Goal: Task Accomplishment & Management: Complete application form

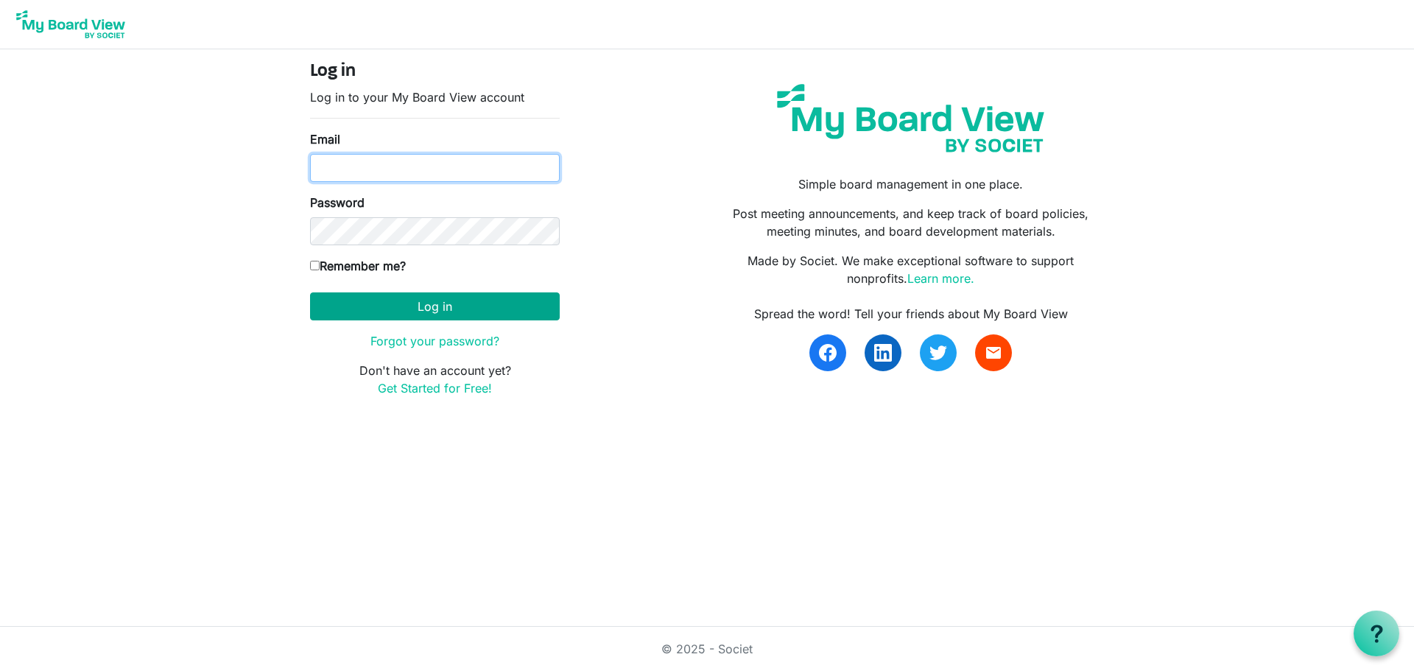
type input "[EMAIL_ADDRESS][DOMAIN_NAME]"
click at [439, 301] on button "Log in" at bounding box center [435, 306] width 250 height 28
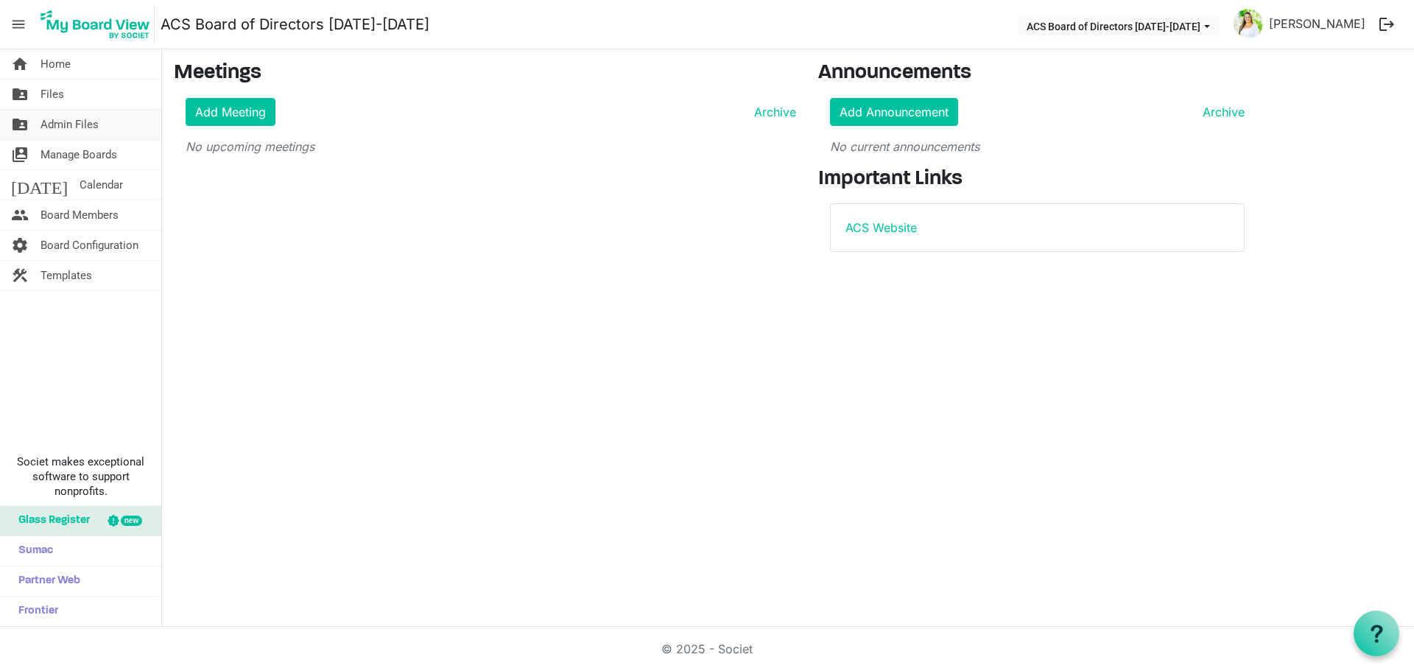
click at [69, 121] on span "Admin Files" at bounding box center [70, 124] width 58 height 29
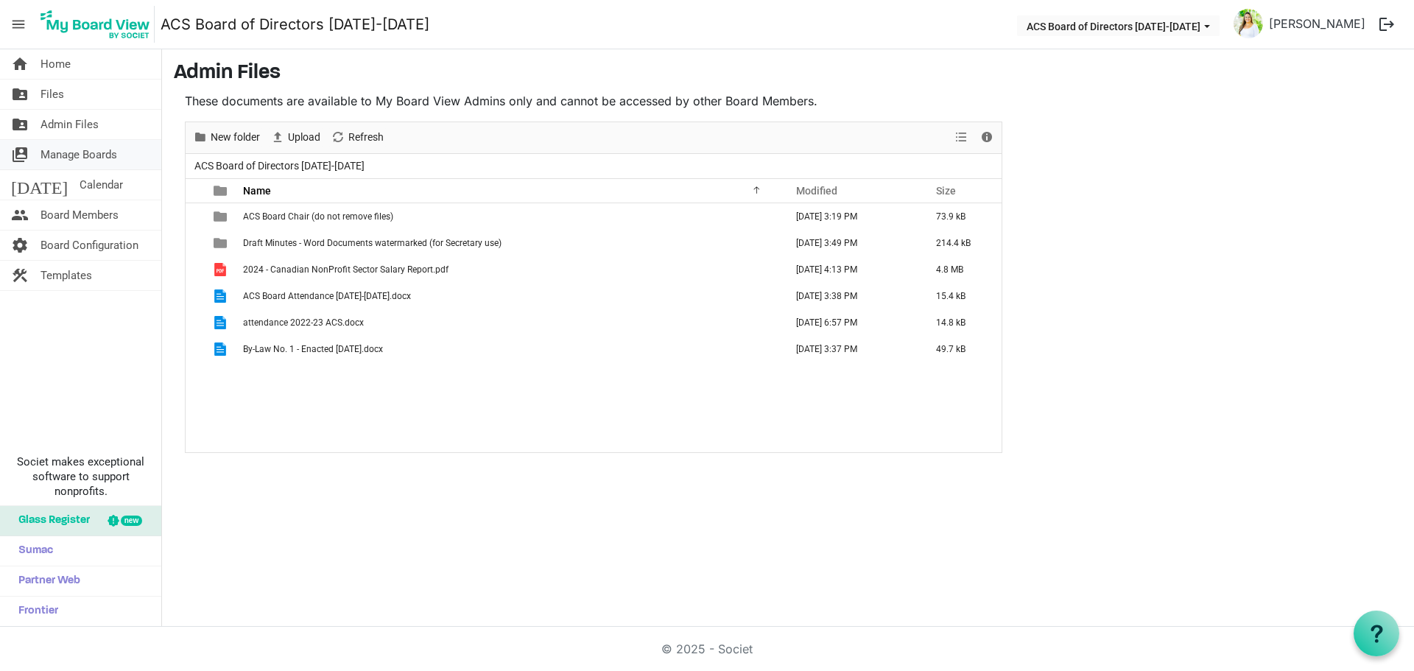
click at [67, 154] on span "Manage Boards" at bounding box center [79, 154] width 77 height 29
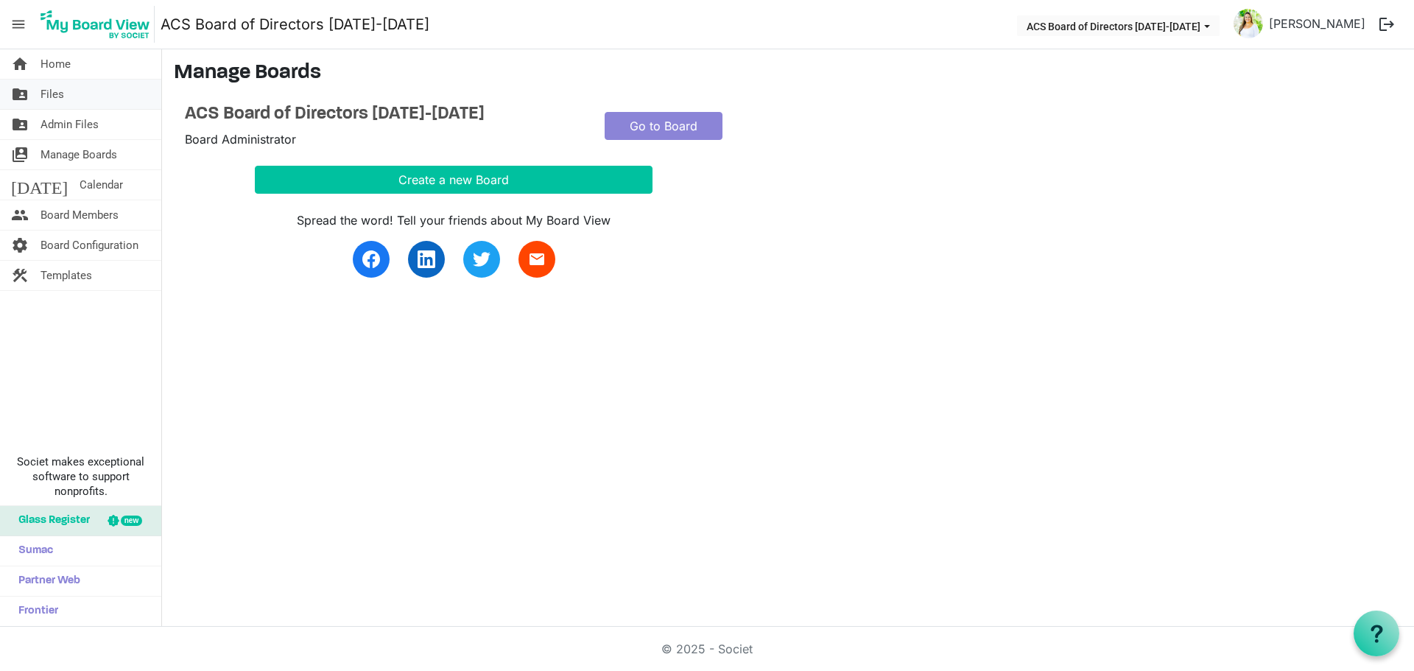
click at [71, 94] on link "folder_shared Files" at bounding box center [80, 94] width 161 height 29
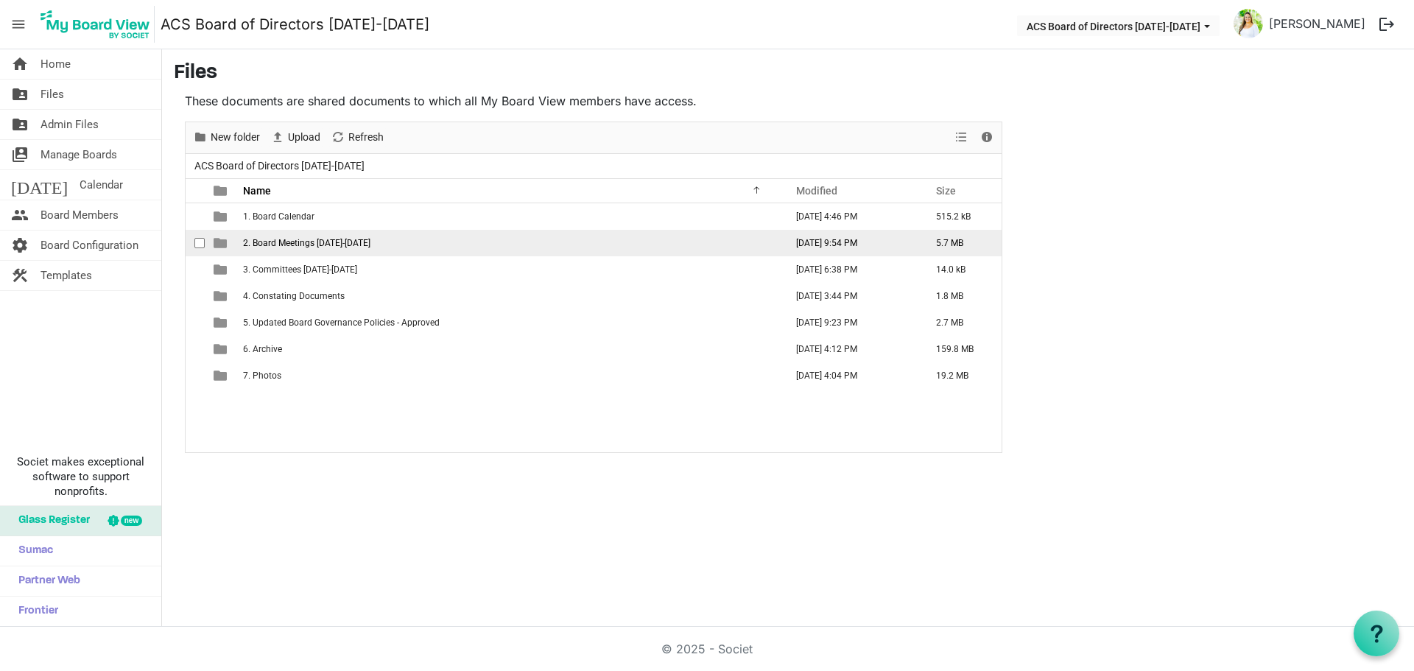
click at [351, 242] on span "2. Board Meetings 2024-2025" at bounding box center [306, 243] width 127 height 10
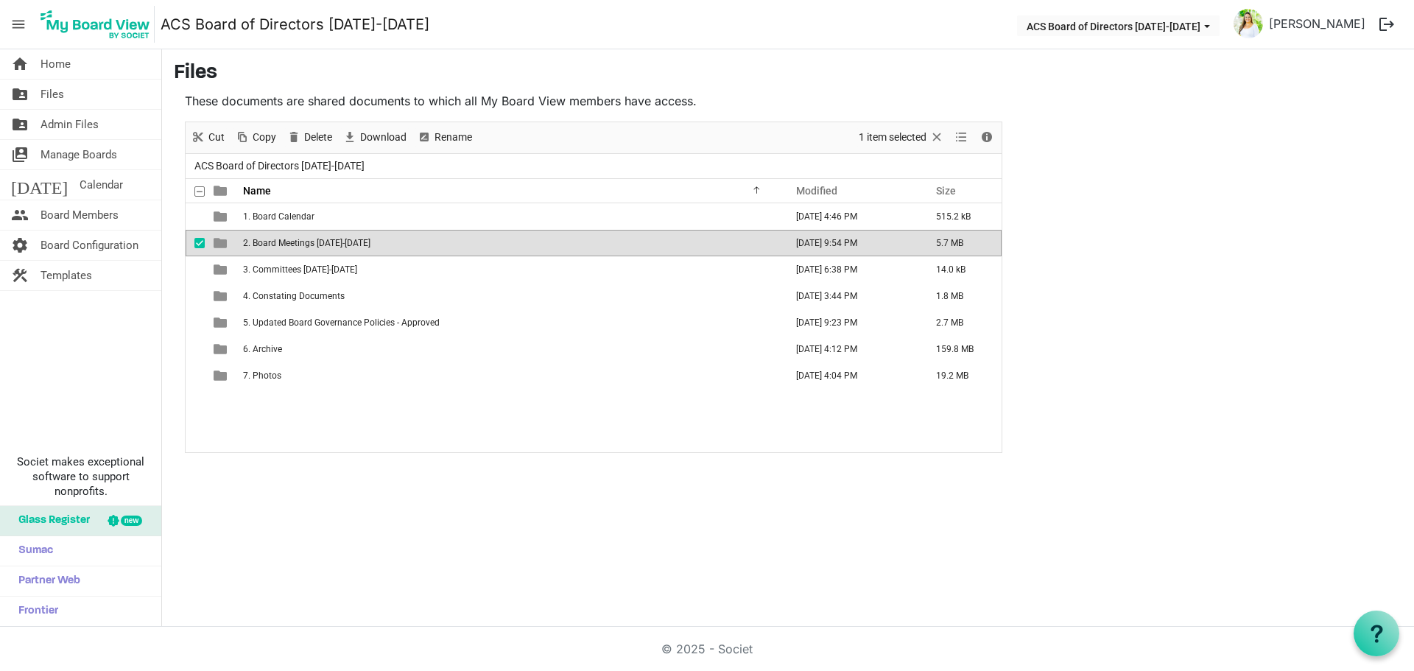
click at [351, 242] on span "2. Board Meetings 2024-2025" at bounding box center [306, 243] width 127 height 10
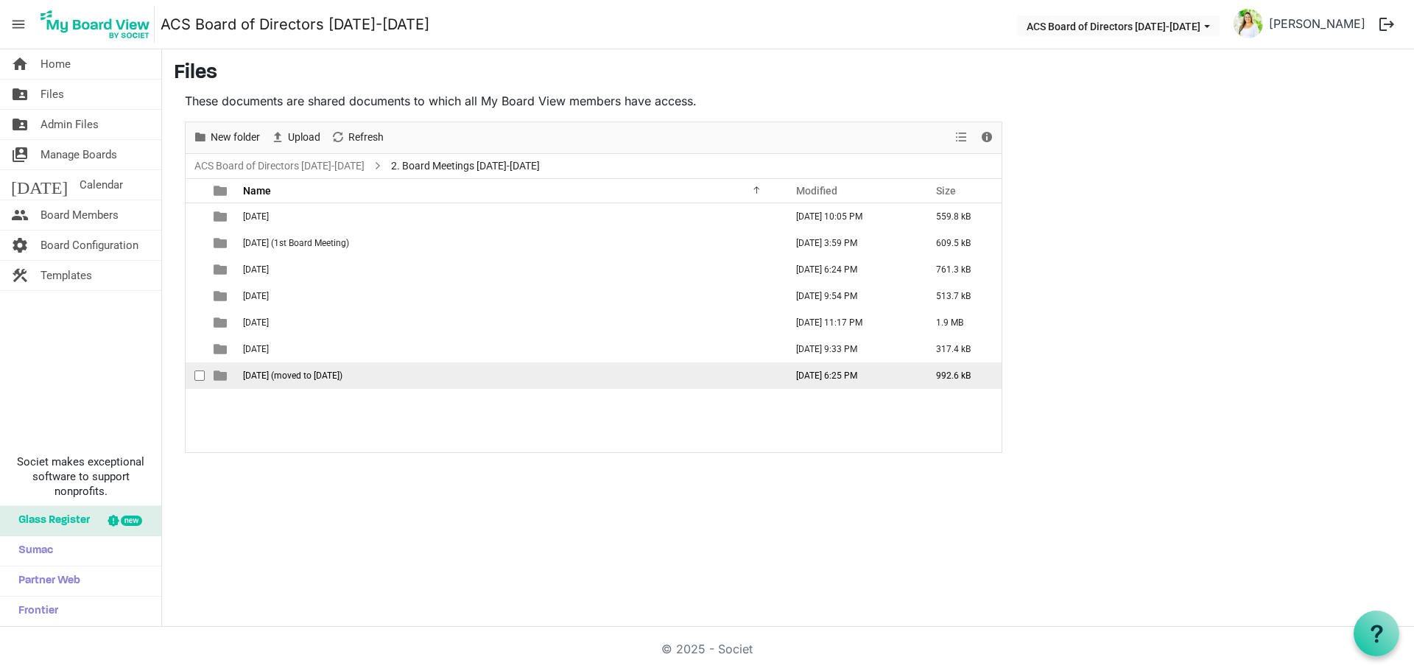
click at [307, 367] on td "September 26 2024 (moved to October 3 2024)" at bounding box center [510, 375] width 542 height 27
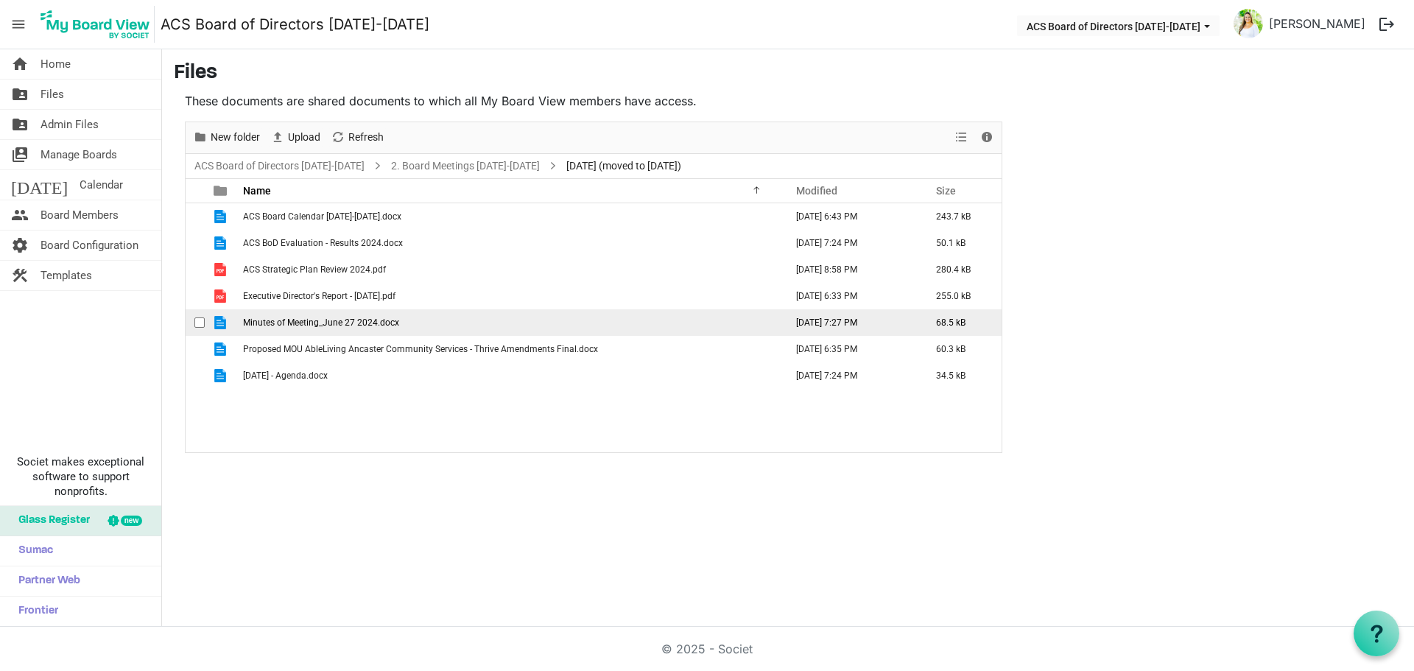
click at [367, 322] on span "Minutes of Meeting_June 27 2024.docx" at bounding box center [321, 322] width 156 height 10
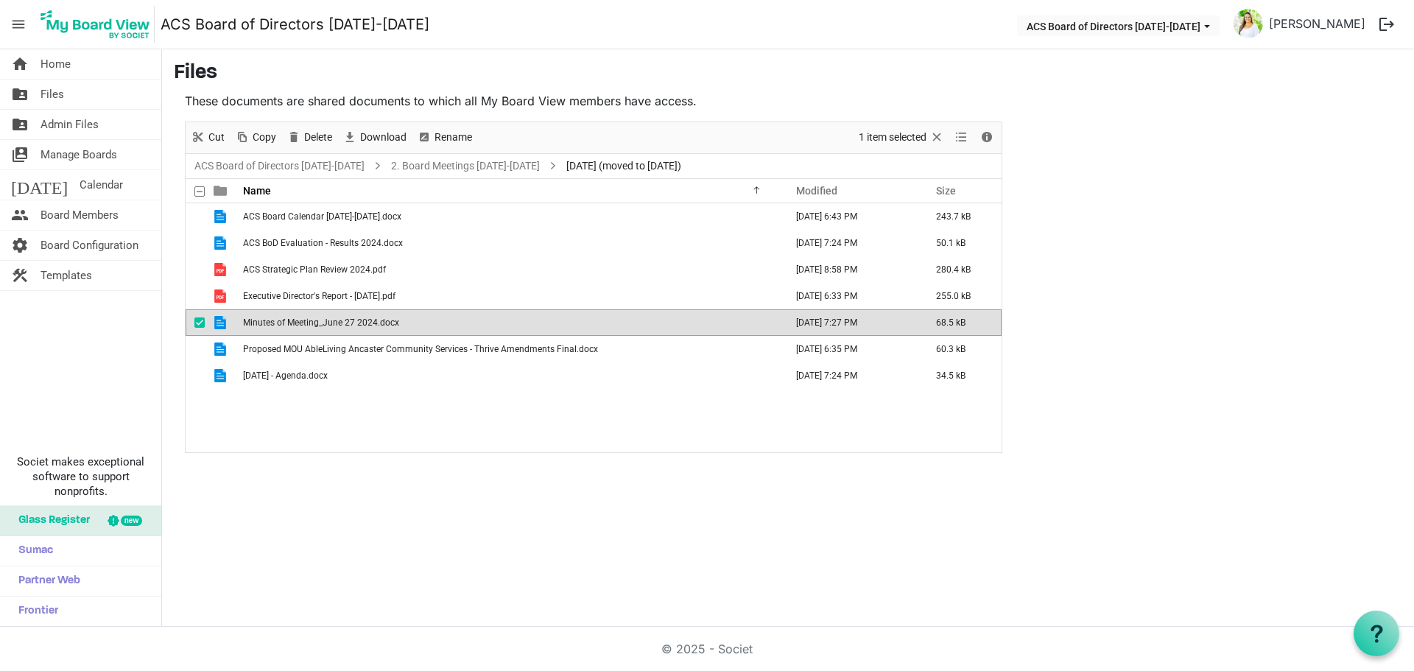
click at [367, 322] on span "Minutes of Meeting_June 27 2024.docx" at bounding box center [321, 322] width 156 height 10
click at [426, 403] on div "ACS Board Calendar 2024-2025.docx October 03, 2024 6:43 PM 243.7 kB ACS BoD Eva…" at bounding box center [594, 327] width 816 height 249
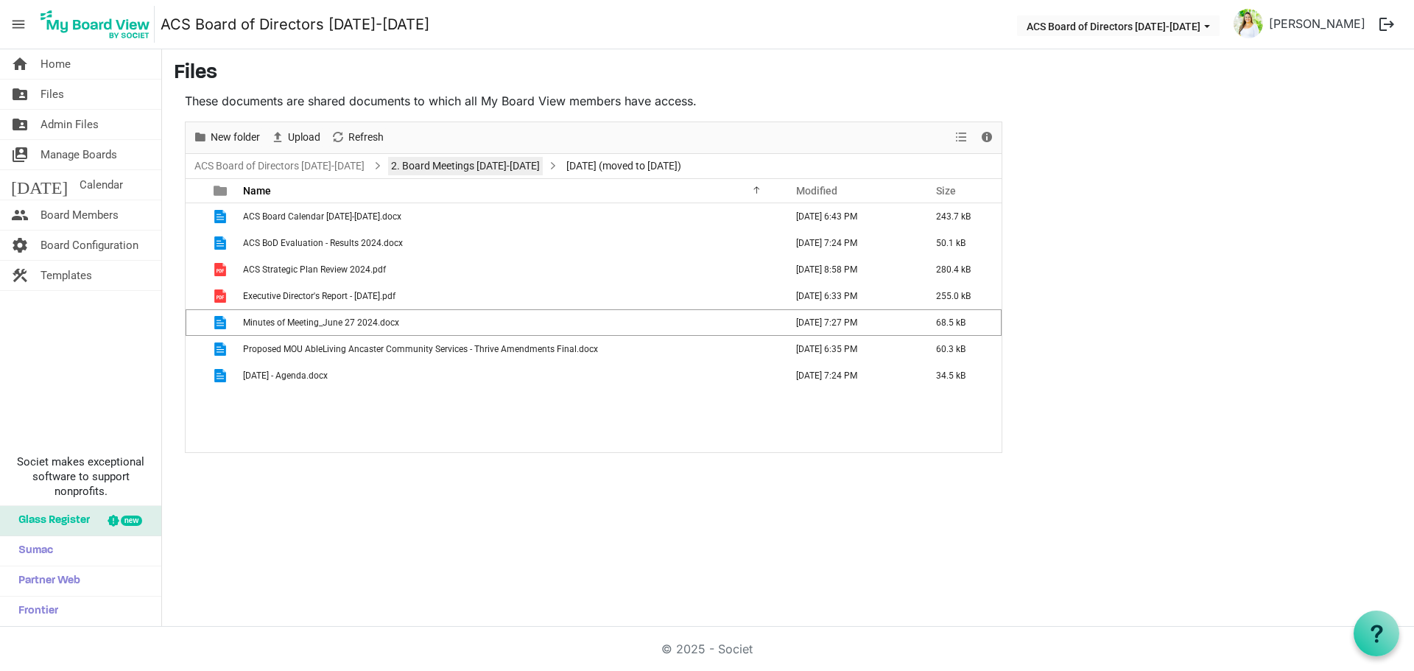
click at [462, 172] on link "2. Board Meetings 2024-2025" at bounding box center [465, 166] width 155 height 18
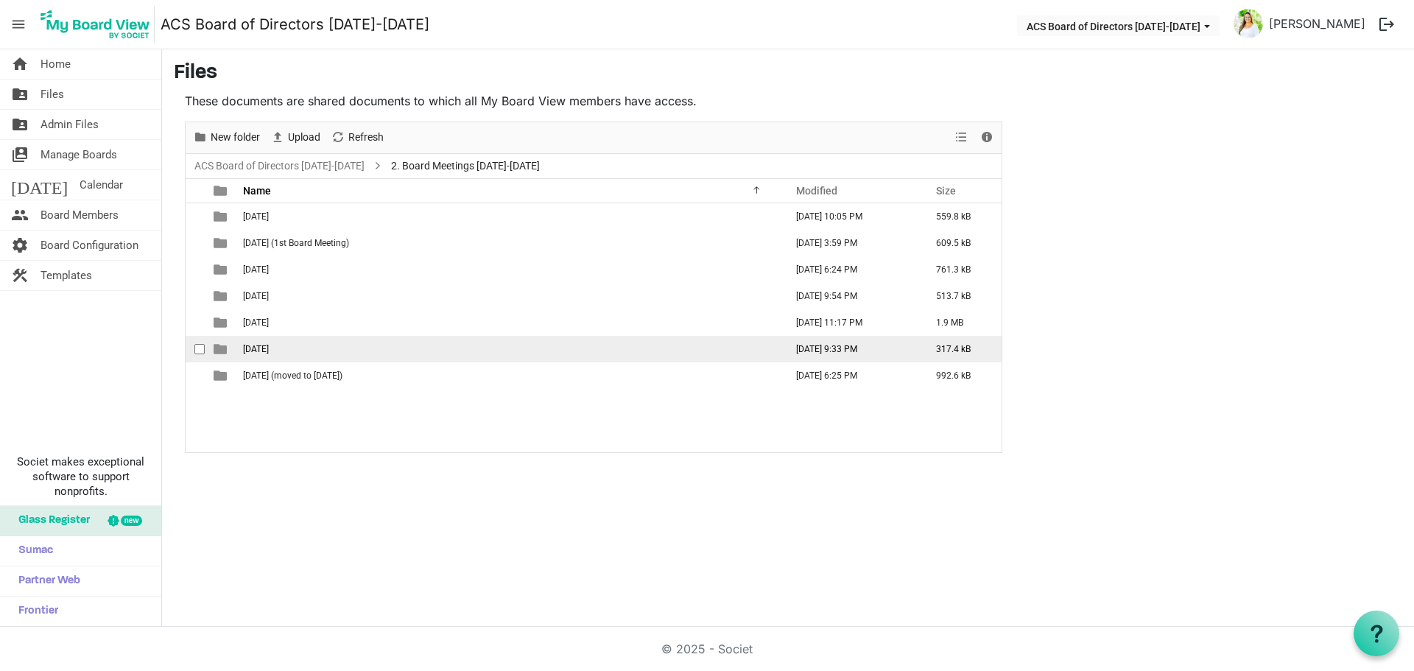
click at [347, 346] on td "October 30 2024" at bounding box center [510, 349] width 542 height 27
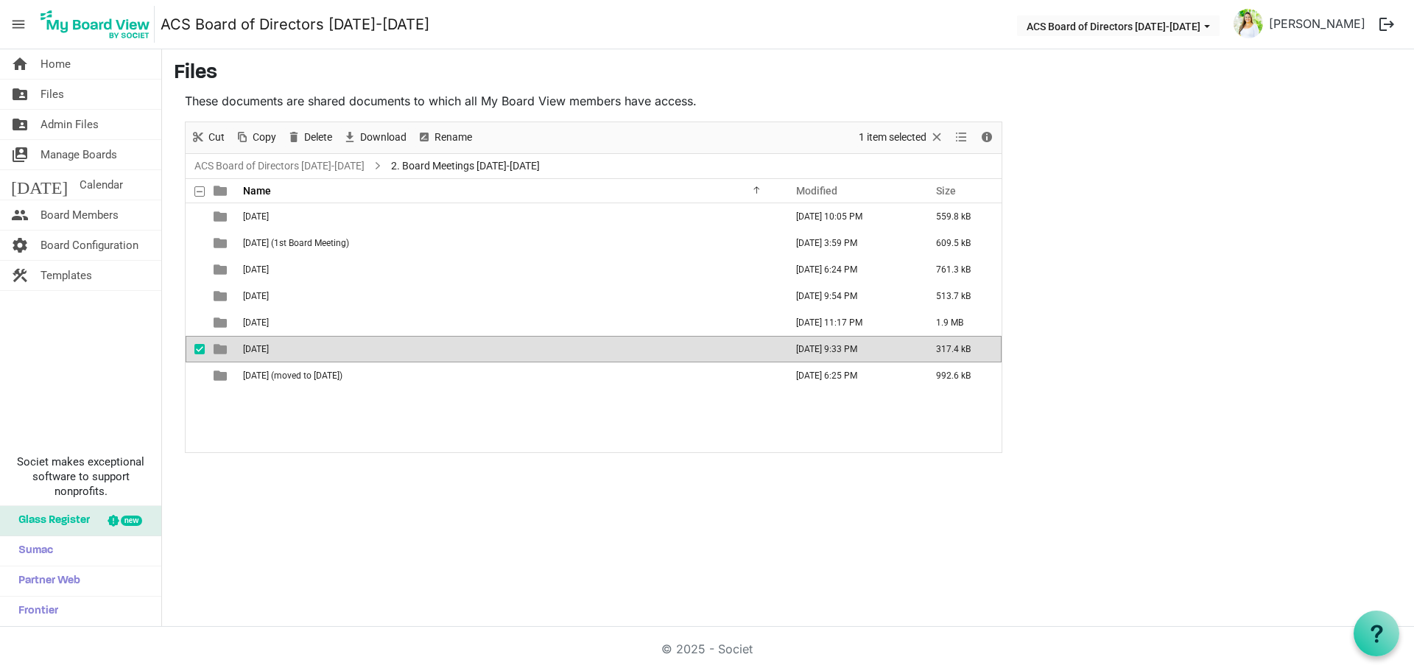
click at [347, 346] on td "October 30 2024" at bounding box center [510, 349] width 542 height 27
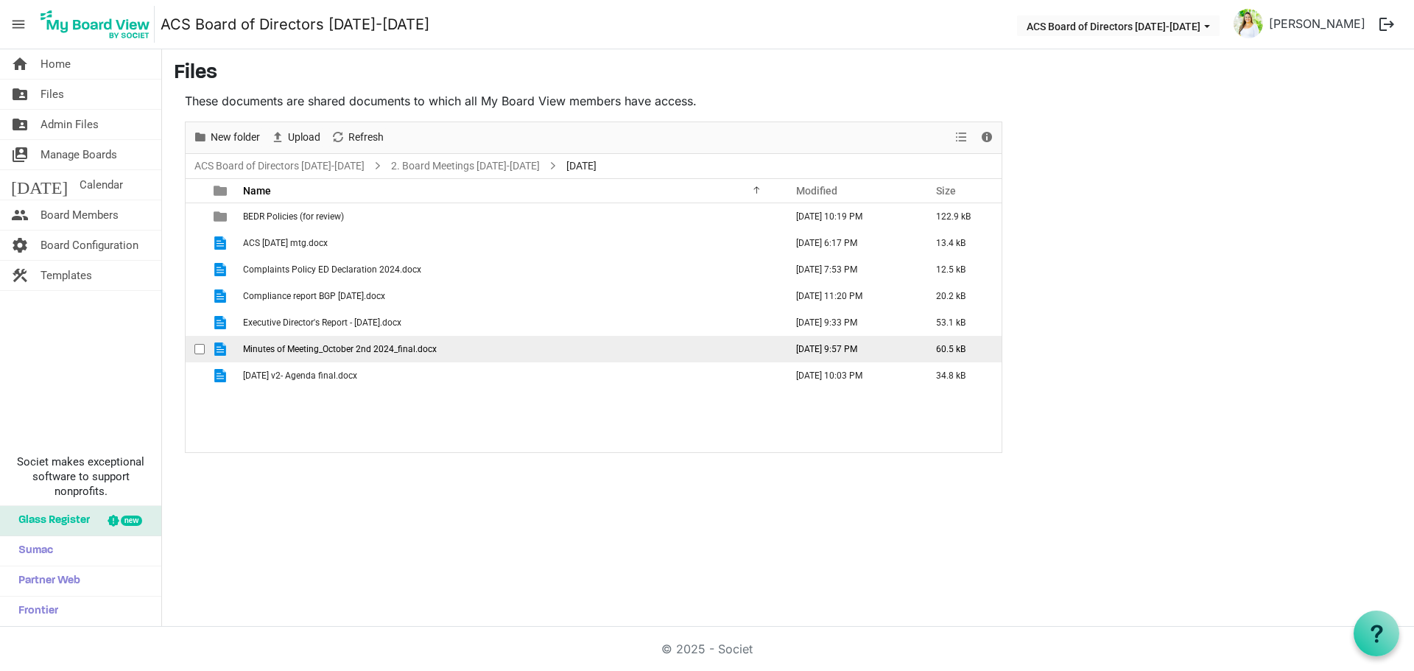
click at [433, 353] on span "Minutes of Meeting_October 2nd 2024_final.docx" at bounding box center [340, 349] width 194 height 10
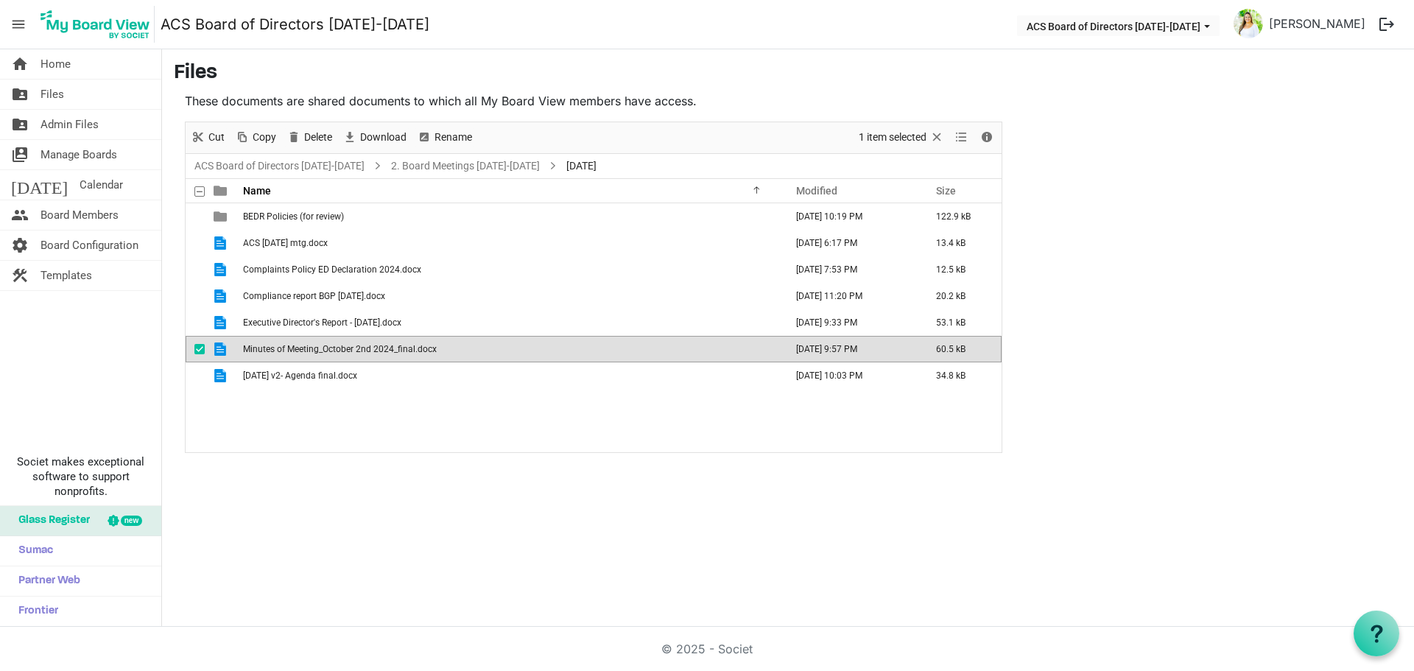
click at [433, 353] on span "Minutes of Meeting_October 2nd 2024_final.docx" at bounding box center [340, 349] width 194 height 10
click at [491, 161] on link "2. Board Meetings 2024-2025" at bounding box center [465, 166] width 155 height 18
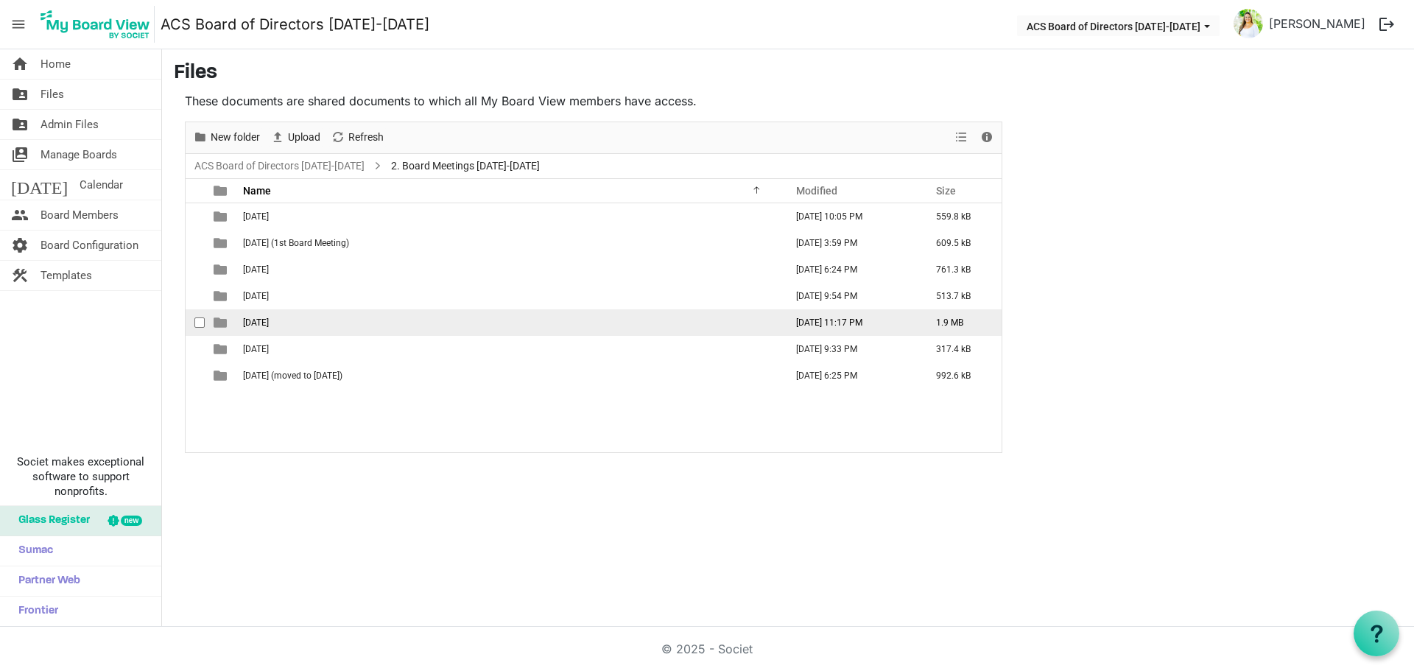
click at [345, 329] on td "November 28 2024" at bounding box center [510, 322] width 542 height 27
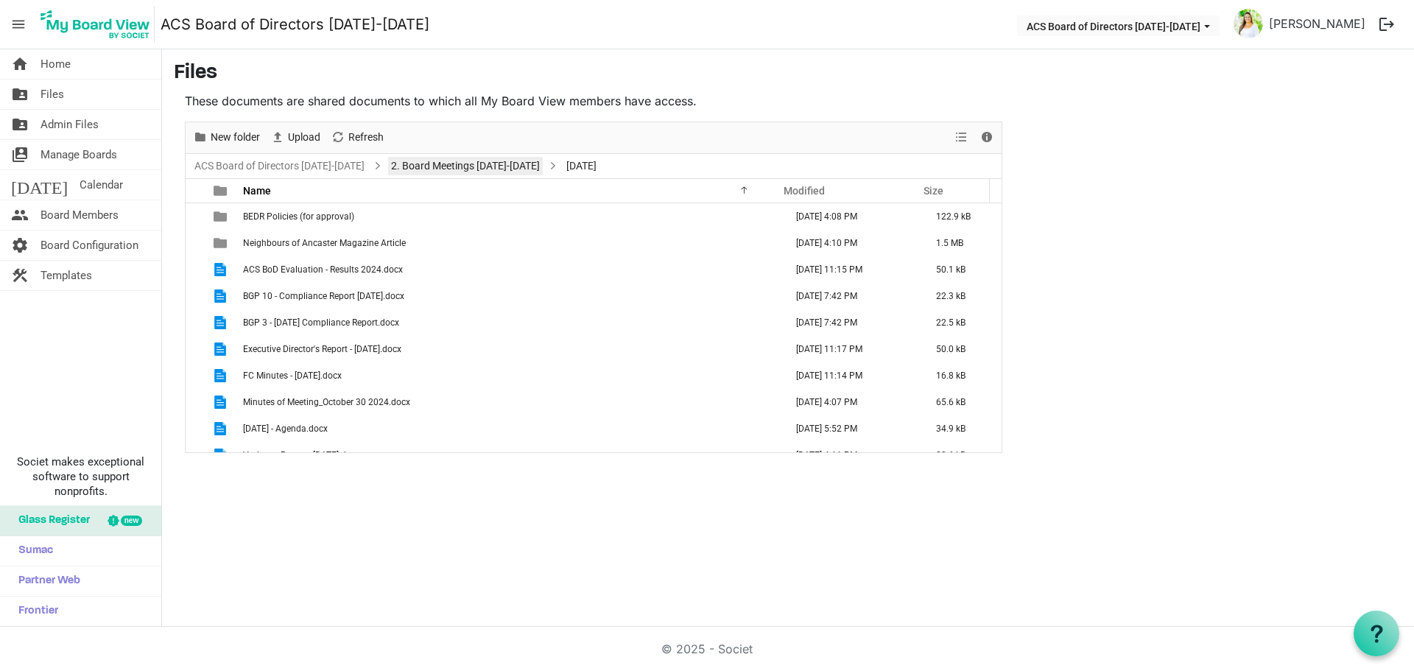
click at [441, 172] on link "2. Board Meetings 2024-2025" at bounding box center [465, 166] width 155 height 18
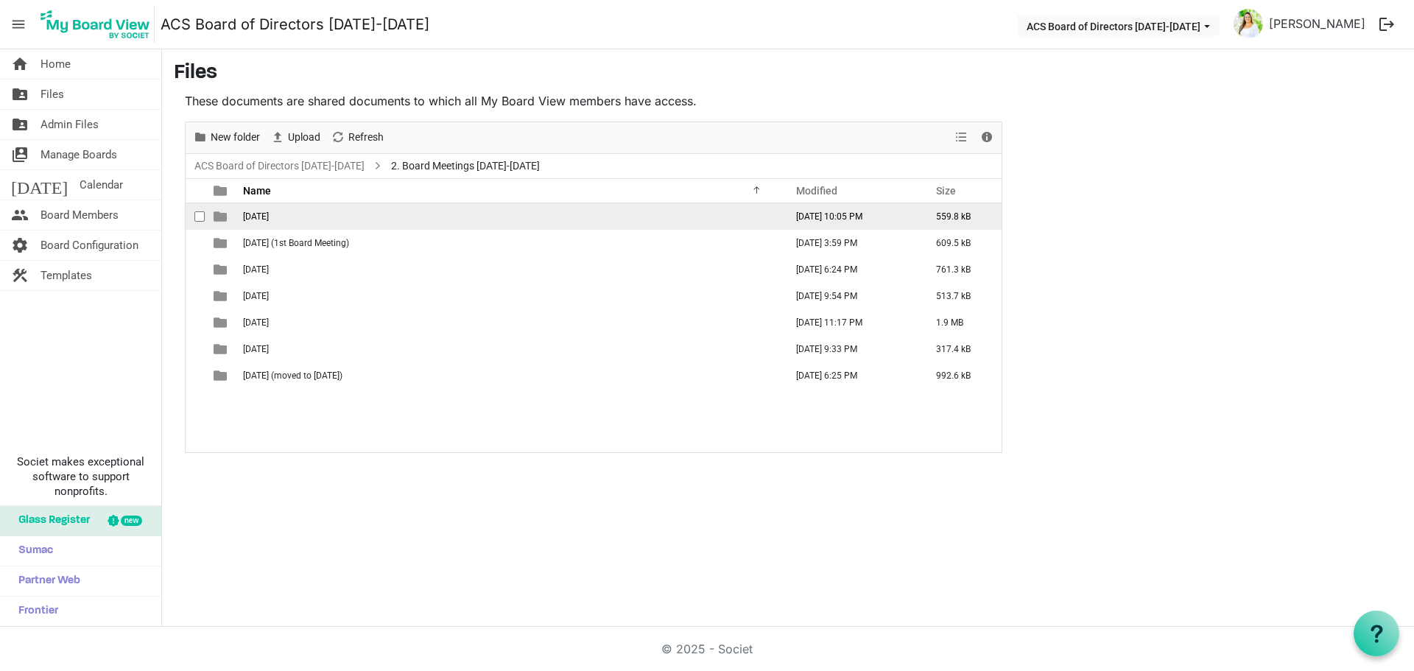
click at [357, 219] on td "January 23 2025" at bounding box center [510, 216] width 542 height 27
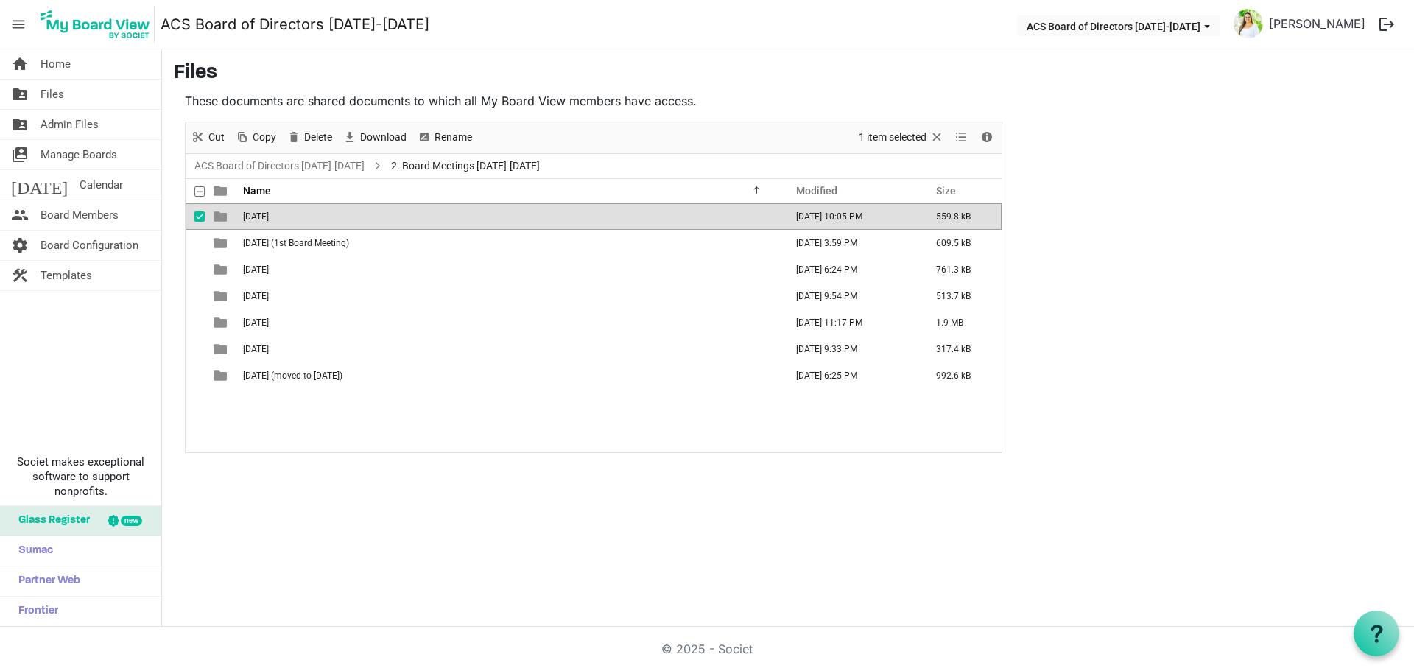
click at [357, 219] on td "January 23 2025" at bounding box center [510, 216] width 542 height 27
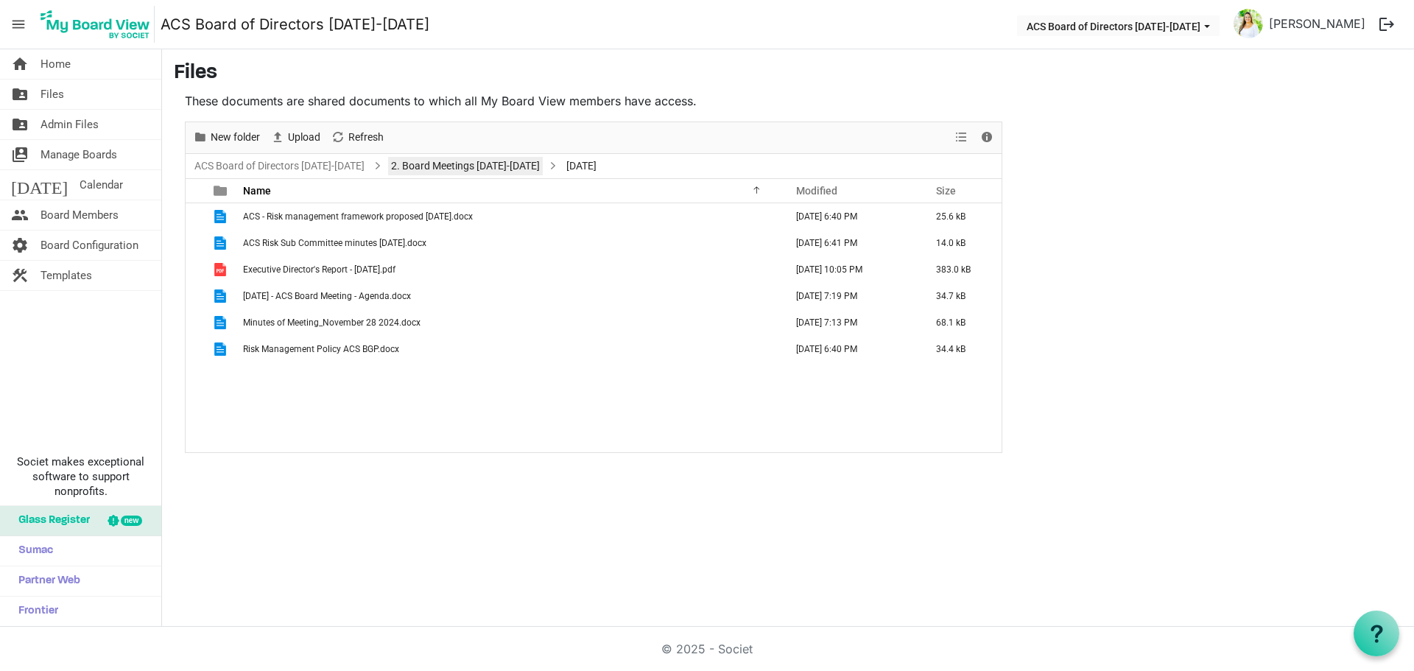
click at [465, 167] on link "2. Board Meetings 2024-2025" at bounding box center [465, 166] width 155 height 18
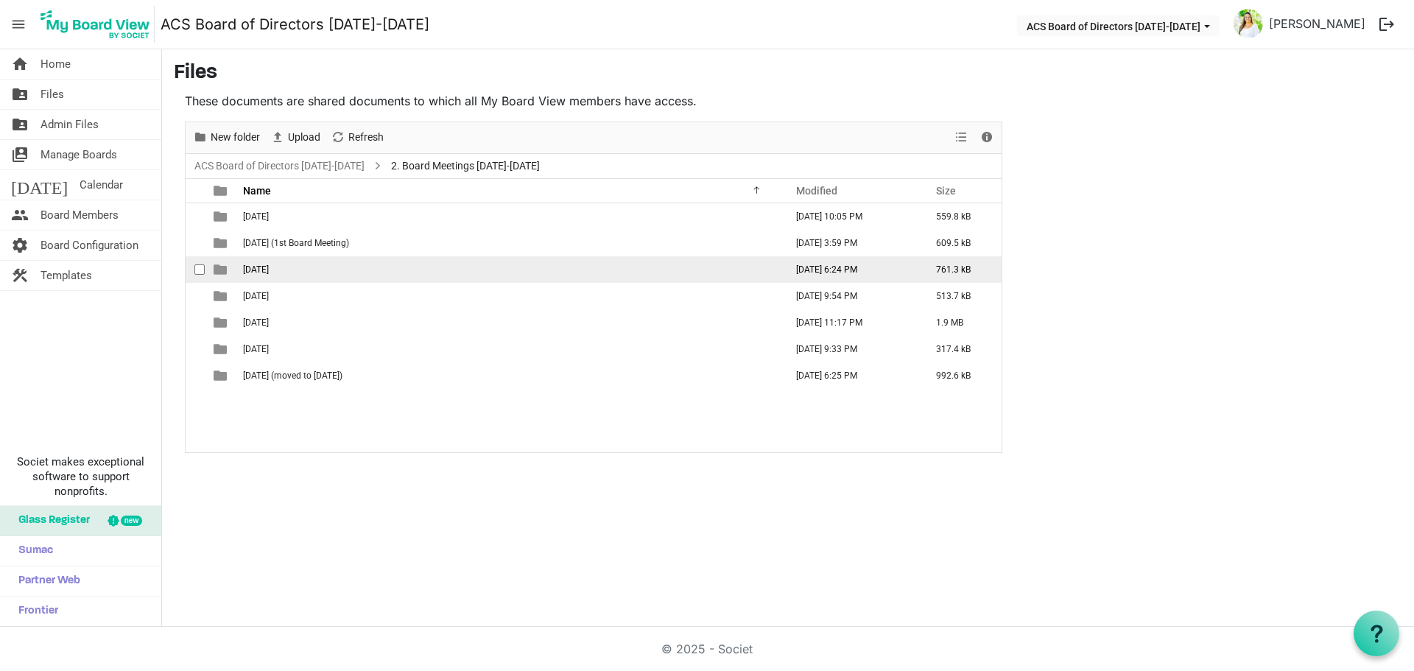
click at [353, 270] on td "March 27 2025" at bounding box center [510, 269] width 542 height 27
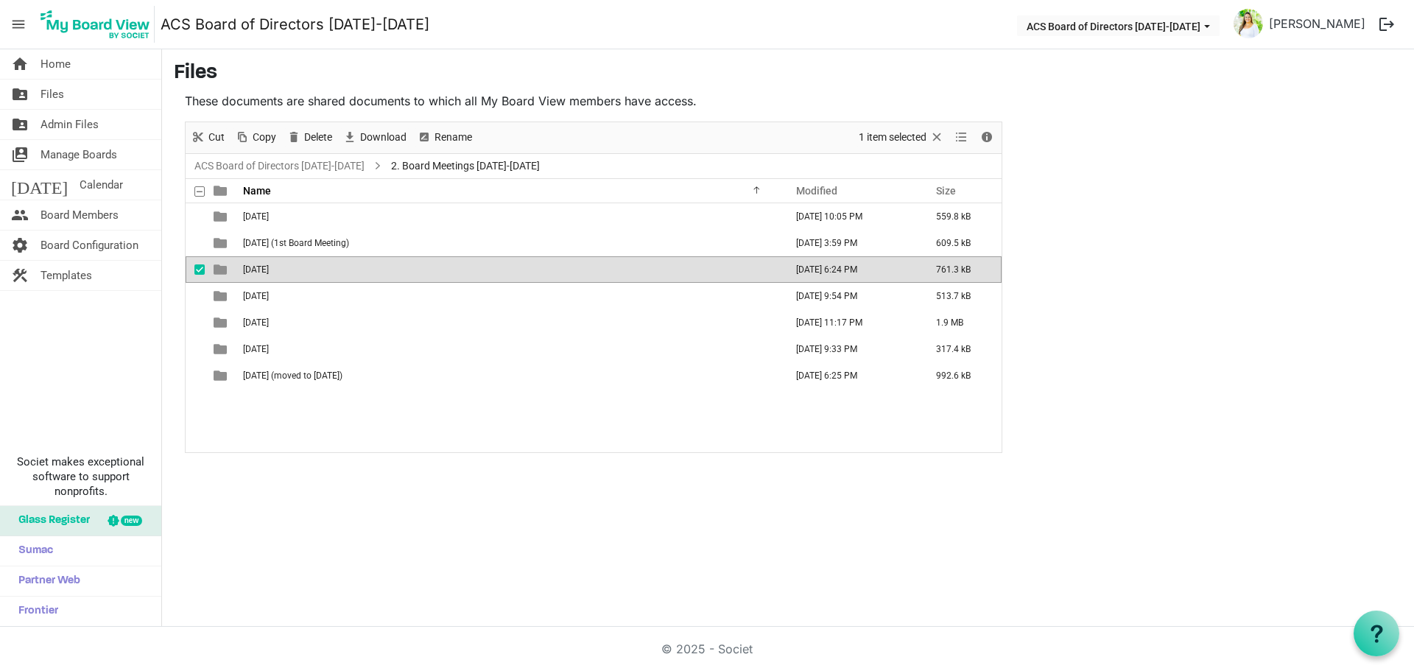
click at [353, 270] on td "March 27 2025" at bounding box center [510, 269] width 542 height 27
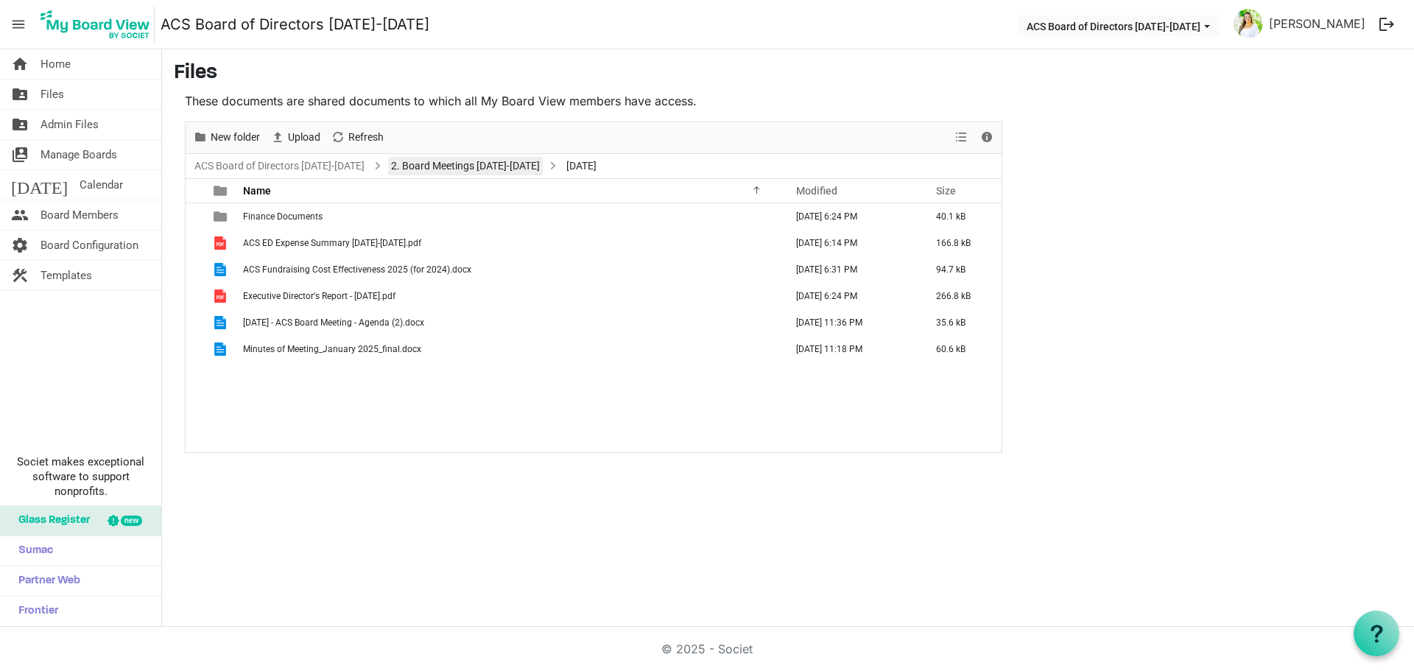
click at [410, 169] on link "2. Board Meetings 2024-2025" at bounding box center [465, 166] width 155 height 18
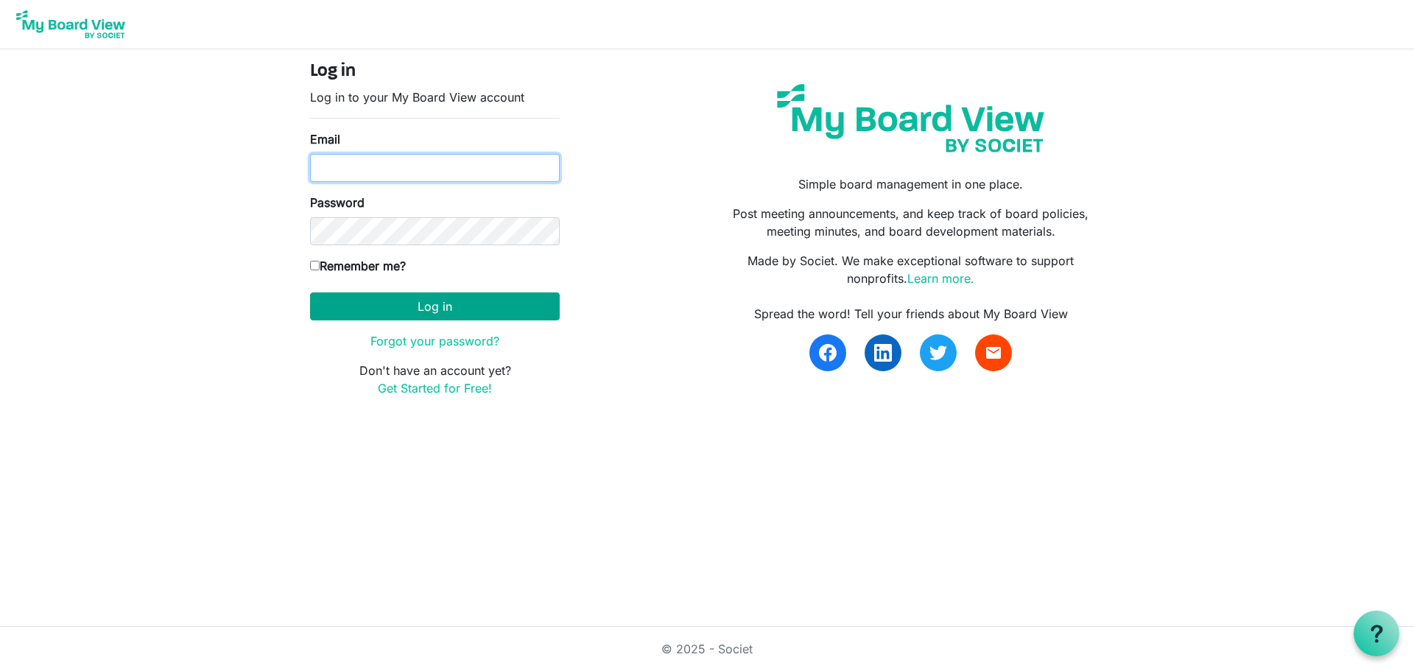
type input "[EMAIL_ADDRESS][DOMAIN_NAME]"
click at [496, 309] on button "Log in" at bounding box center [435, 306] width 250 height 28
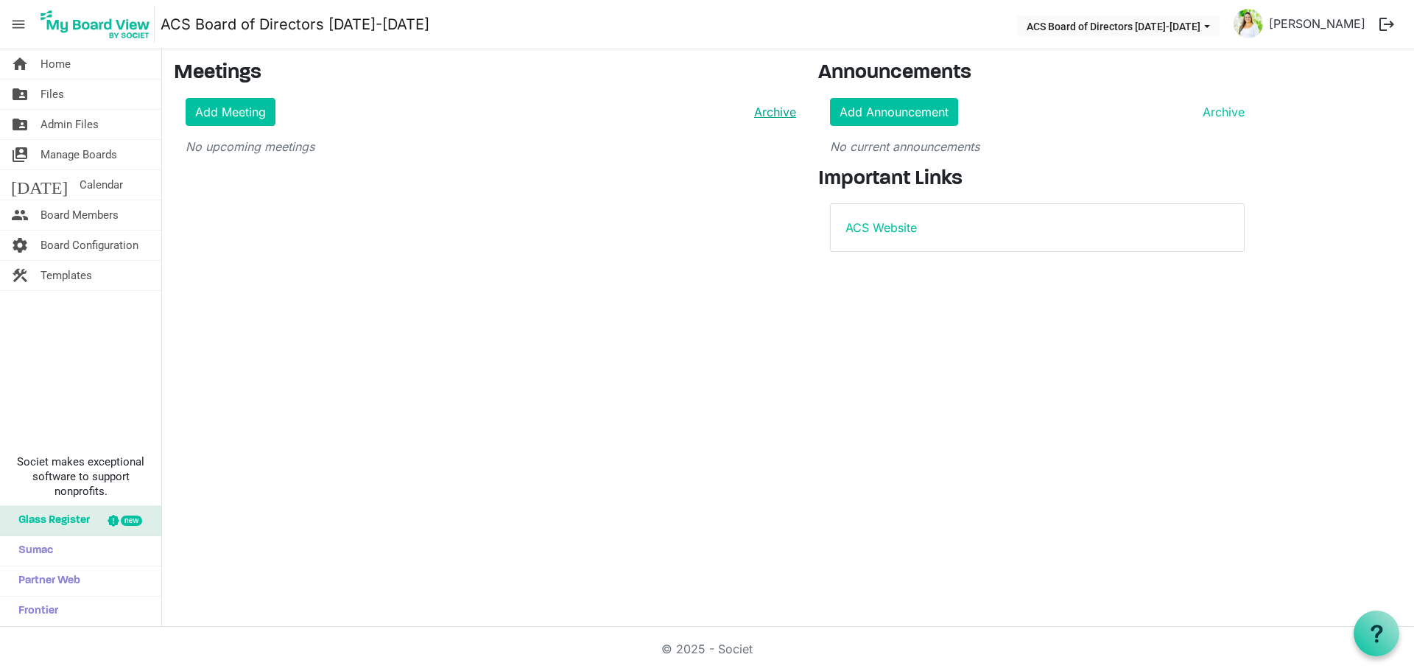
click at [782, 107] on link "Archive" at bounding box center [772, 112] width 48 height 18
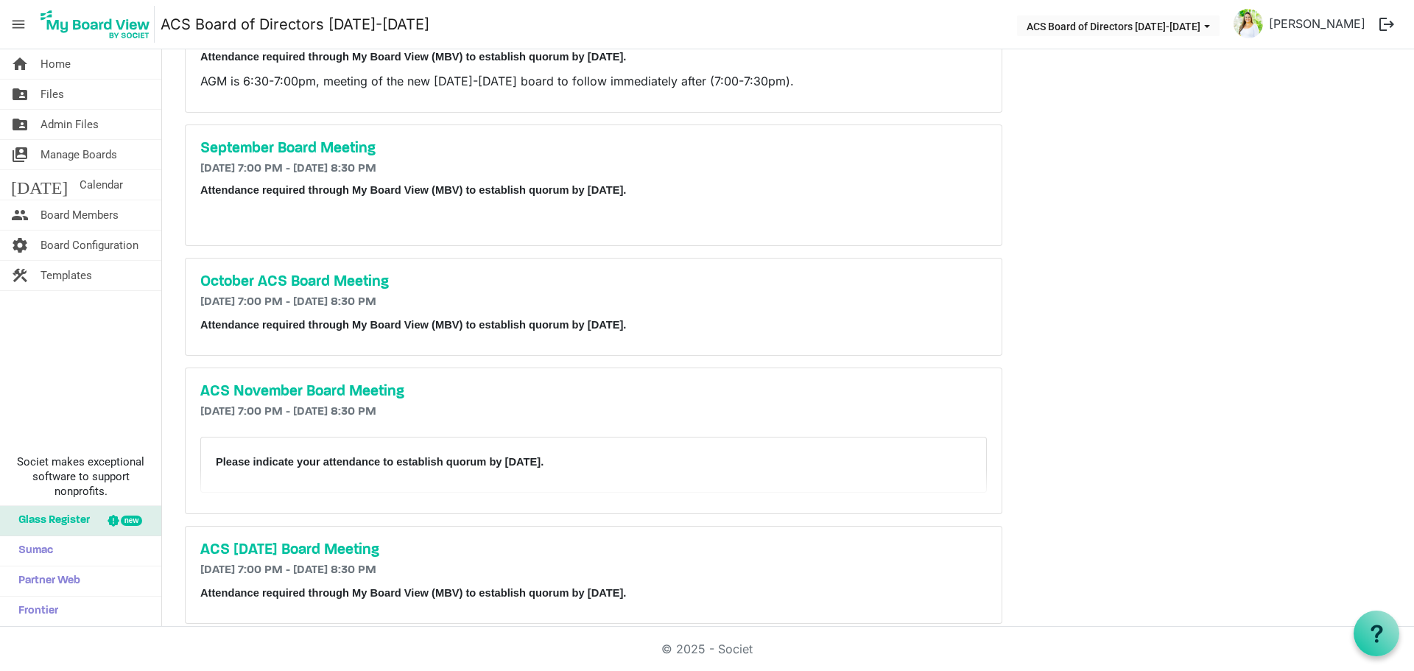
scroll to position [4050, 0]
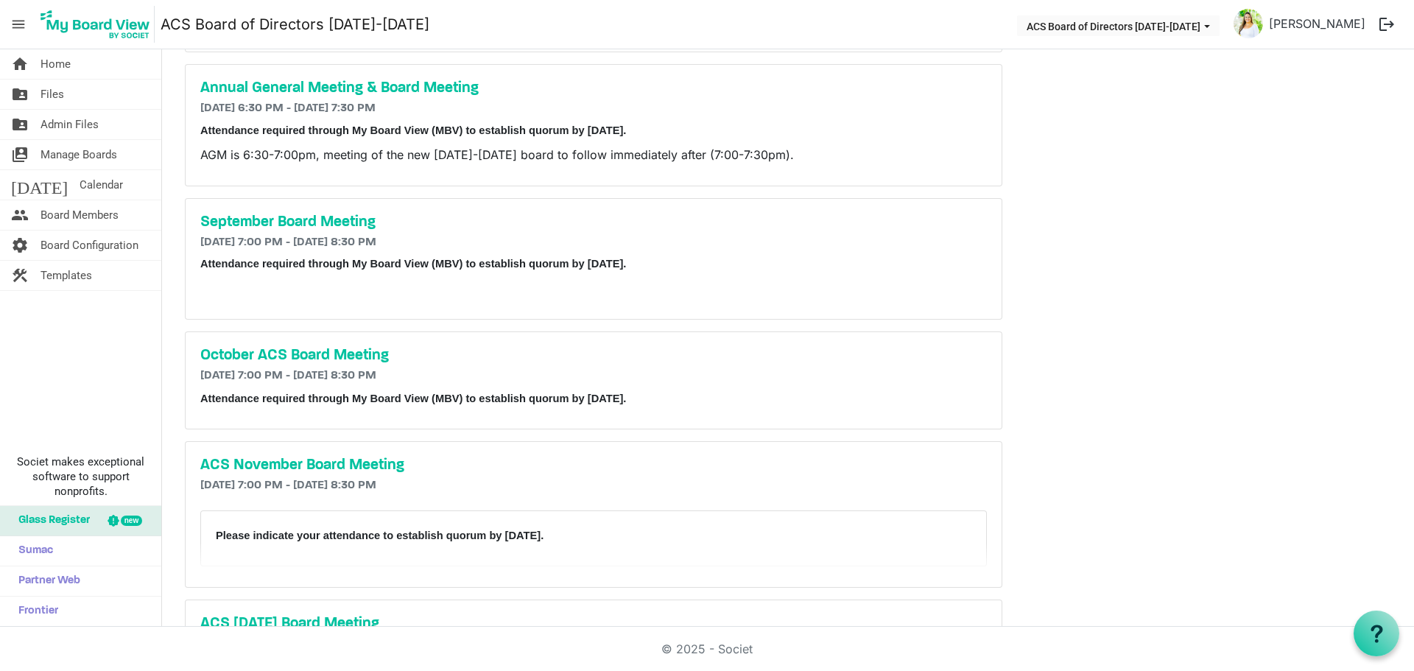
drag, startPoint x: 708, startPoint y: 390, endPoint x: 697, endPoint y: 395, distance: 12.5
click at [697, 395] on p "Attendance required through My Board View (MBV) to establish quorum by October …" at bounding box center [593, 398] width 786 height 18
drag, startPoint x: 691, startPoint y: 401, endPoint x: 203, endPoint y: 417, distance: 487.7
click at [203, 417] on div "October ACS Board Meeting 10/30/2024 7:00 PM - 10/30/2024 8:30 PM Attendance re…" at bounding box center [594, 380] width 816 height 96
copy span "Attendance required through My Board View (MBV) to establish quorum by October …"
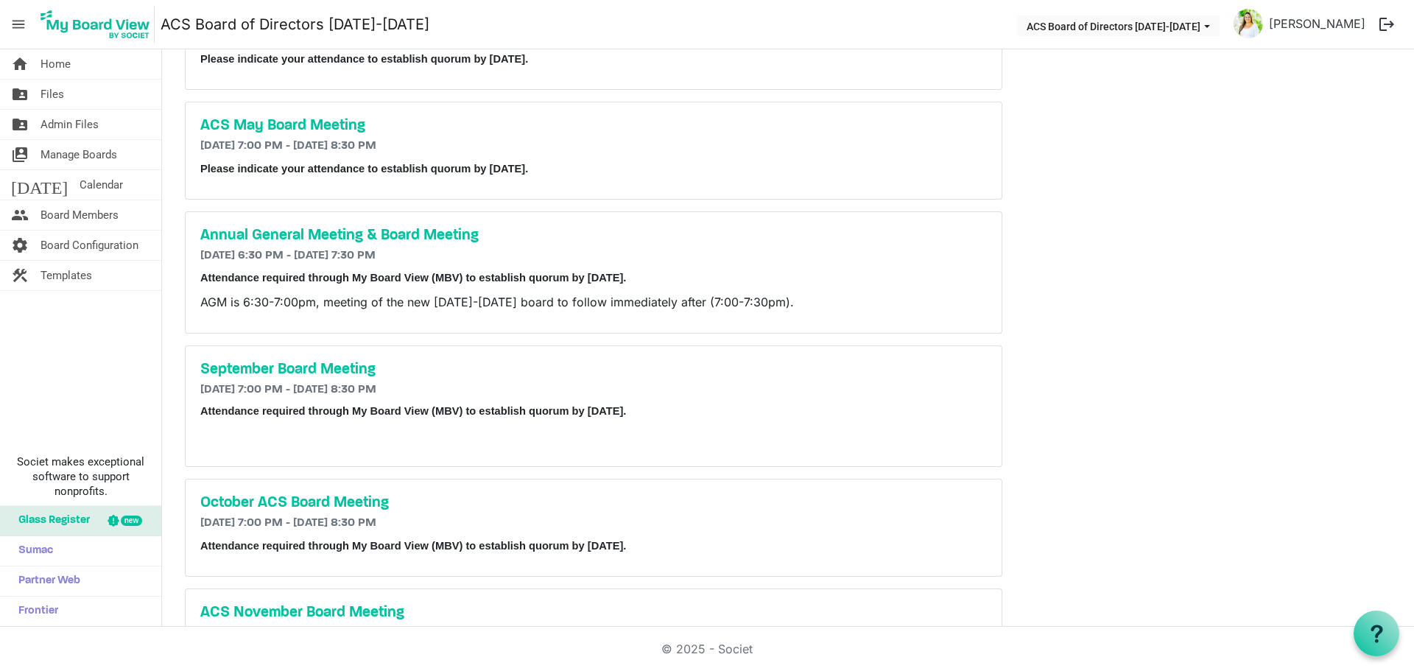
scroll to position [3829, 0]
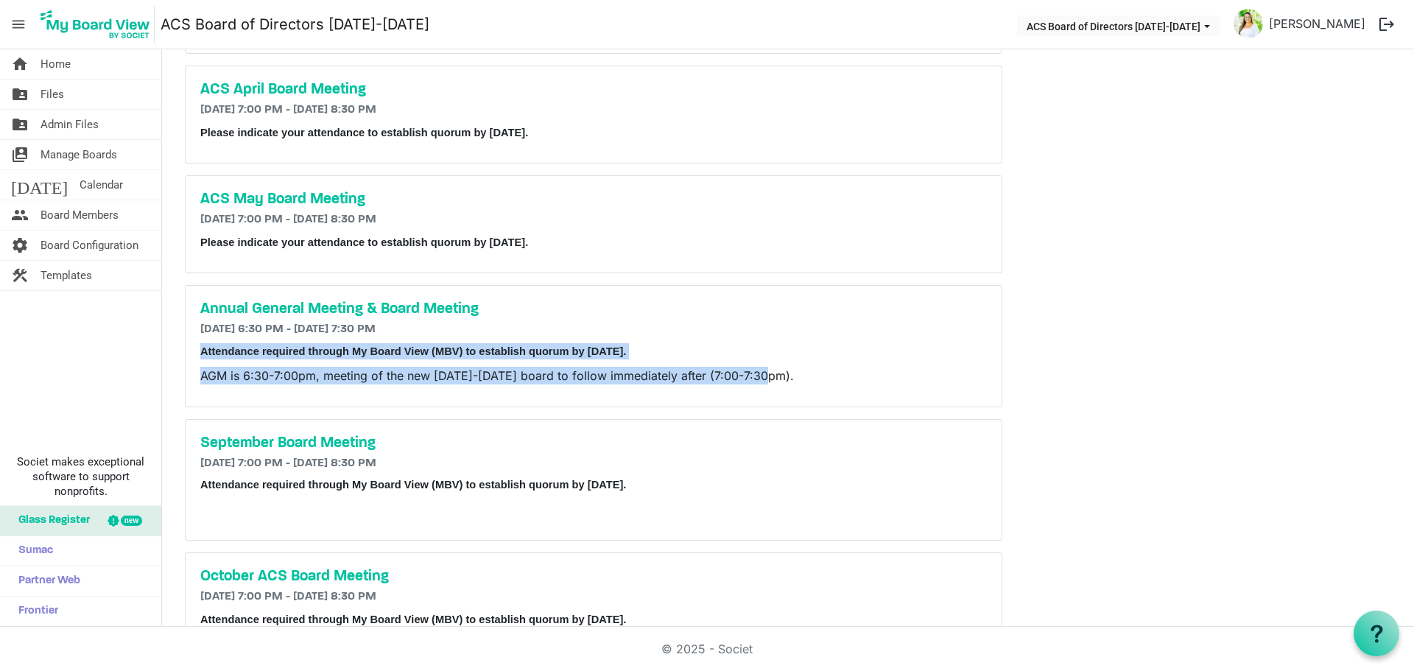
drag, startPoint x: 805, startPoint y: 377, endPoint x: 202, endPoint y: 350, distance: 603.7
click at [202, 350] on div "Attendance required through My Board View (MBV) to establish quorum by June 21,…" at bounding box center [593, 367] width 786 height 49
copy div "Attendance required through My Board View (MBV) to establish quorum by June 21,…"
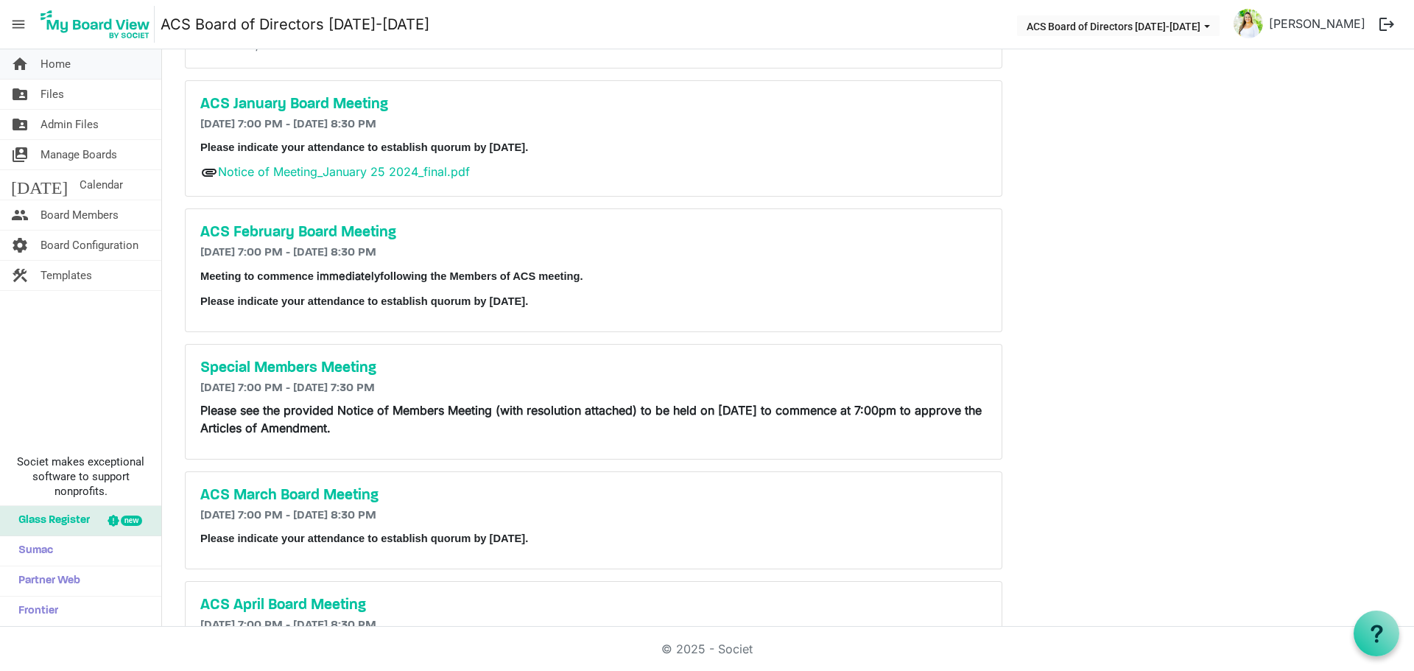
click at [88, 62] on link "home Home" at bounding box center [80, 63] width 161 height 29
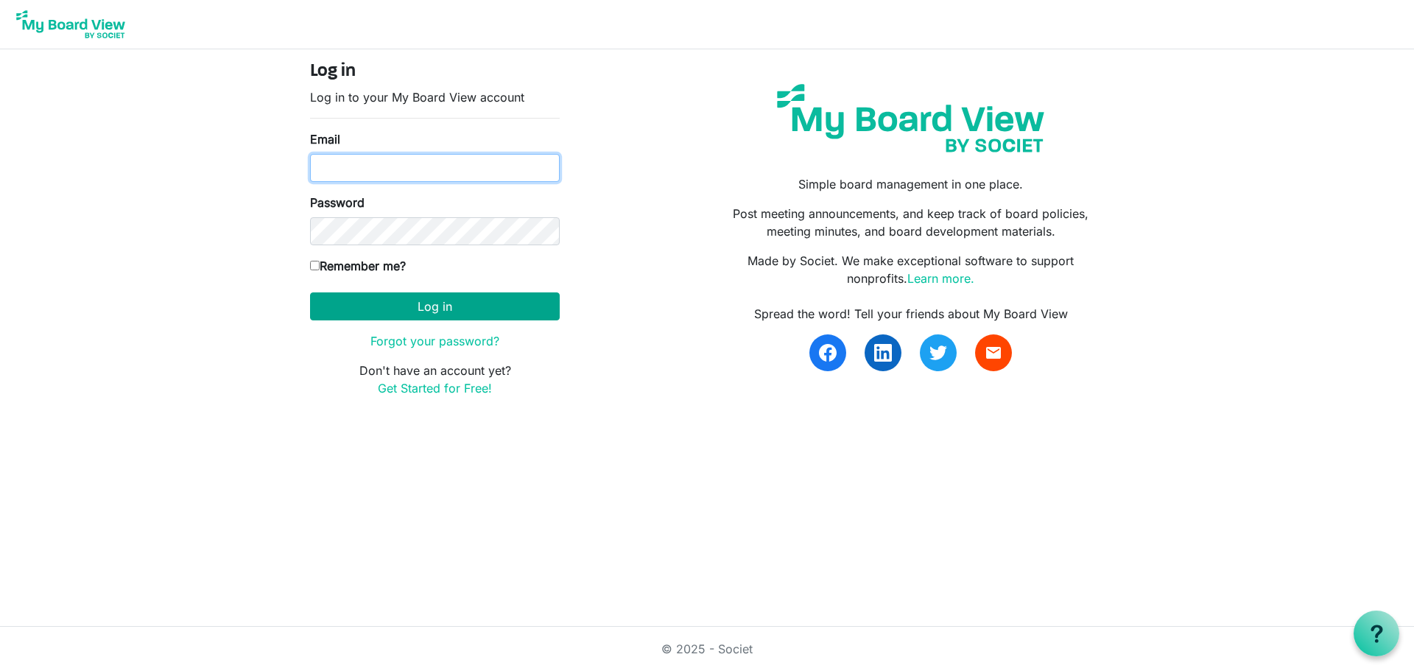
type input "[EMAIL_ADDRESS][DOMAIN_NAME]"
click at [419, 307] on button "Log in" at bounding box center [435, 306] width 250 height 28
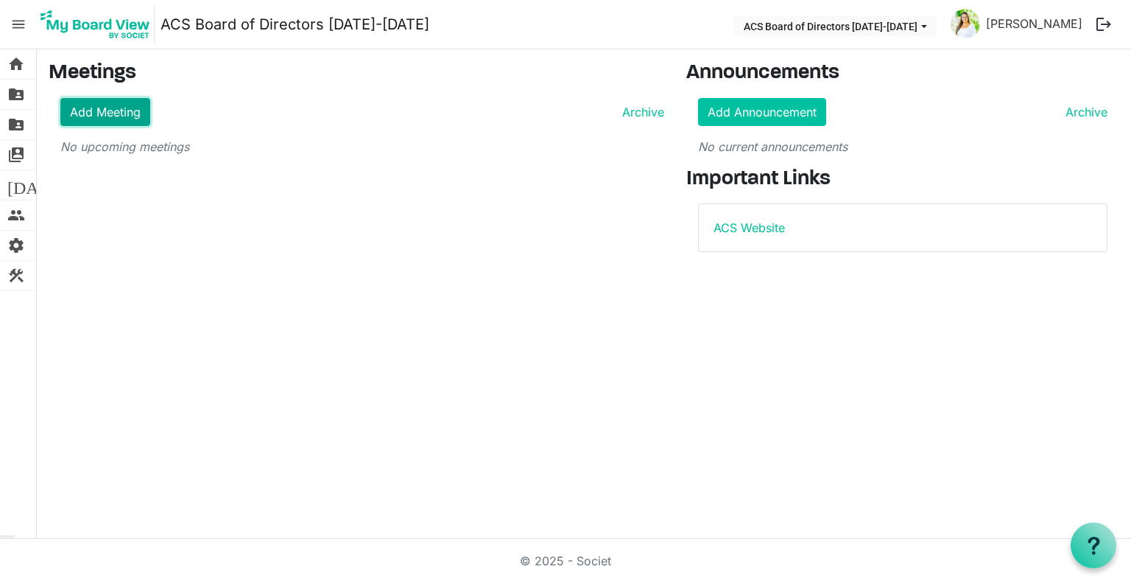
click at [133, 118] on link "Add Meeting" at bounding box center [105, 112] width 90 height 28
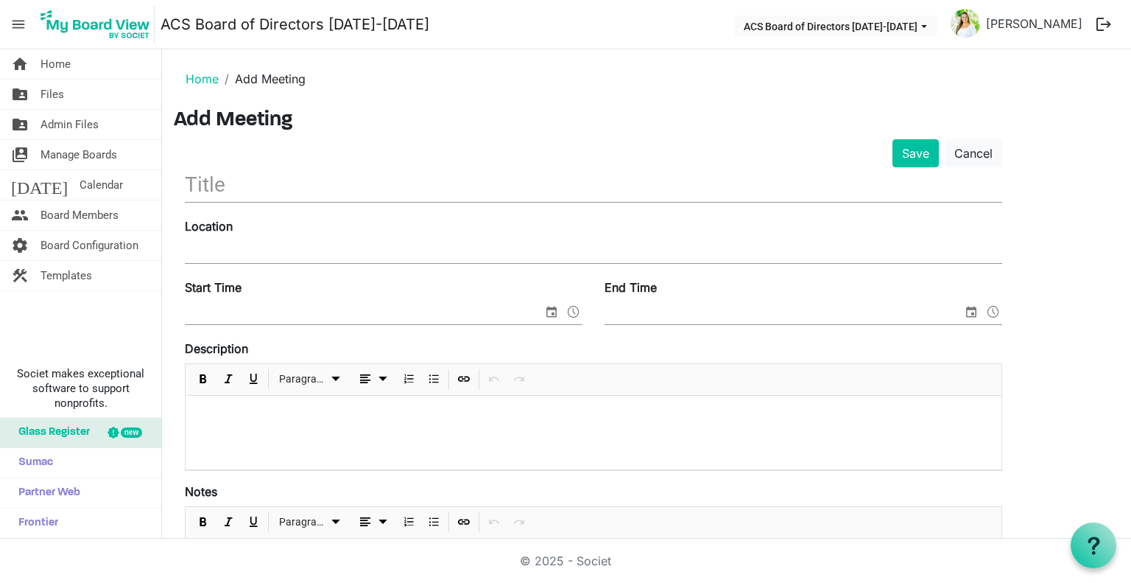
click at [231, 183] on input "text" at bounding box center [593, 184] width 817 height 35
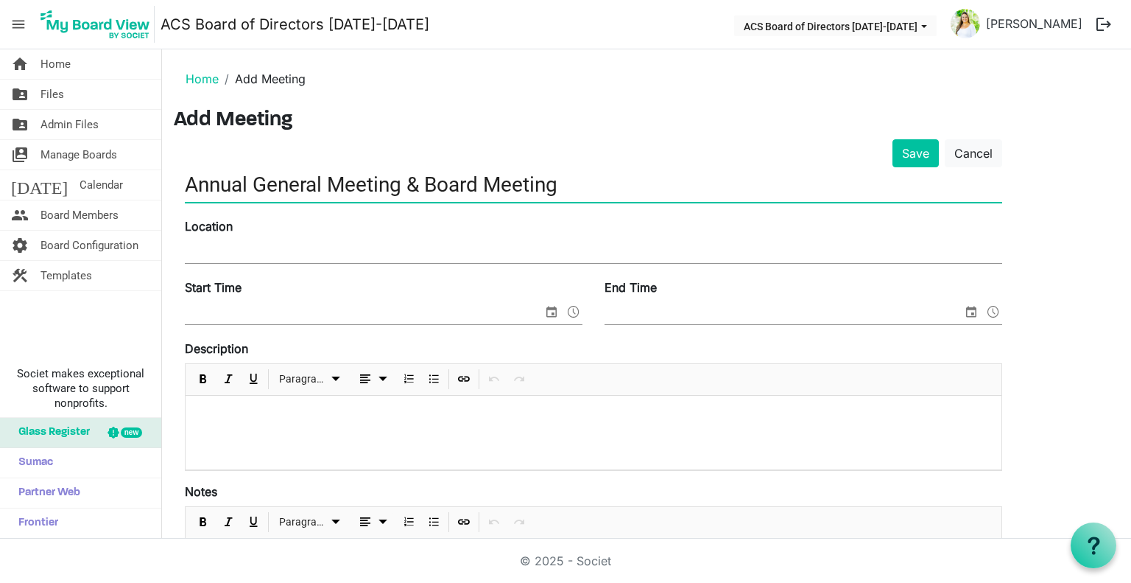
type input "Annual General Meeting & Board Meeting"
click at [262, 241] on input "Location" at bounding box center [593, 252] width 817 height 22
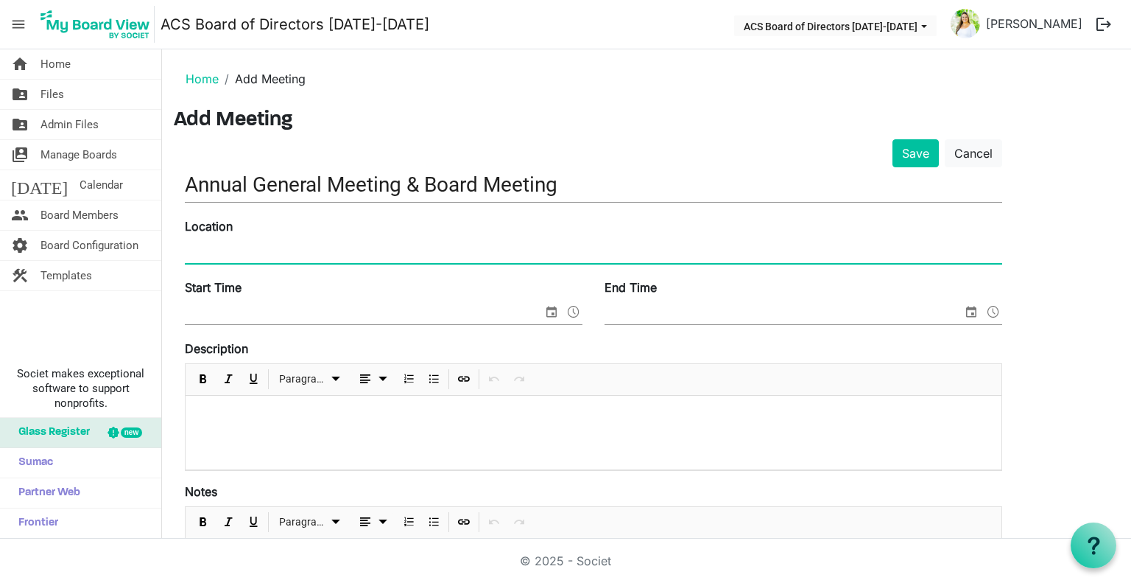
type input "300 Wilson Street East (Councillor's Meeting Room)"
click at [274, 309] on input "Start Time" at bounding box center [364, 313] width 358 height 22
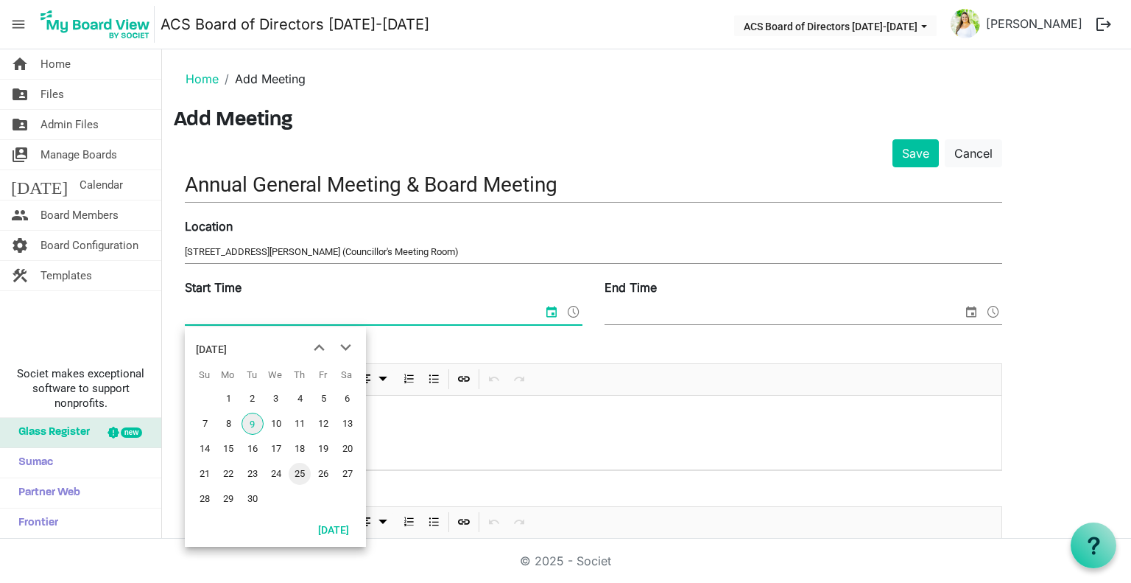
click at [300, 474] on span "25" at bounding box center [300, 473] width 22 height 22
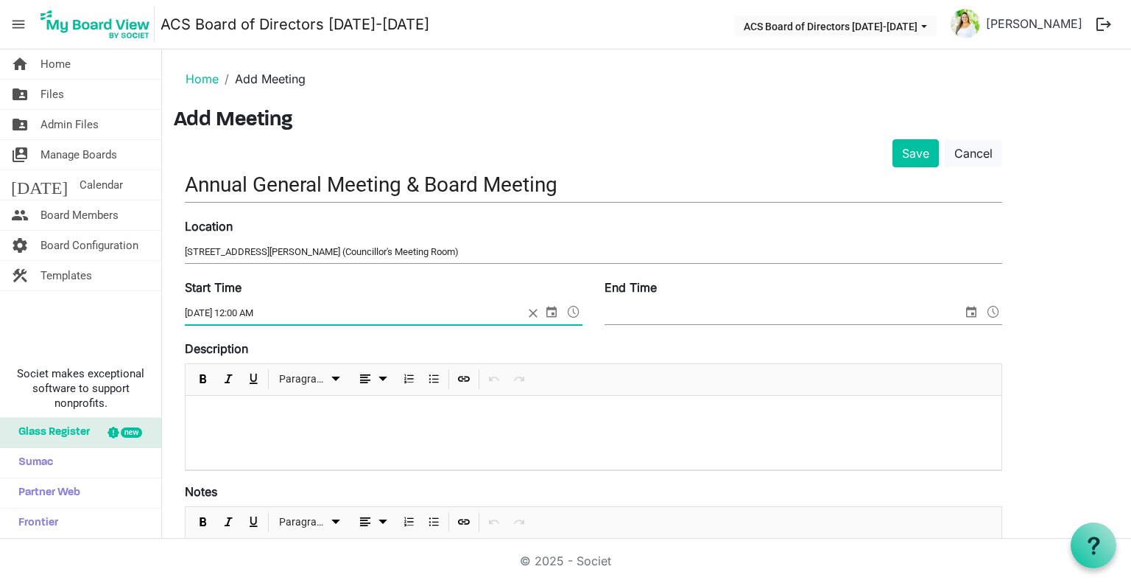
click at [577, 309] on span at bounding box center [574, 311] width 18 height 19
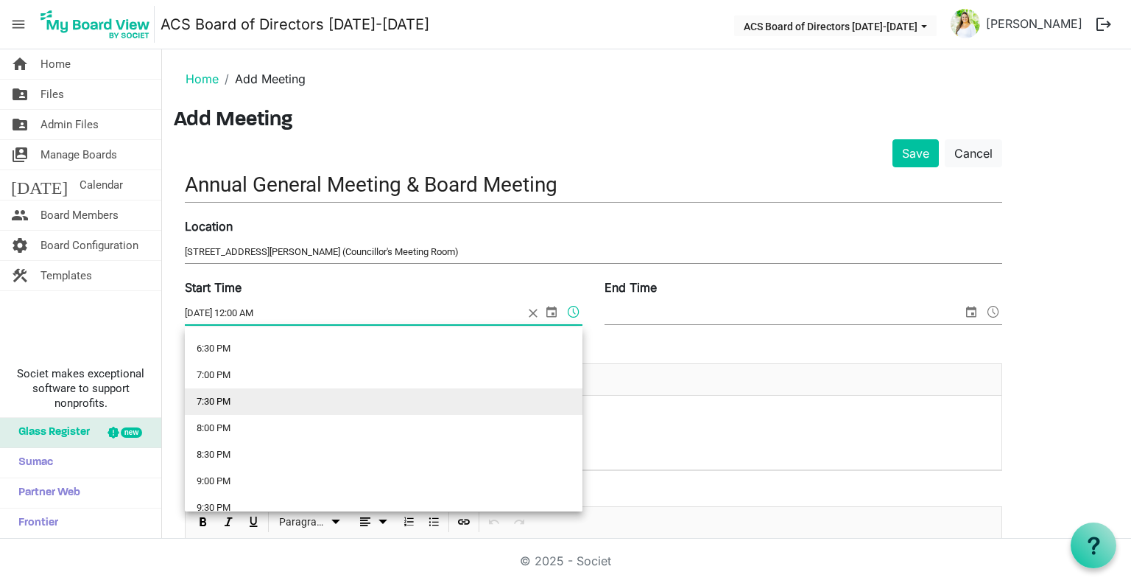
scroll to position [957, 0]
click at [327, 394] on li "7:00 PM" at bounding box center [384, 396] width 398 height 27
type input "9/25/2025 7:00 PM"
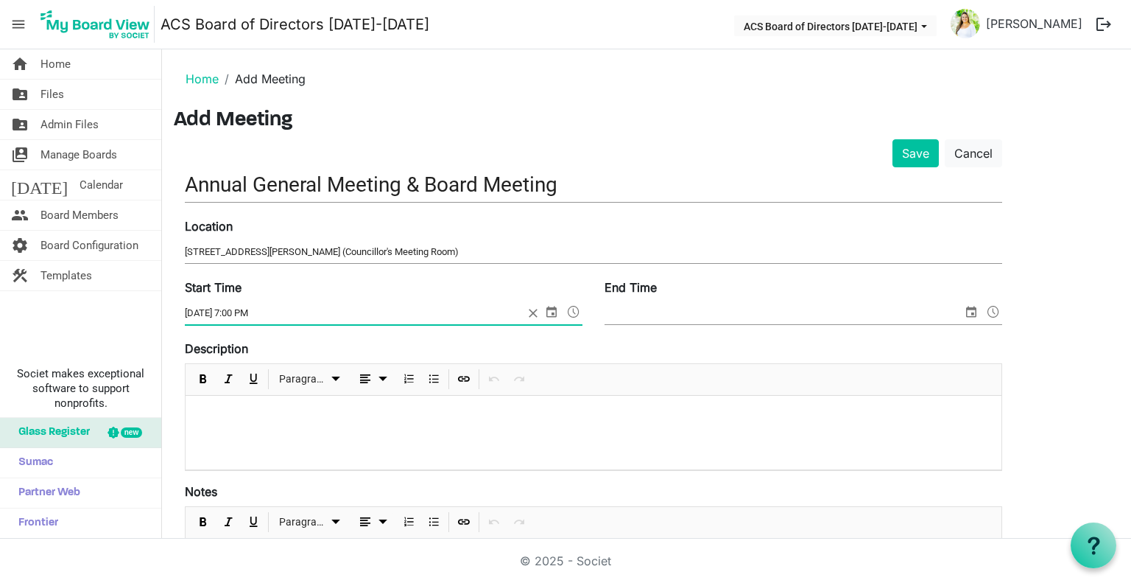
click at [796, 312] on input "End Time" at bounding box center [784, 313] width 358 height 22
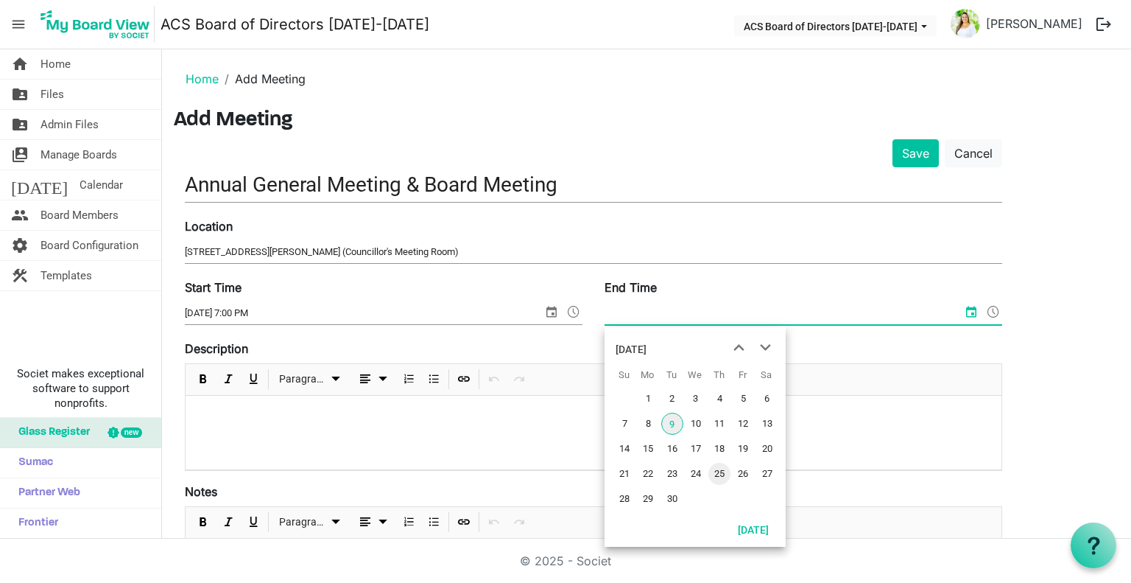
click at [723, 474] on span "25" at bounding box center [719, 473] width 22 height 22
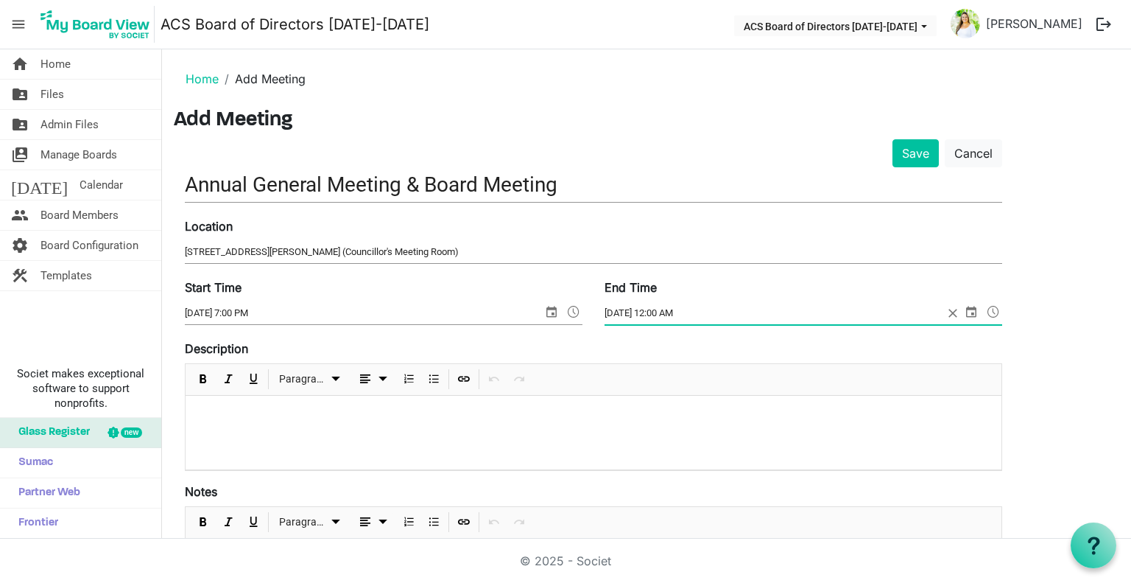
click at [996, 309] on span at bounding box center [994, 311] width 18 height 19
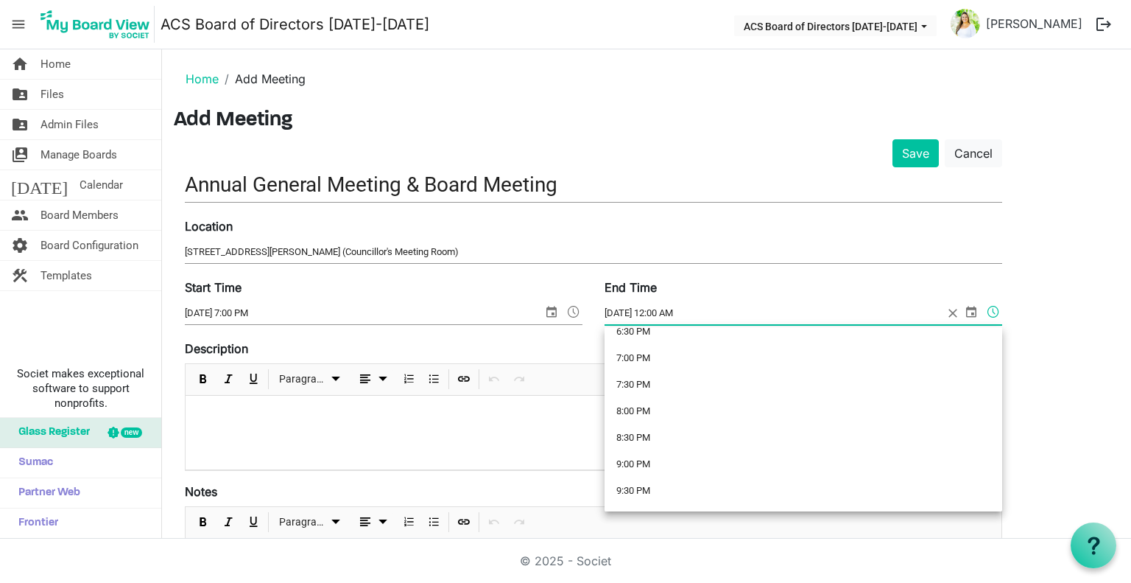
scroll to position [1099, 0]
click at [699, 338] on li "8:30 PM" at bounding box center [804, 333] width 398 height 27
type input "9/25/2025 8:30 PM"
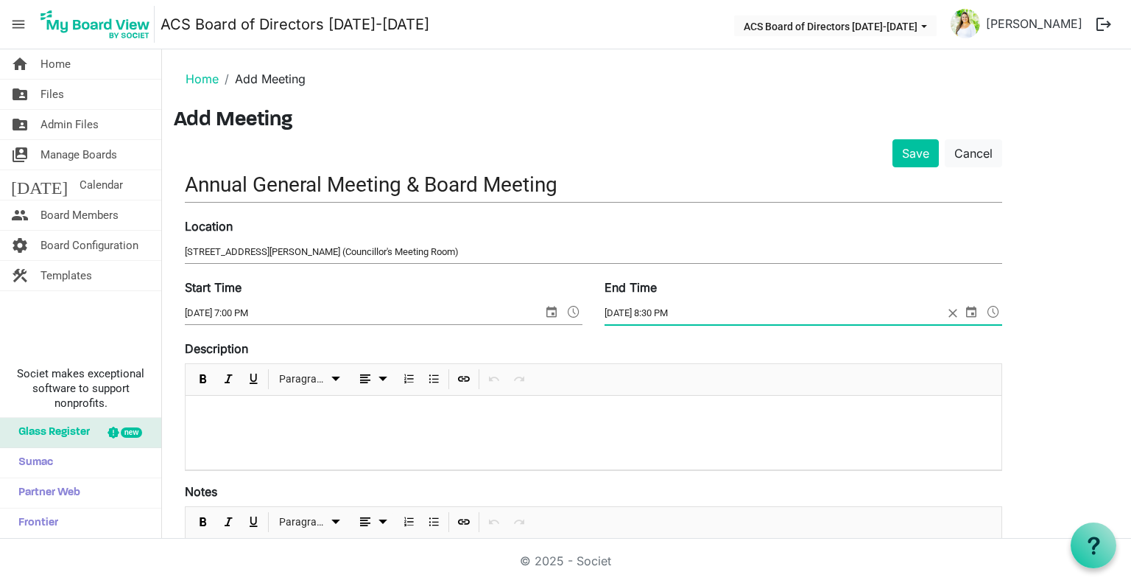
click at [305, 432] on div at bounding box center [594, 432] width 816 height 74
click at [235, 418] on p at bounding box center [593, 414] width 792 height 15
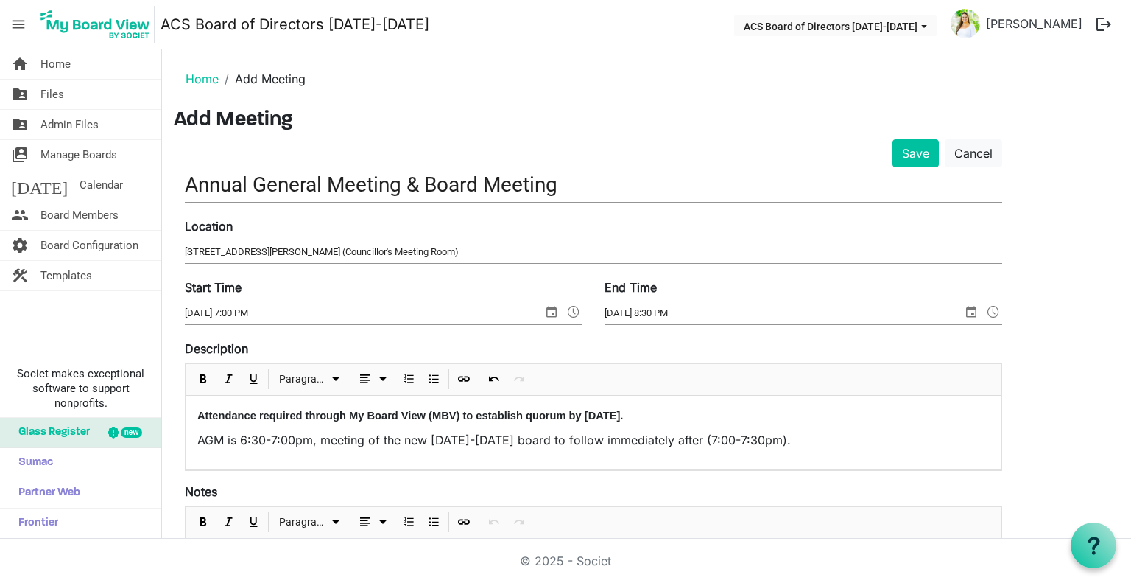
drag, startPoint x: 274, startPoint y: 420, endPoint x: 315, endPoint y: 423, distance: 41.4
click at [274, 420] on span "Attendance required through My Board View (MBV) to establish quorum by June 21,…" at bounding box center [410, 415] width 426 height 12
click at [603, 411] on span "Attendance required through My Board View (MBV) to establish quorum by June 21,…" at bounding box center [410, 415] width 426 height 12
click at [623, 414] on span "Attendance required through My Board View (MBV) to establish quorum by Septembe…" at bounding box center [410, 415] width 426 height 12
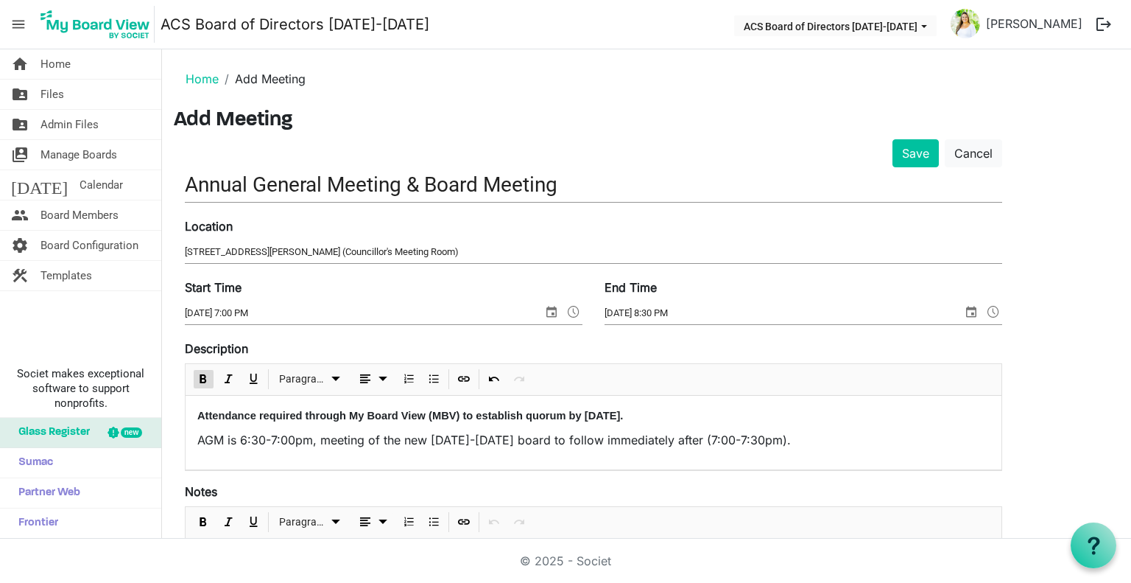
click at [256, 435] on p "AGM is 6:30-7:00pm, meeting of the new 2024-2025 board to follow immediately af…" at bounding box center [593, 440] width 792 height 18
click at [295, 443] on p "AGM is 7:00-7:00pm, meeting of the new 2024-2025 board to follow immediately af…" at bounding box center [593, 440] width 792 height 18
click at [454, 442] on p "AGM is 7:00-7:30pm, meeting of the new 2024-2025 board to follow immediately af…" at bounding box center [593, 440] width 792 height 18
click at [486, 438] on p "AGM is 7:00-7:30pm, meeting of the new 2025-2025 board to follow immediately af…" at bounding box center [593, 440] width 792 height 18
drag, startPoint x: 789, startPoint y: 440, endPoint x: 679, endPoint y: 444, distance: 110.6
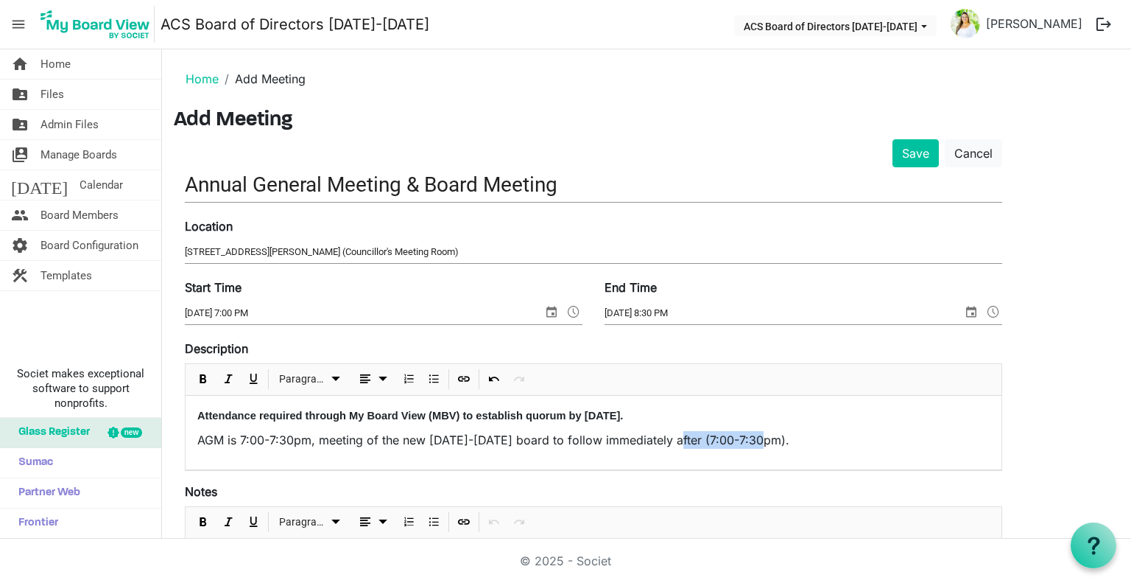
click at [679, 444] on p "AGM is 7:00-7:30pm, meeting of the new 2025-2026 board to follow immediately af…" at bounding box center [593, 440] width 792 height 18
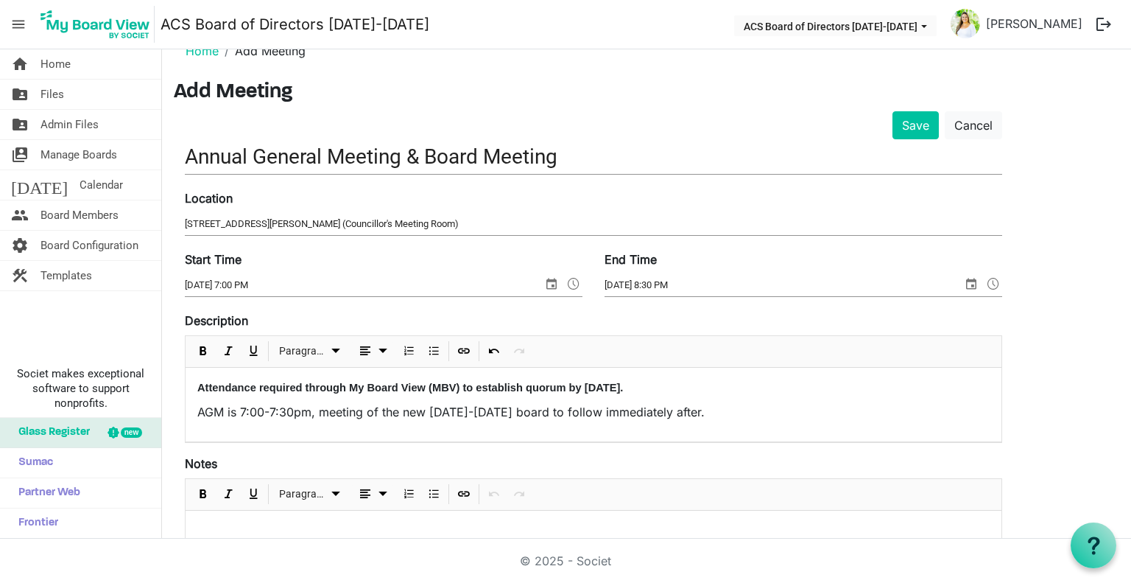
scroll to position [0, 0]
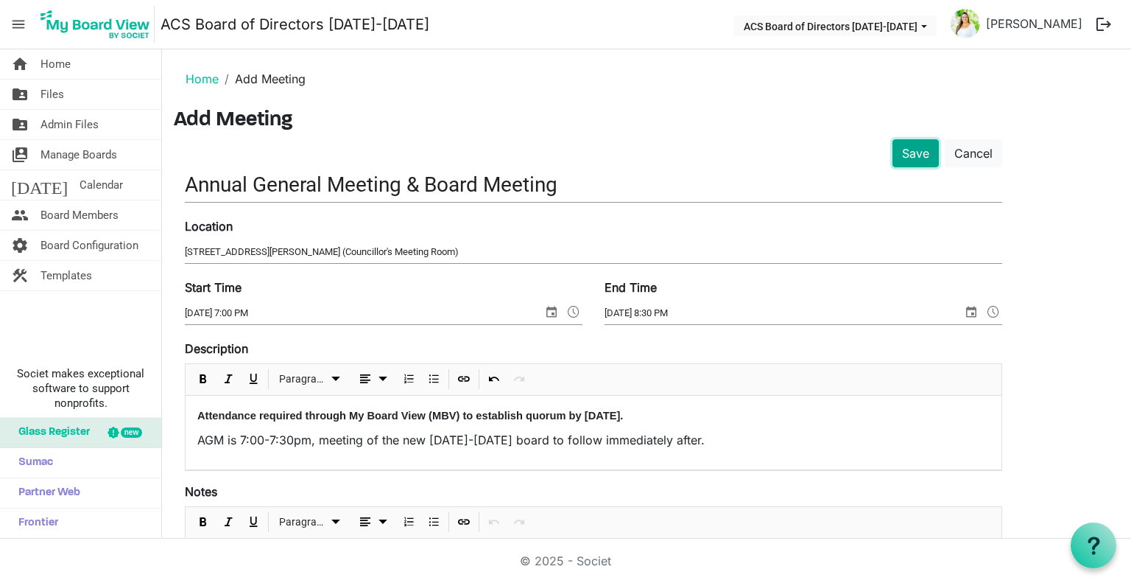
click at [921, 153] on button "Save" at bounding box center [916, 153] width 46 height 28
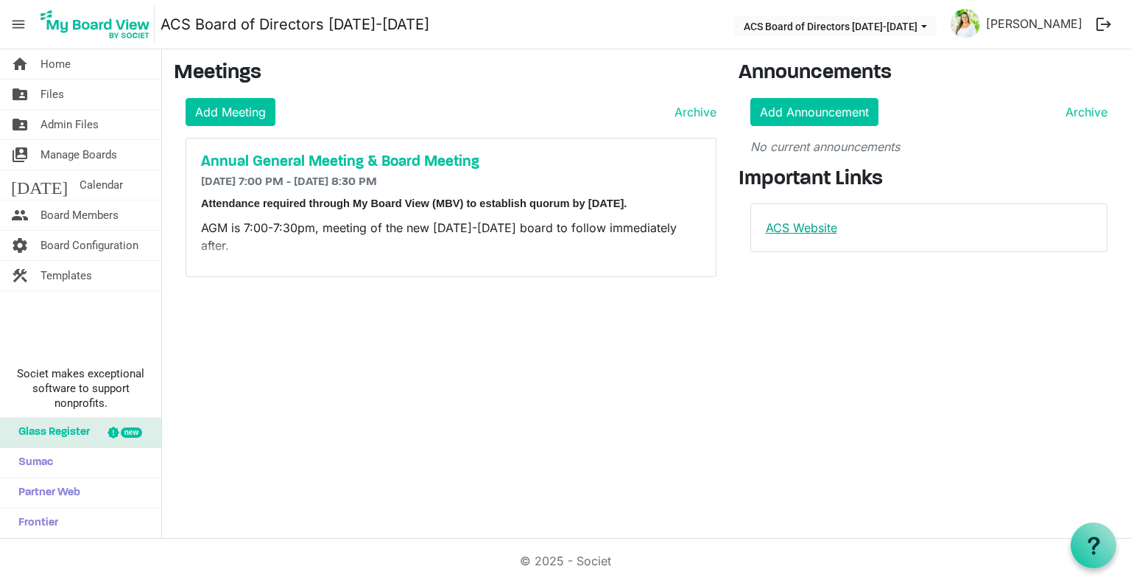
click at [806, 223] on link "ACS Website" at bounding box center [801, 227] width 71 height 15
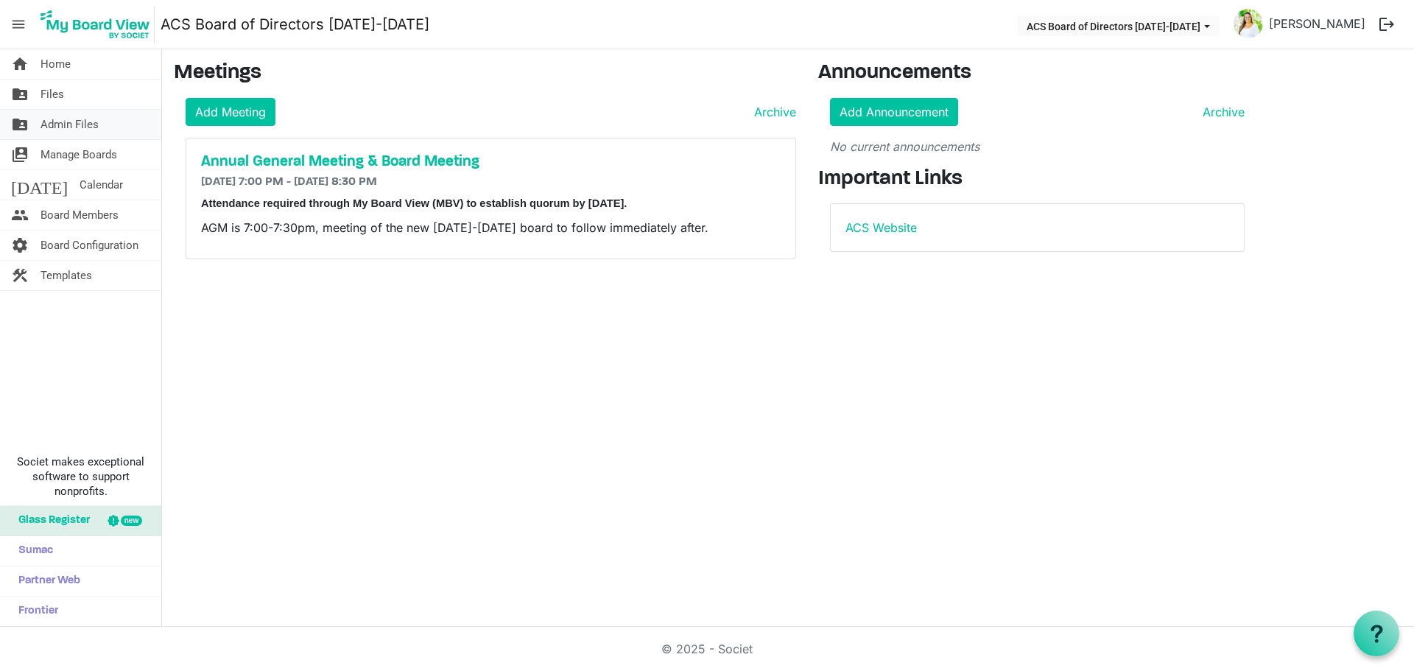
click at [89, 124] on span "Admin Files" at bounding box center [70, 124] width 58 height 29
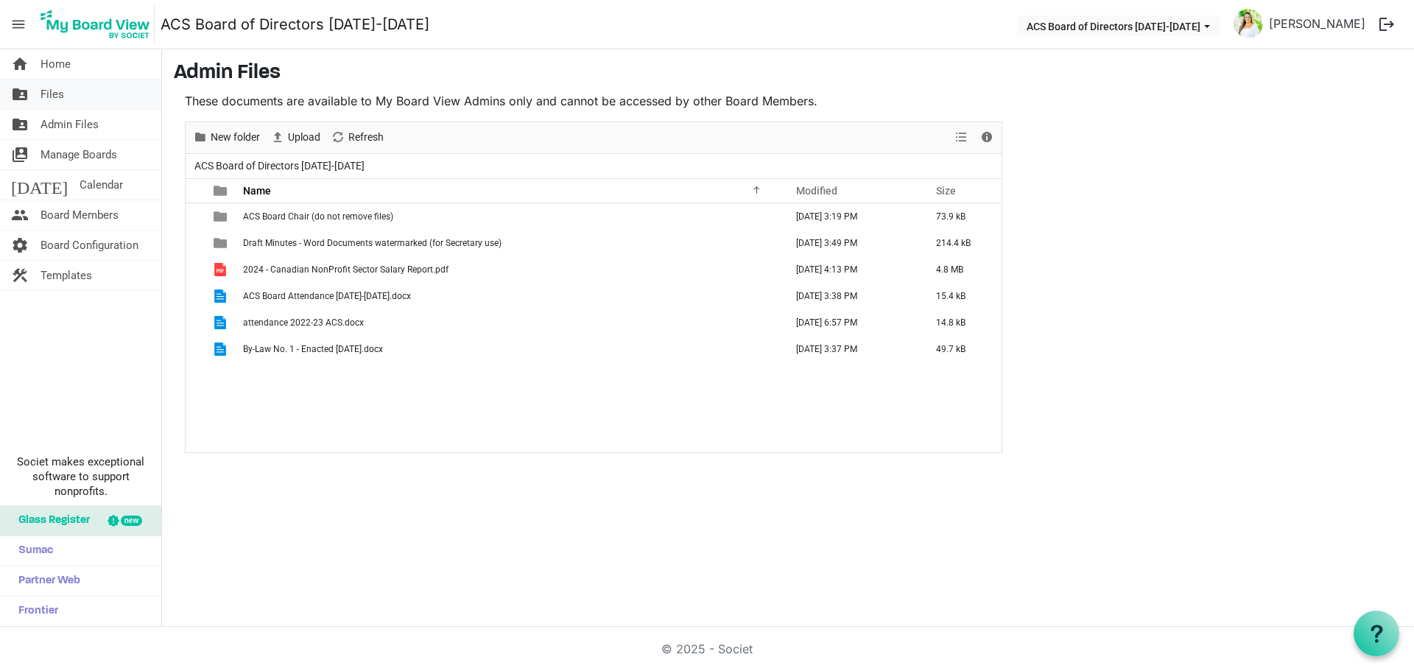
click at [92, 106] on link "folder_shared Files" at bounding box center [80, 94] width 161 height 29
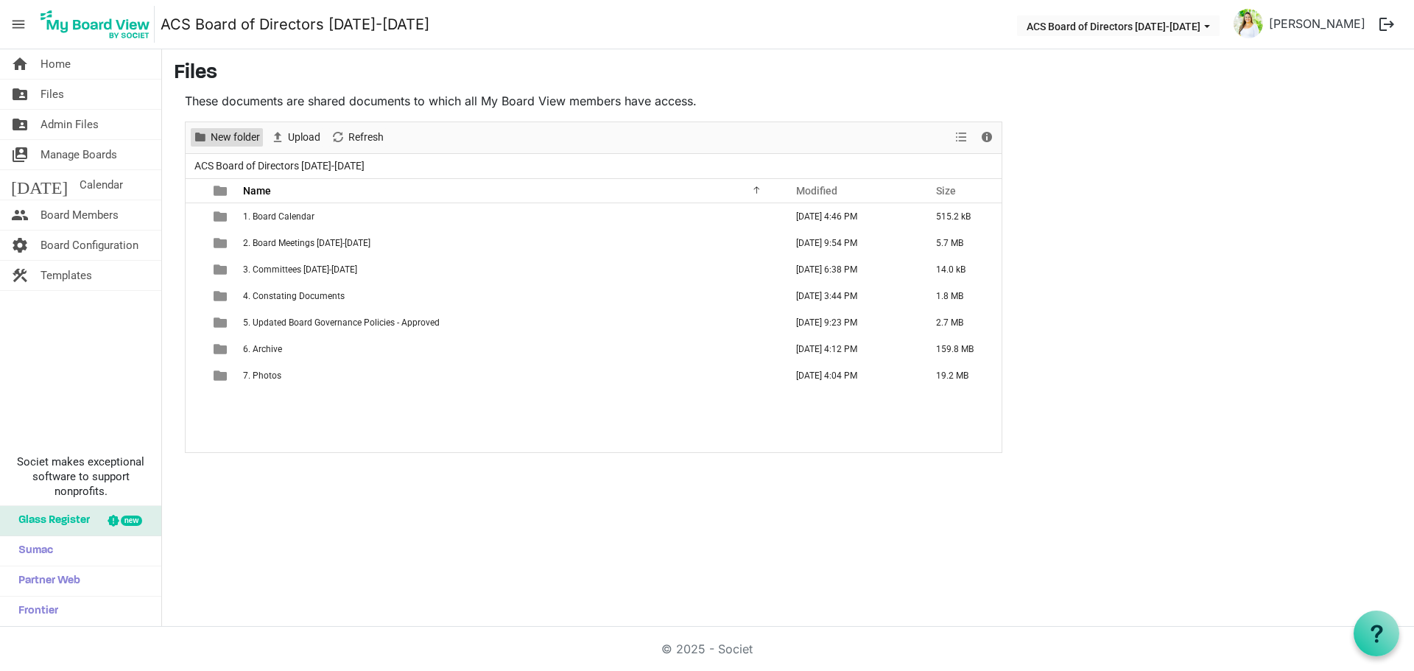
click at [209, 134] on span "New folder" at bounding box center [235, 137] width 52 height 18
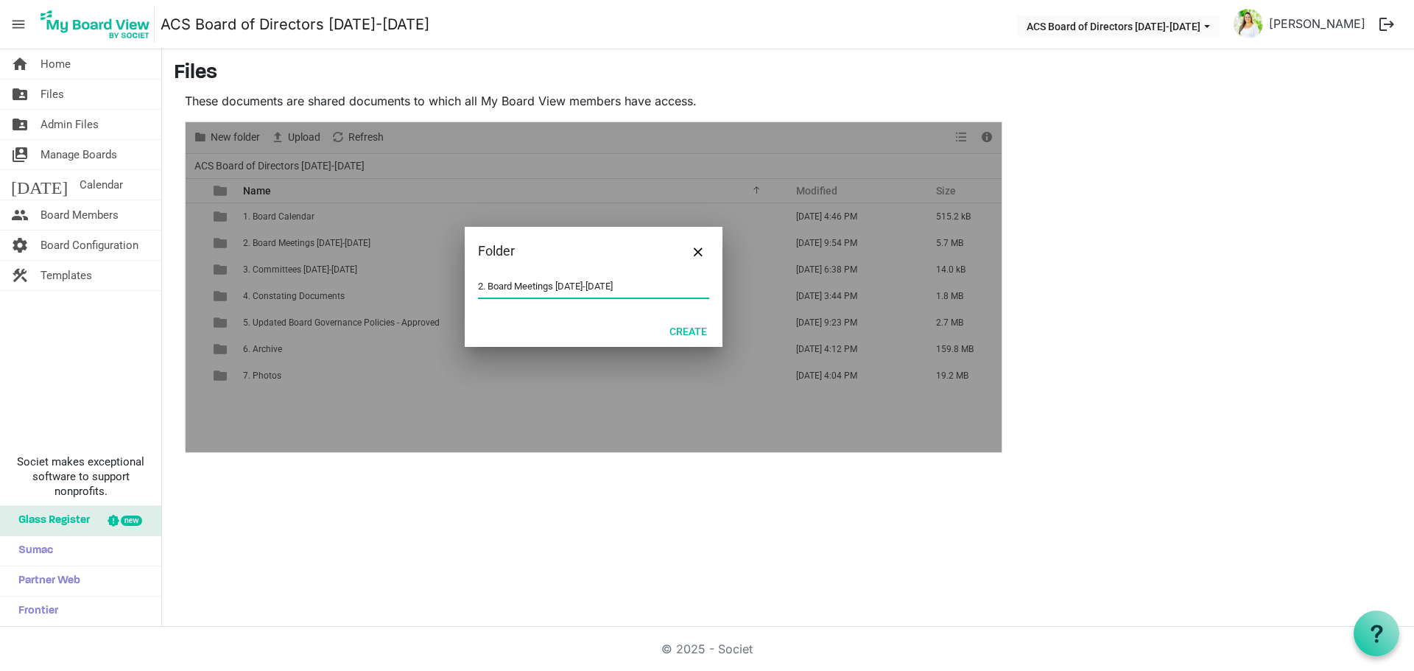
type input "2. Board Meetings [DATE]-[DATE]"
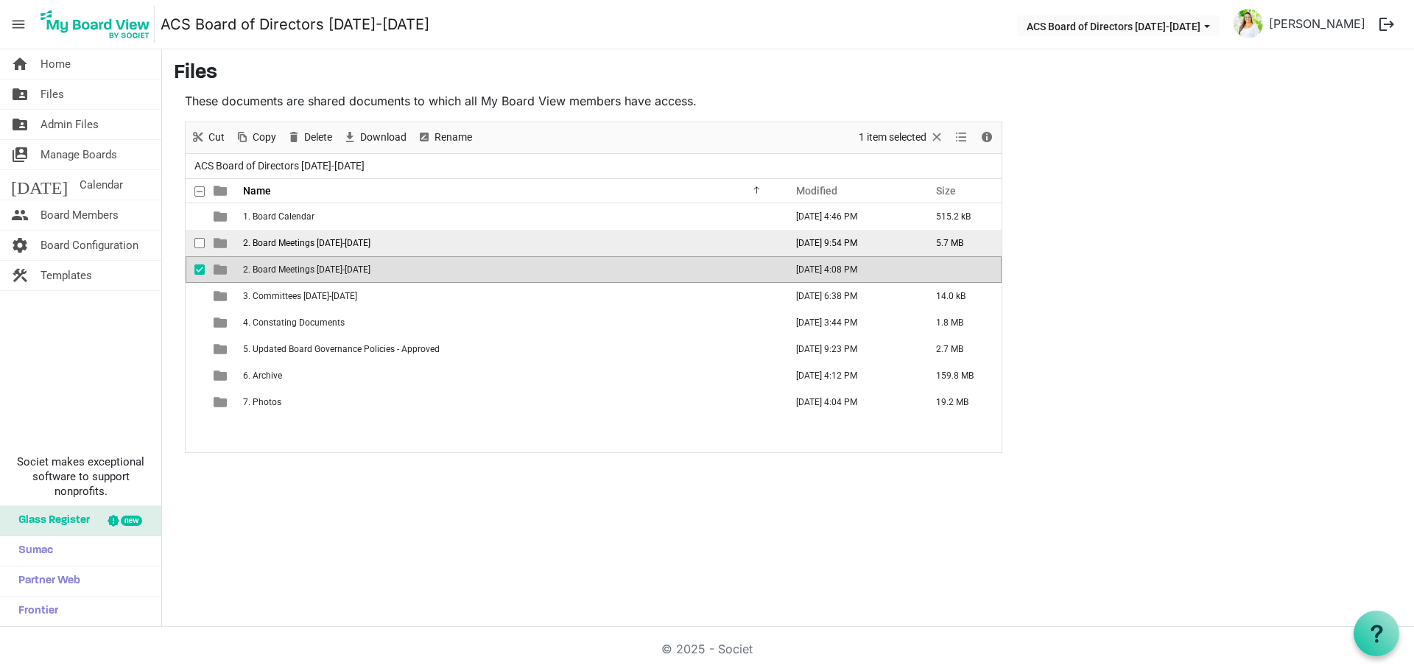
click at [317, 241] on span "2. Board Meetings [DATE]-[DATE]" at bounding box center [306, 243] width 127 height 10
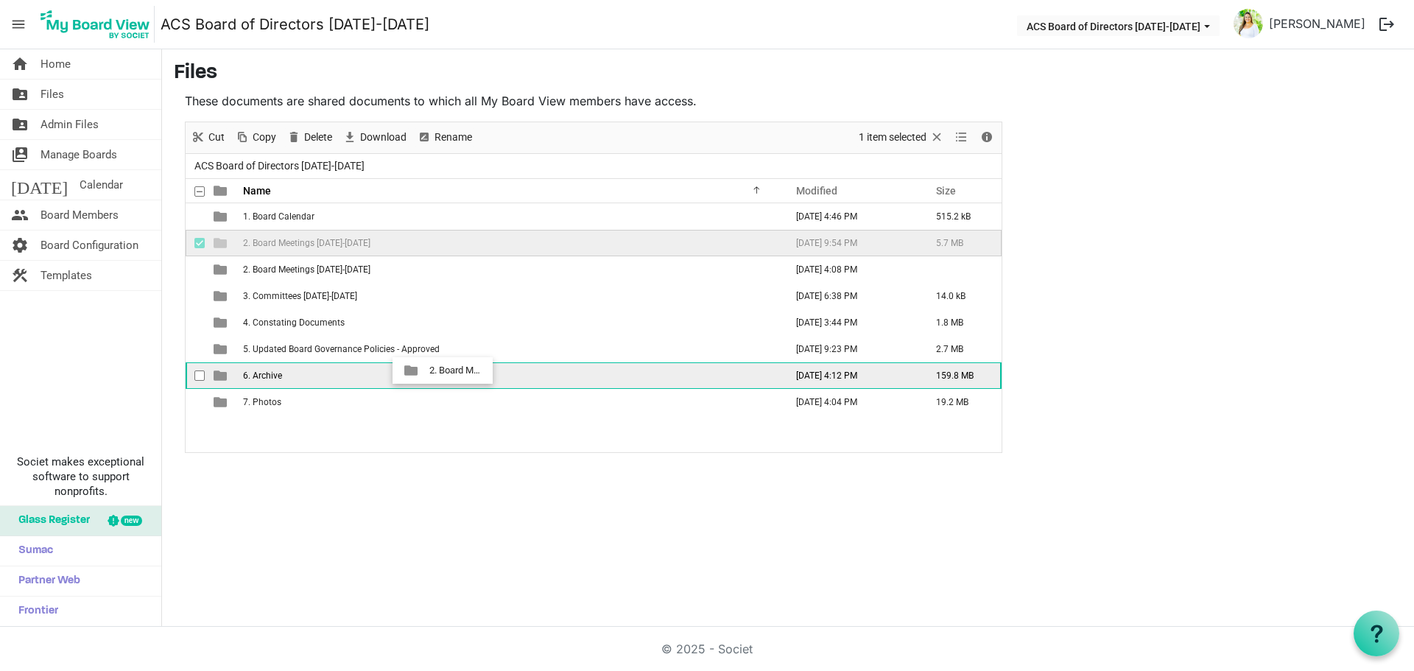
drag, startPoint x: 307, startPoint y: 245, endPoint x: 425, endPoint y: 370, distance: 171.9
click at [425, 370] on tbody "1. Board Calendar November 14, 2023 4:46 PM 515.2 kB 2. Board Meetings 2024-202…" at bounding box center [594, 309] width 816 height 212
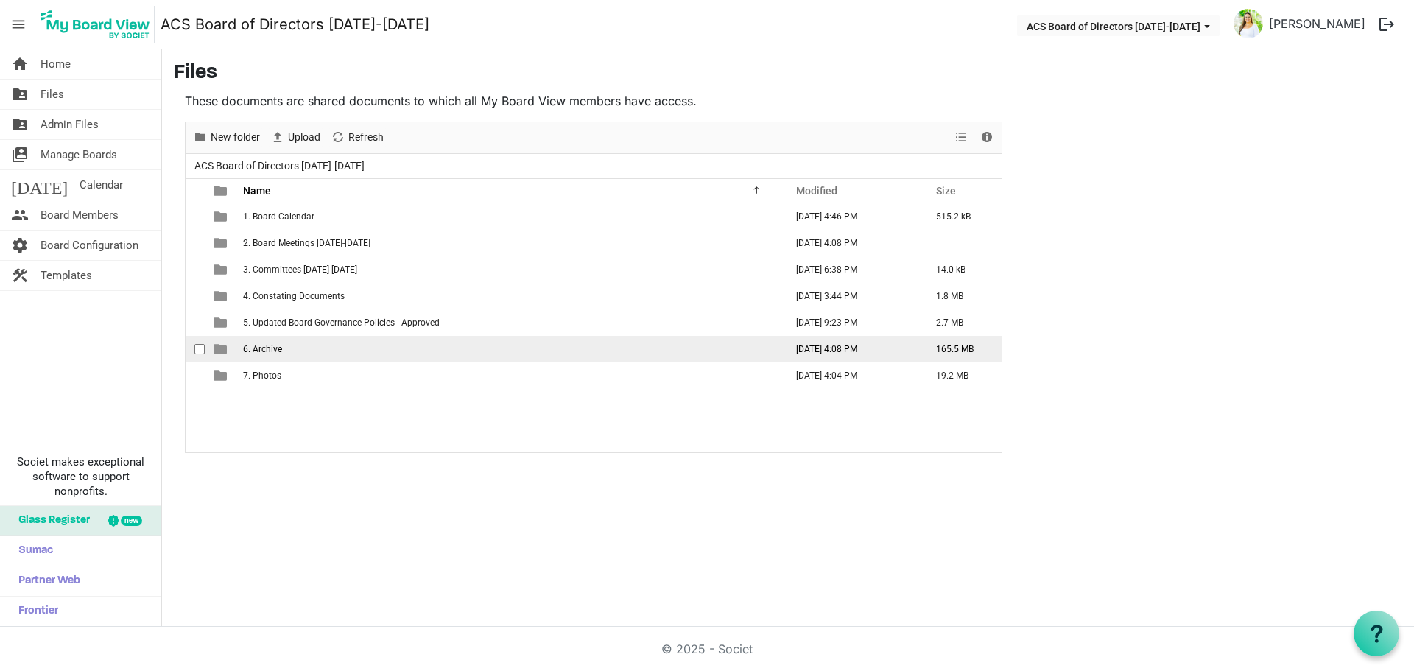
click at [276, 348] on span "6. Archive" at bounding box center [262, 349] width 39 height 10
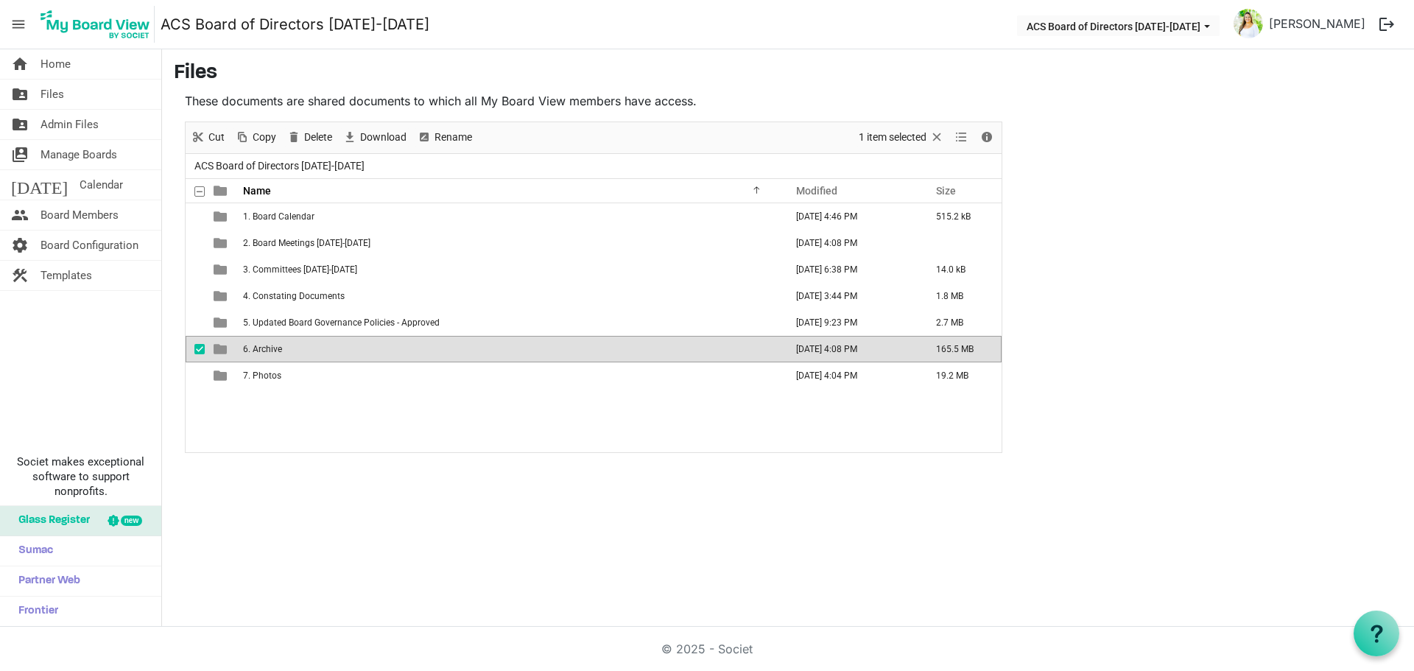
click at [286, 347] on td "6. Archive" at bounding box center [510, 349] width 542 height 27
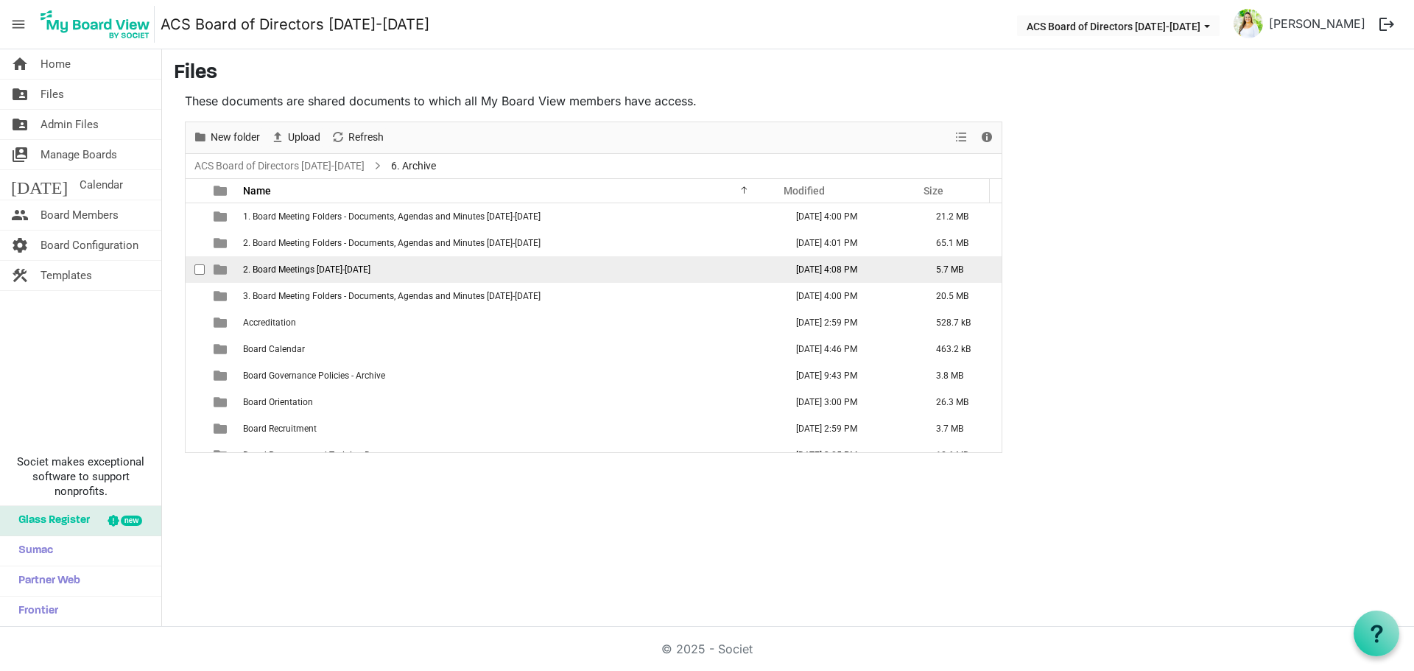
click at [292, 275] on td "2. Board Meetings [DATE]-[DATE]" at bounding box center [510, 269] width 542 height 27
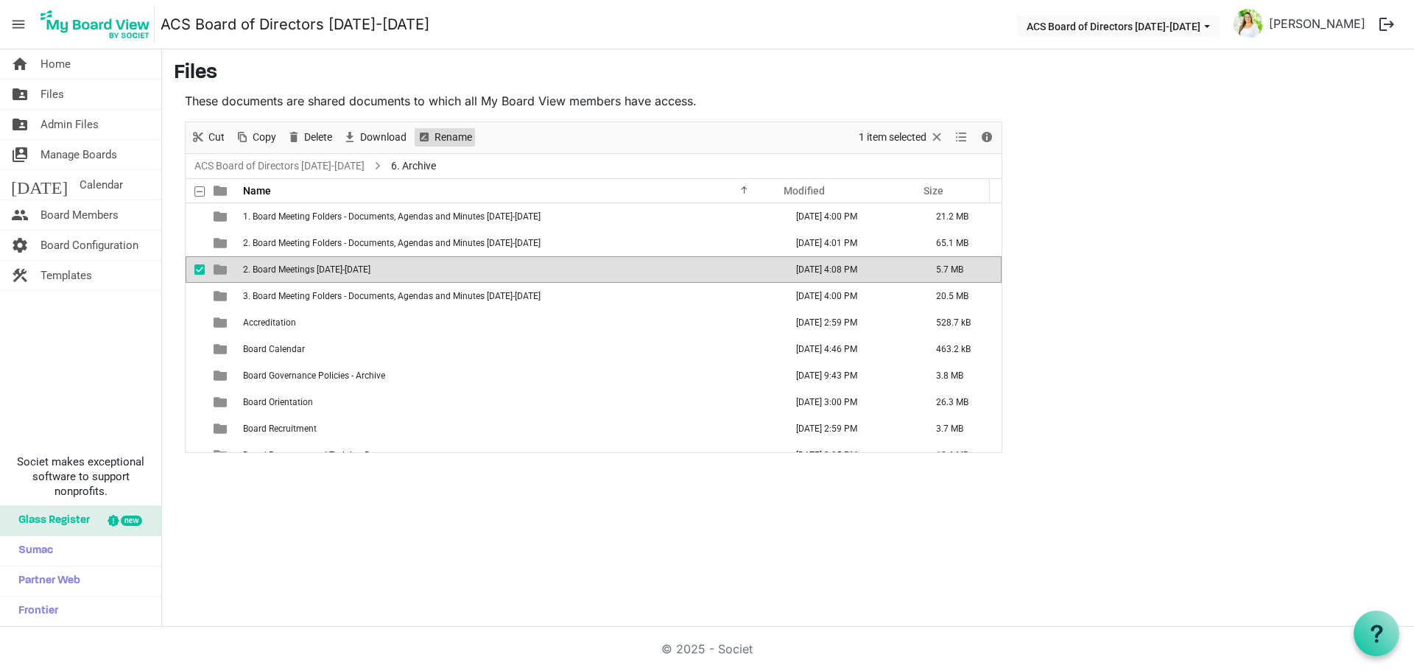
click at [423, 137] on span "Rename" at bounding box center [424, 137] width 18 height 18
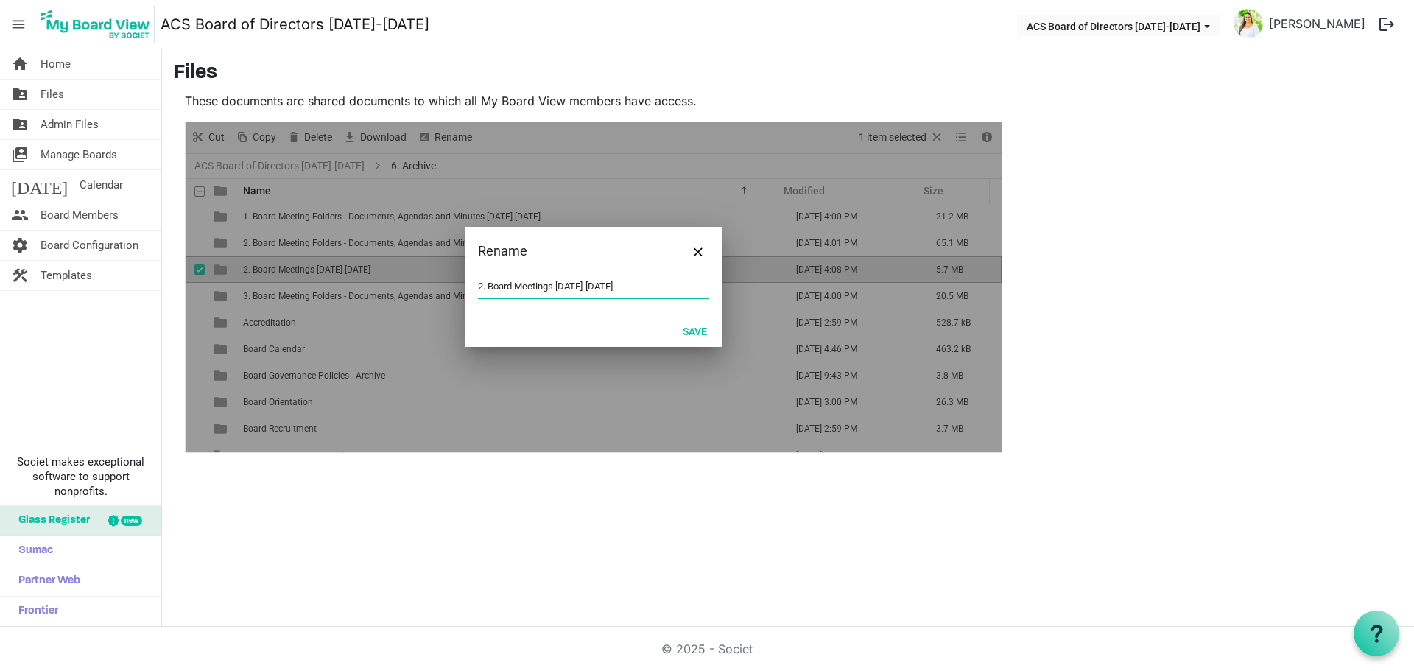
click at [554, 278] on input "2. Board Meetings [DATE]-[DATE]" at bounding box center [593, 286] width 231 height 22
click at [559, 286] on input "2. Board Meetings 2024-2025" at bounding box center [593, 286] width 231 height 22
type input "2. Board Meeting Folders - Documents, Agendas and Minutes 2024-2025"
click at [689, 331] on button "Save" at bounding box center [694, 330] width 43 height 21
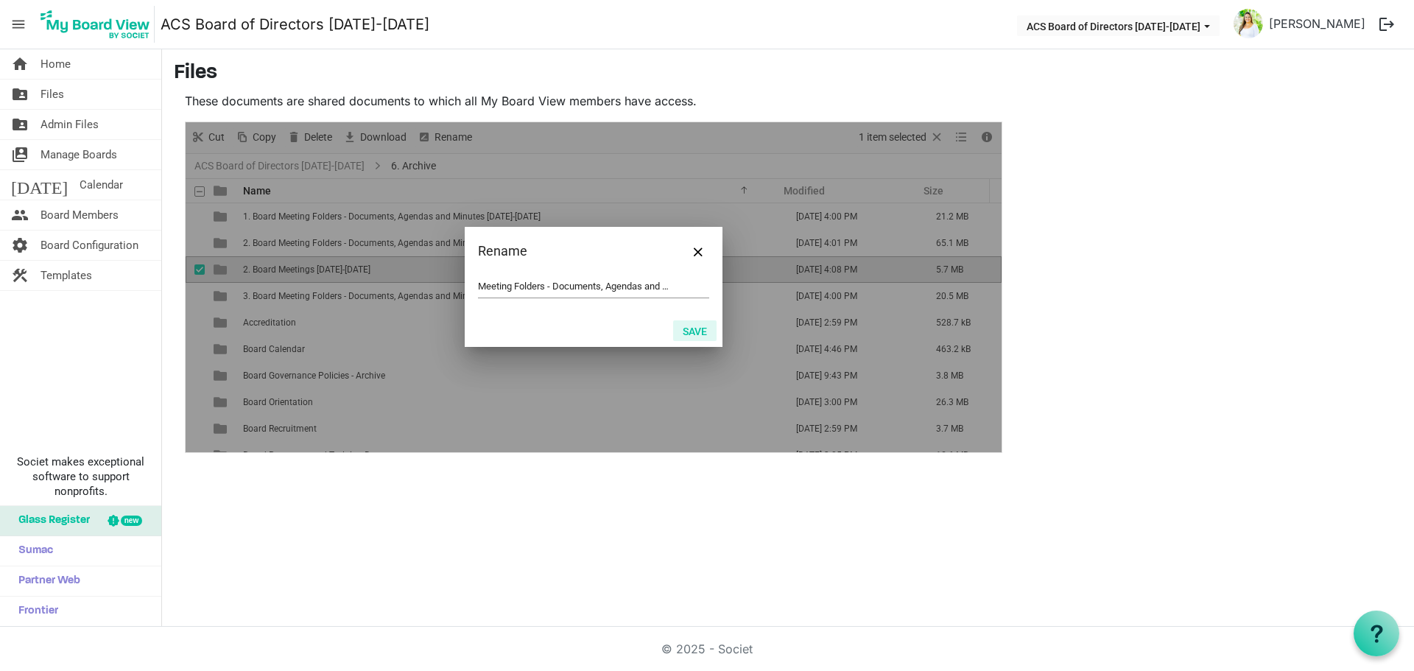
scroll to position [0, 0]
click at [708, 327] on button "Save" at bounding box center [694, 330] width 43 height 21
click at [700, 248] on span "Close" at bounding box center [698, 251] width 9 height 9
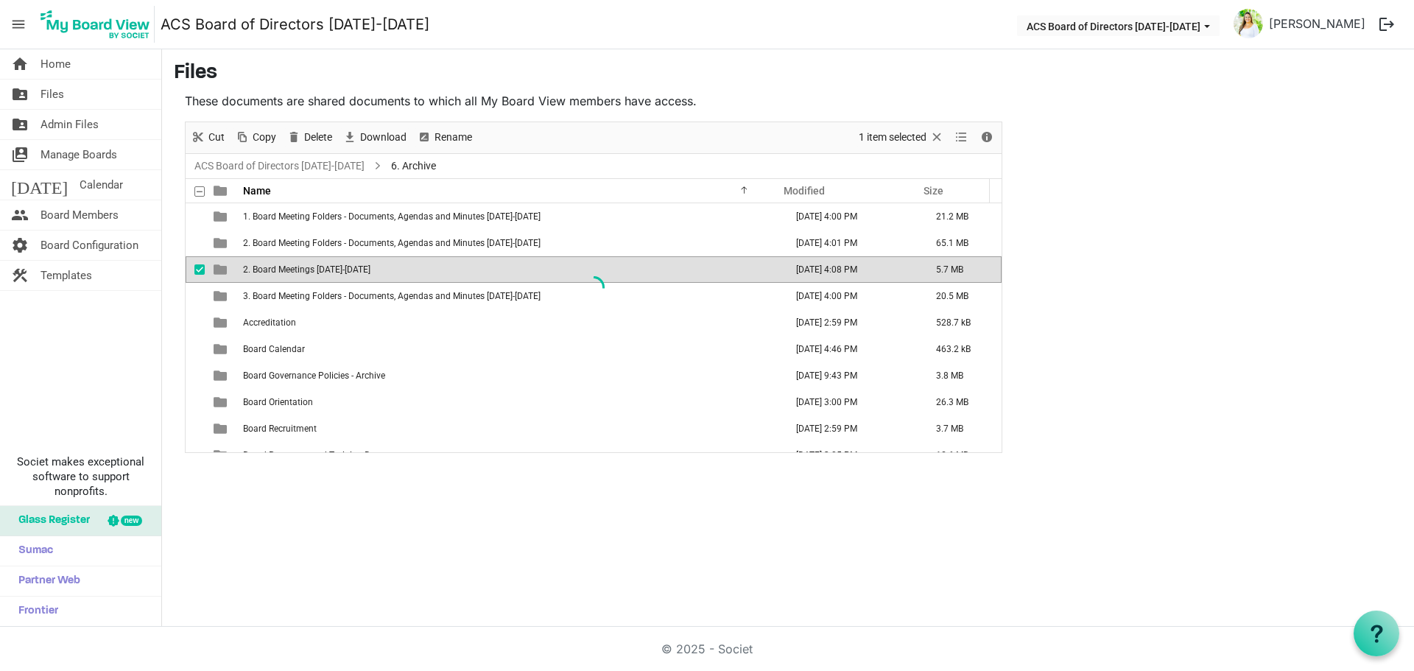
click at [247, 297] on div at bounding box center [594, 287] width 816 height 330
click at [71, 71] on link "home Home" at bounding box center [80, 63] width 161 height 29
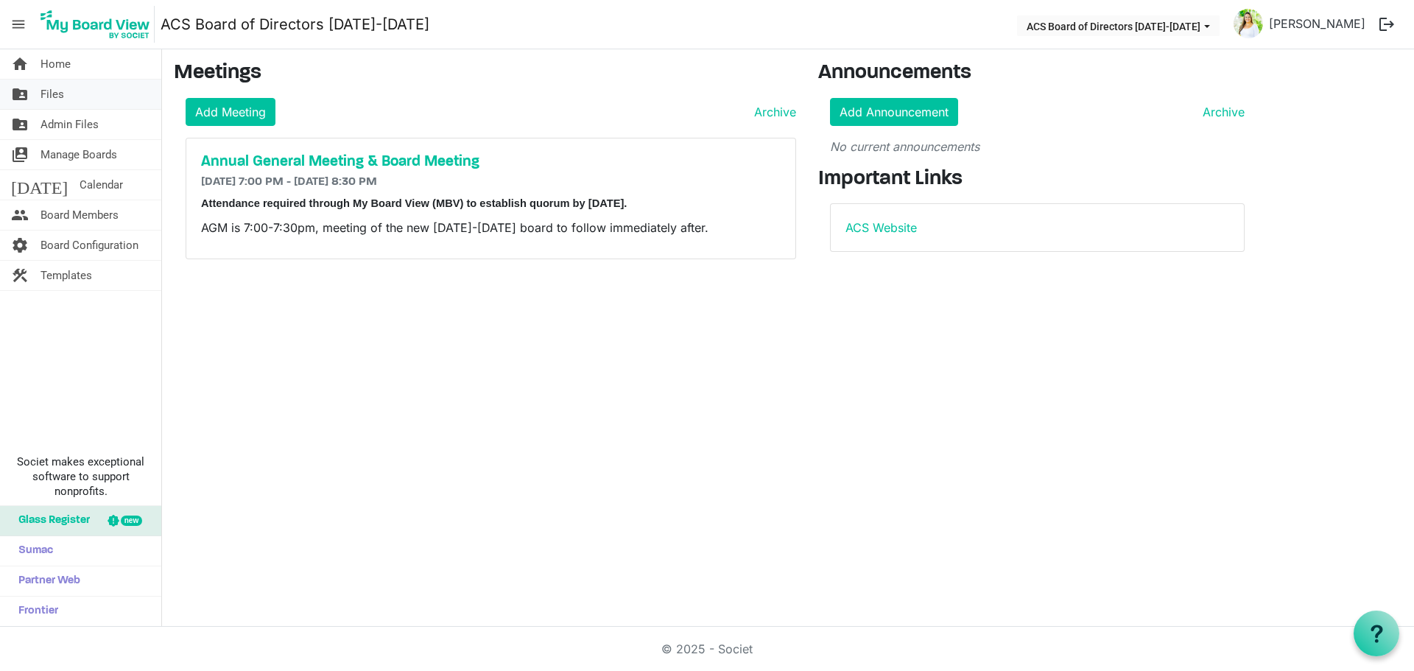
click at [89, 105] on link "folder_shared Files" at bounding box center [80, 94] width 161 height 29
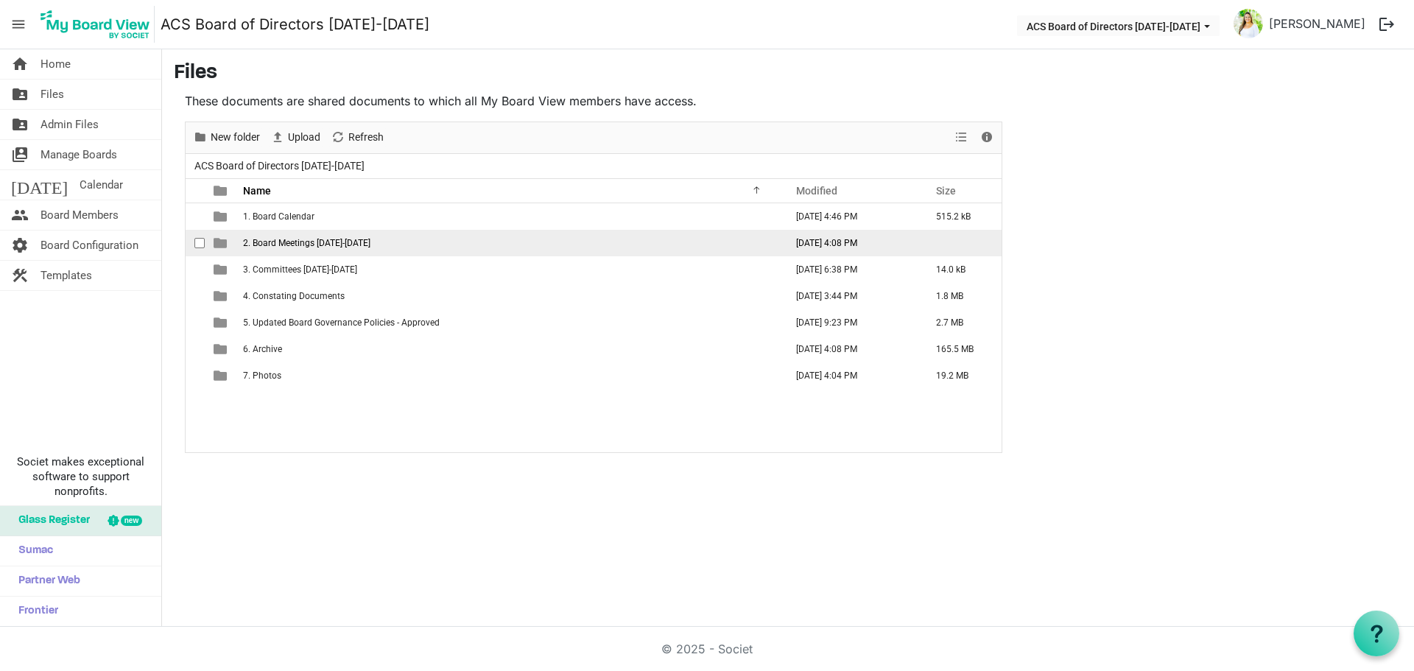
click at [289, 238] on span "2. Board Meetings [DATE]-[DATE]" at bounding box center [306, 243] width 127 height 10
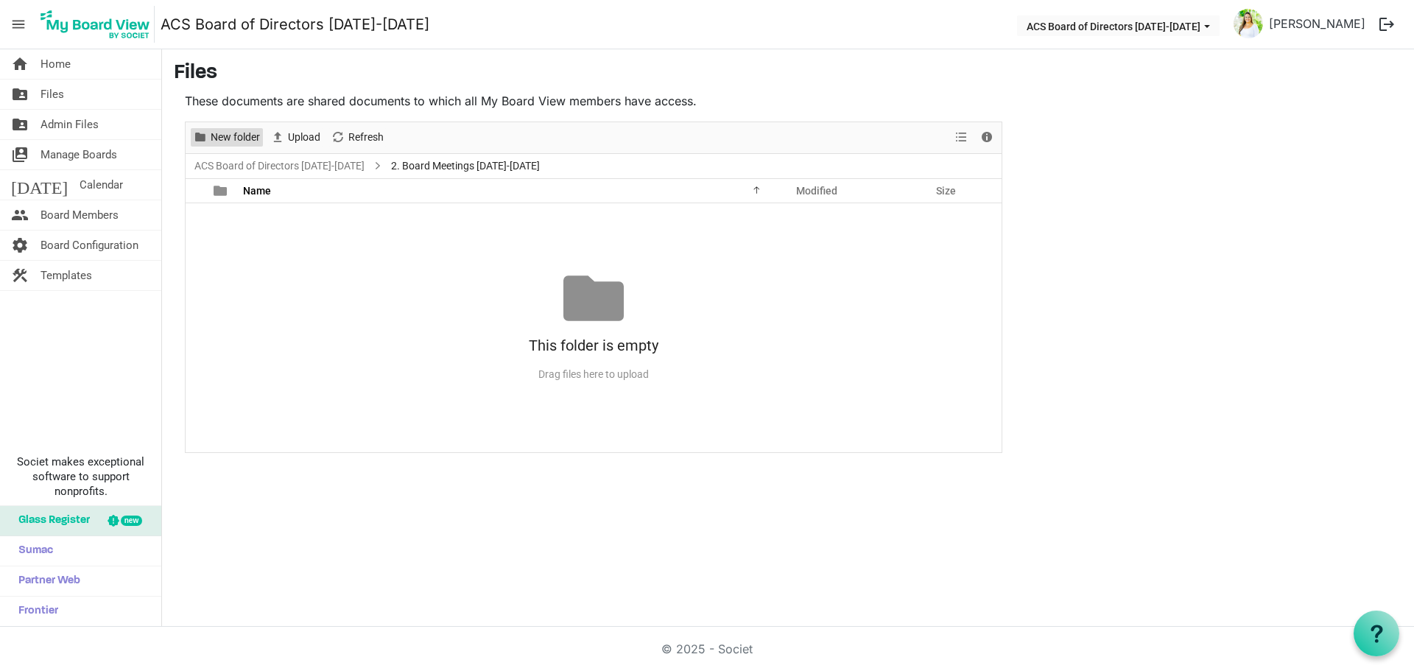
click at [244, 141] on span "New folder" at bounding box center [235, 137] width 52 height 18
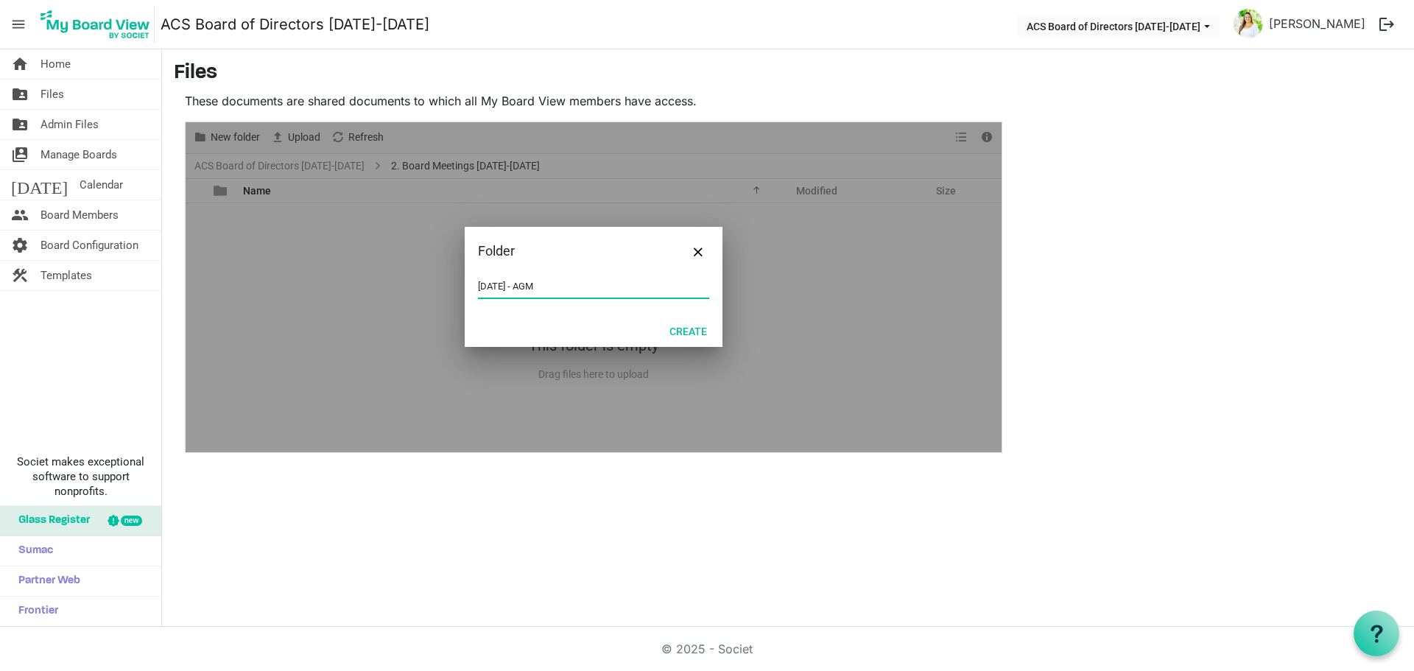
type input "September 25 2025 - AGM"
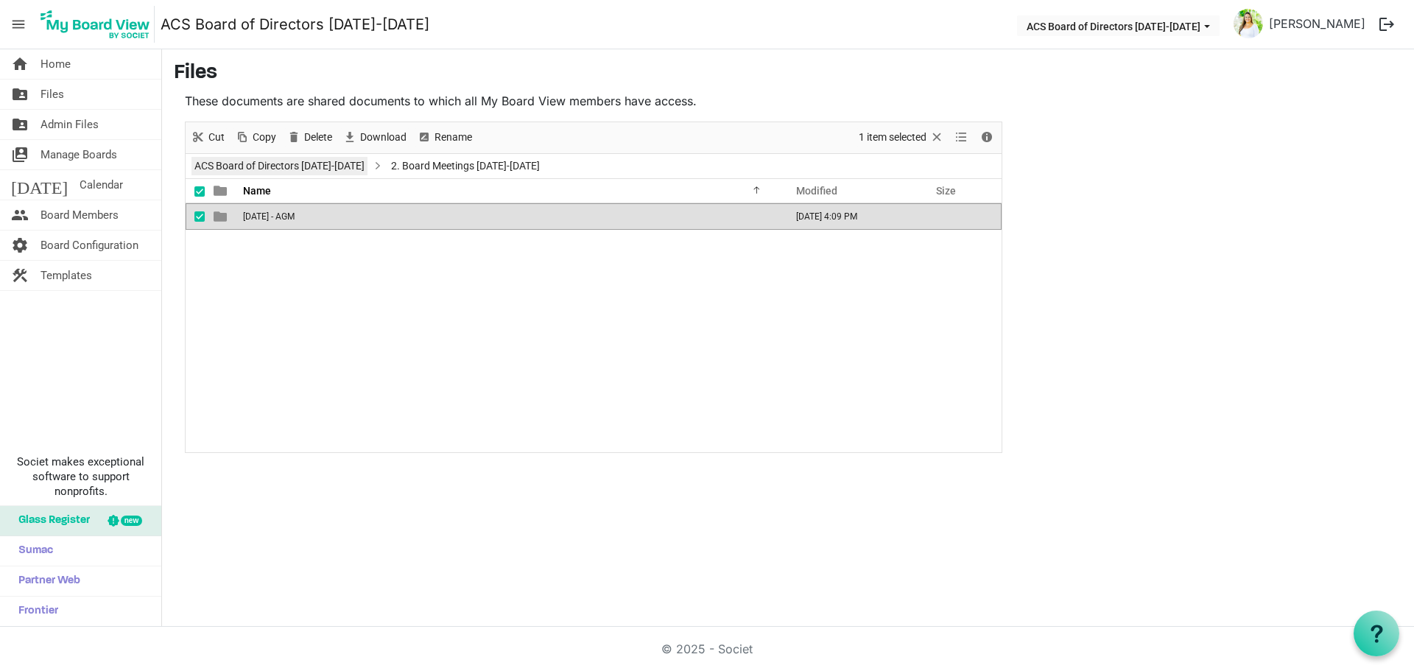
click at [331, 171] on link "ACS Board of Directors [DATE]-[DATE]" at bounding box center [279, 166] width 176 height 18
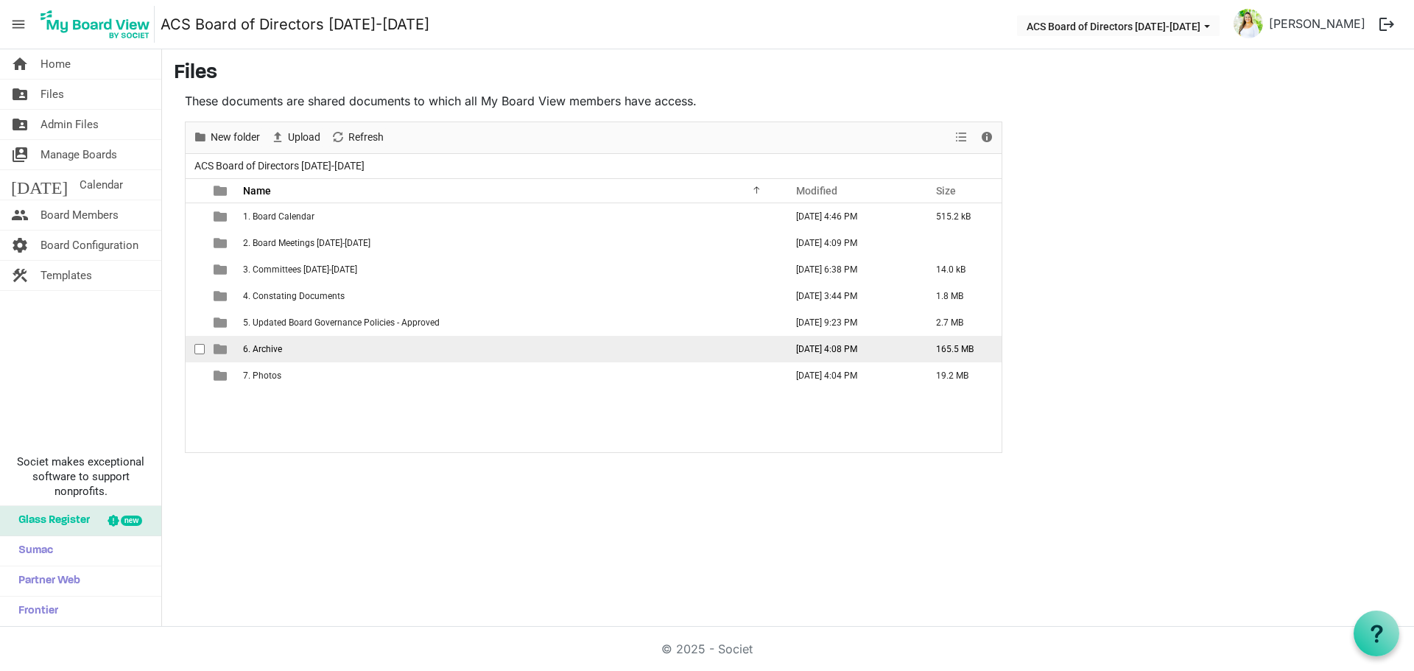
click at [323, 342] on td "6. Archive" at bounding box center [510, 349] width 542 height 27
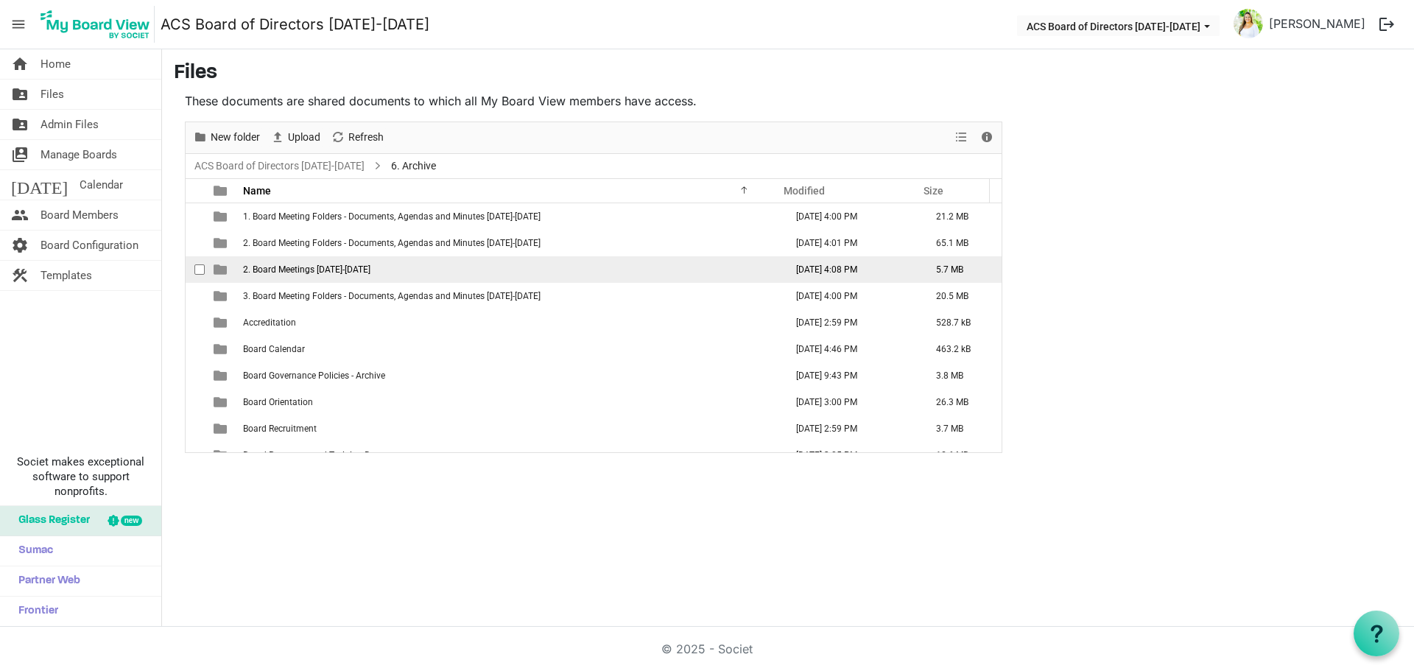
click at [292, 270] on span "2. Board Meetings 2024-2025" at bounding box center [306, 269] width 127 height 10
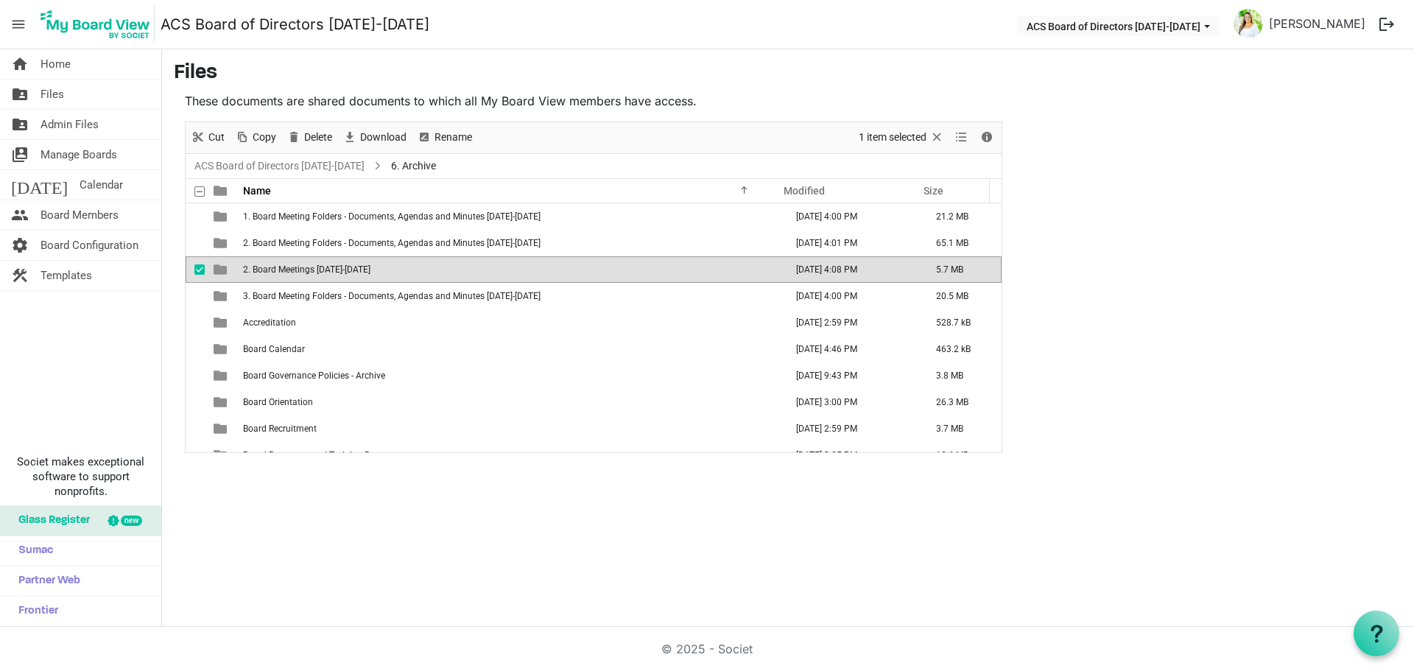
click at [260, 264] on span "2. Board Meetings 2024-2025" at bounding box center [306, 269] width 127 height 10
click at [250, 270] on span "2. Board Meetings 2024-2025" at bounding box center [306, 269] width 127 height 10
click at [456, 133] on span "Rename" at bounding box center [453, 137] width 41 height 18
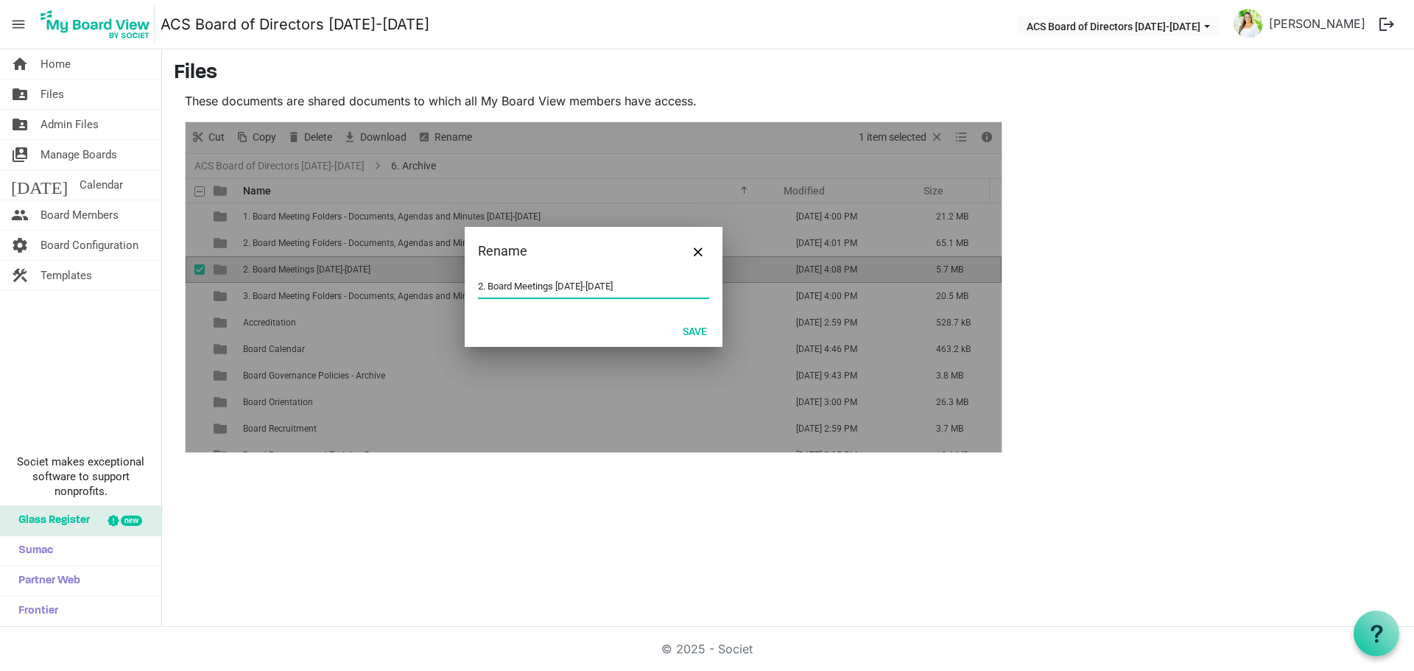
click at [482, 275] on input "2. Board Meetings 2024-2025" at bounding box center [593, 286] width 231 height 22
type input "4. Board Meetings 2024-2025"
click at [701, 333] on button "Save" at bounding box center [694, 330] width 43 height 21
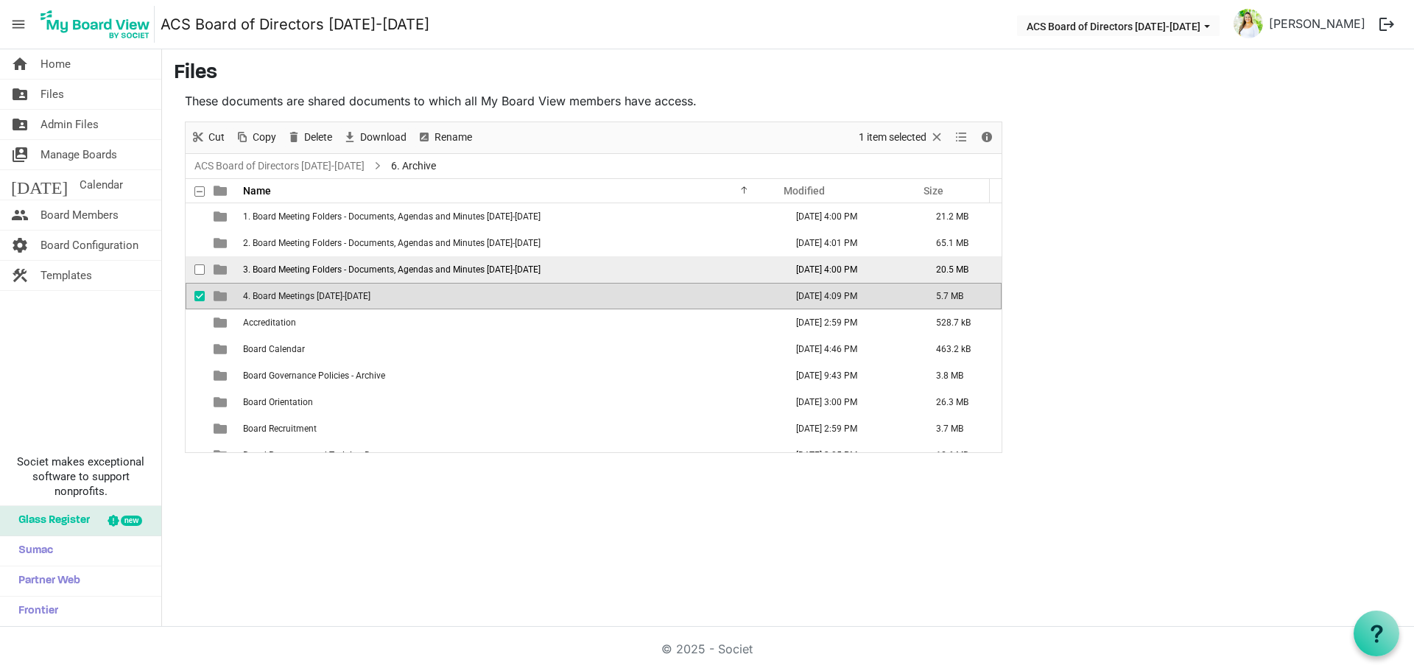
click at [475, 276] on td "3. Board Meeting Folders - Documents, Agendas and Minutes 2023-2024" at bounding box center [510, 269] width 542 height 27
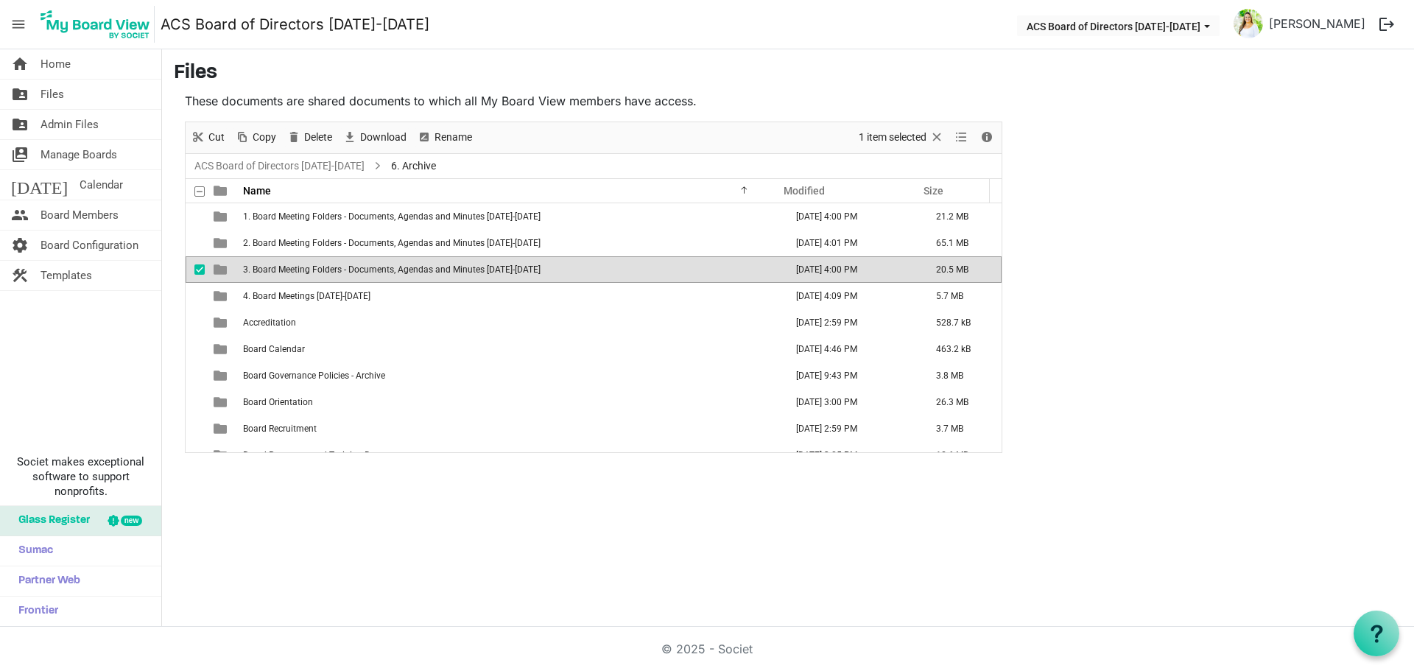
click at [475, 276] on td "3. Board Meeting Folders - Documents, Agendas and Minutes 2023-2024" at bounding box center [510, 269] width 542 height 27
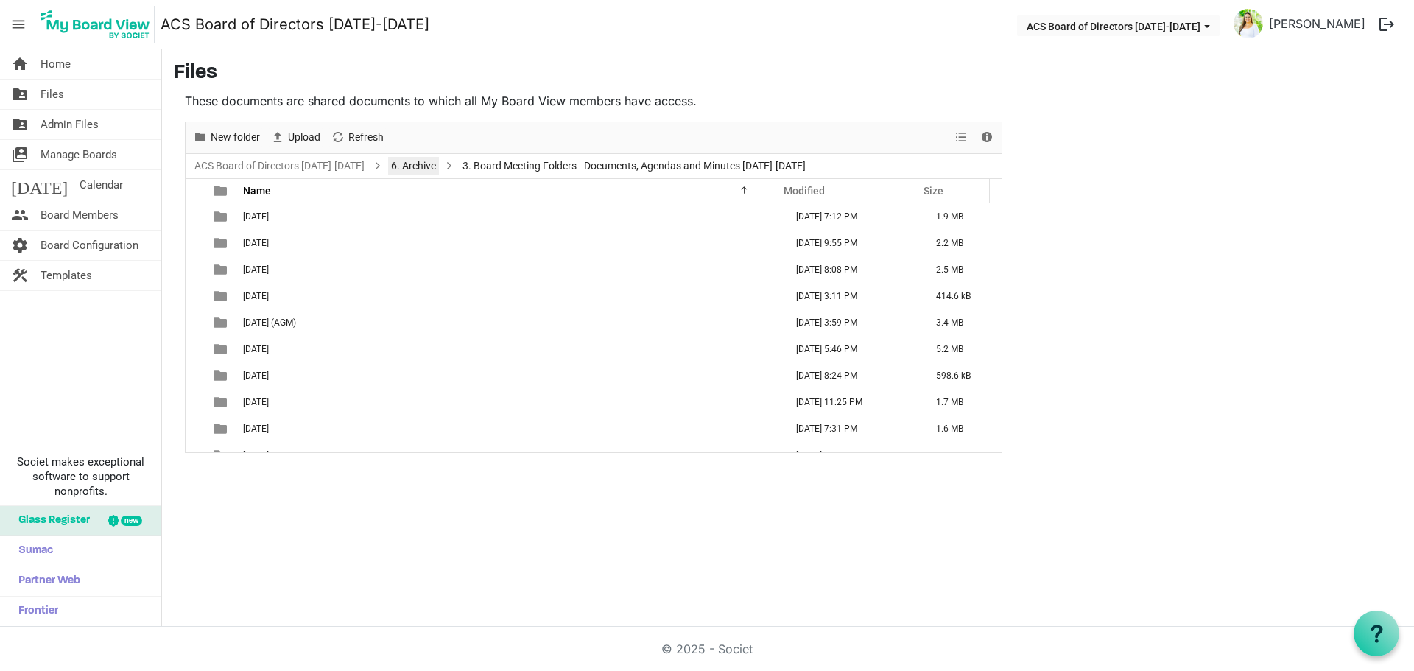
click at [401, 164] on link "6. Archive" at bounding box center [413, 166] width 51 height 18
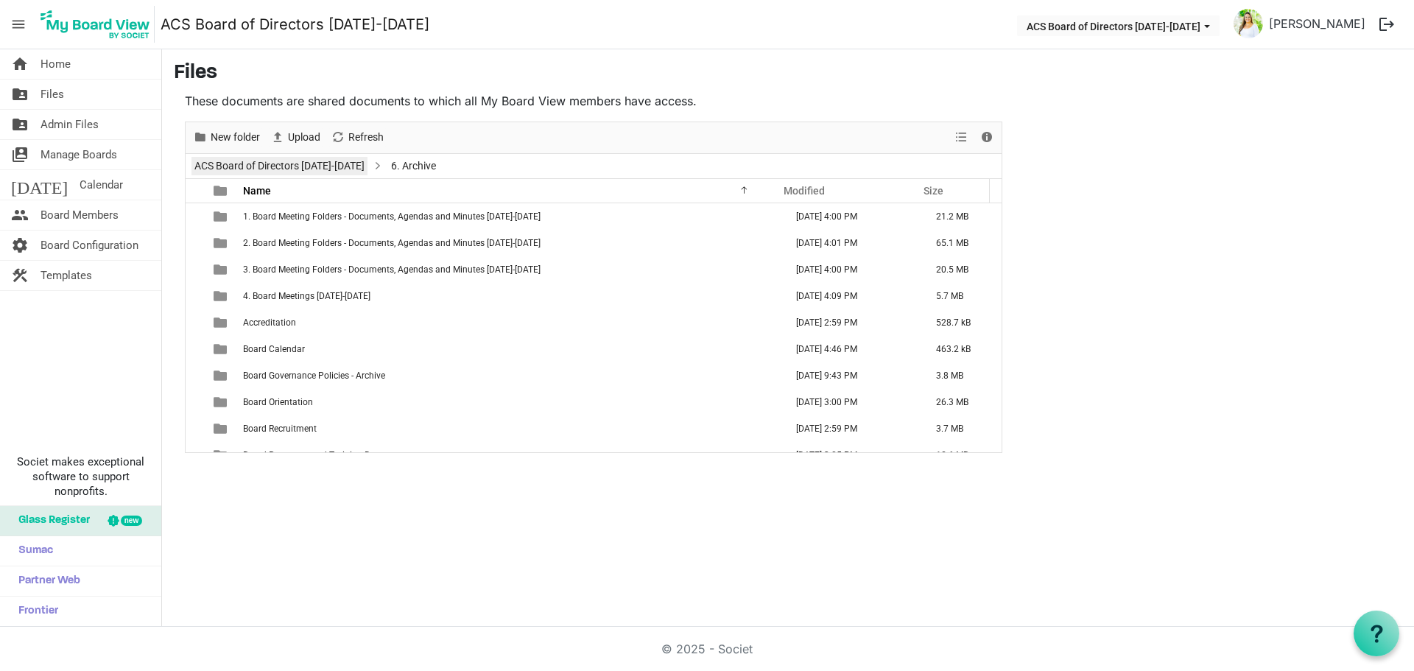
click at [293, 162] on link "ACS Board of Directors [DATE]-[DATE]" at bounding box center [279, 166] width 176 height 18
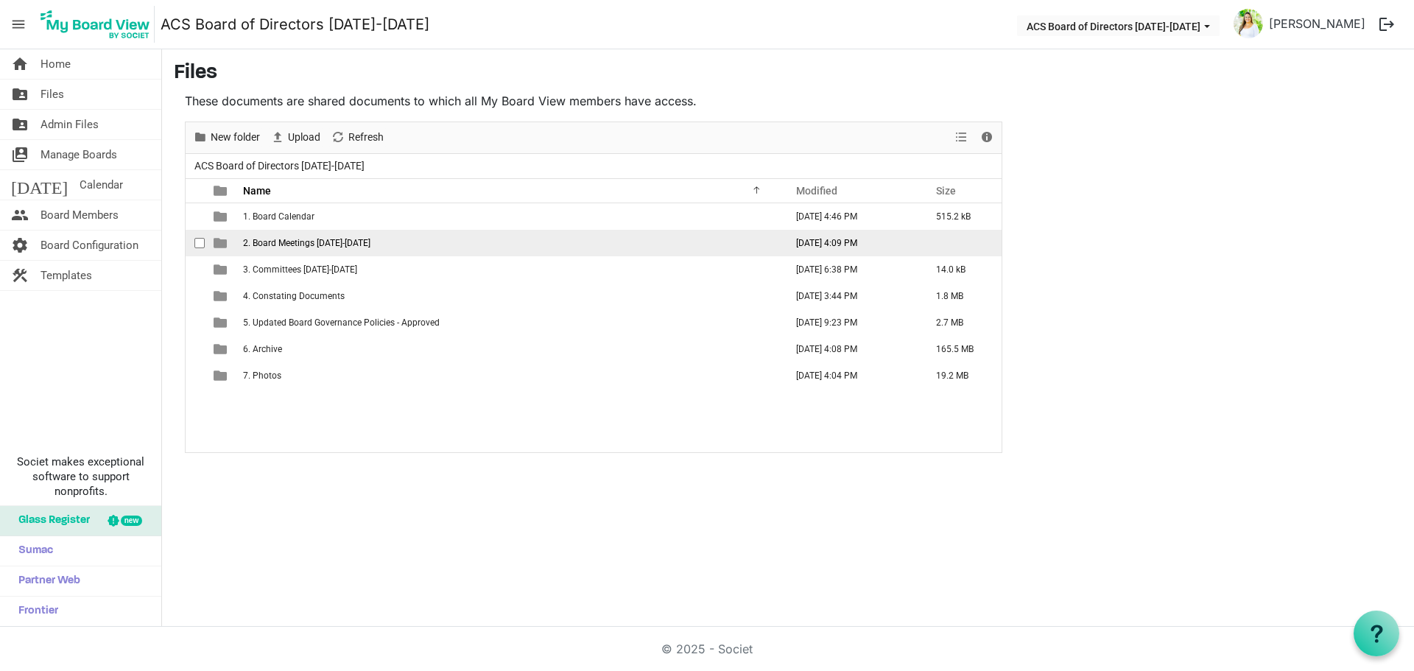
click at [300, 247] on span "2. Board Meetings 2025-2026" at bounding box center [306, 243] width 127 height 10
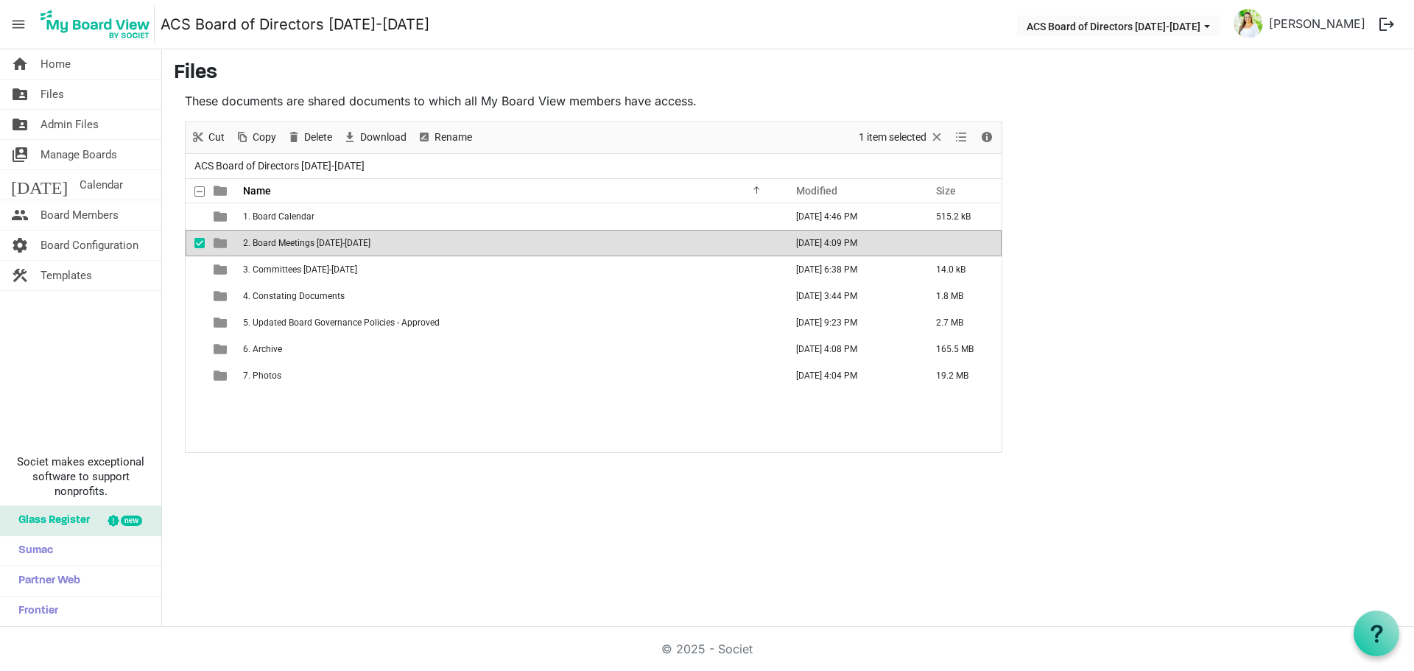
click at [300, 247] on span "2. Board Meetings 2025-2026" at bounding box center [306, 243] width 127 height 10
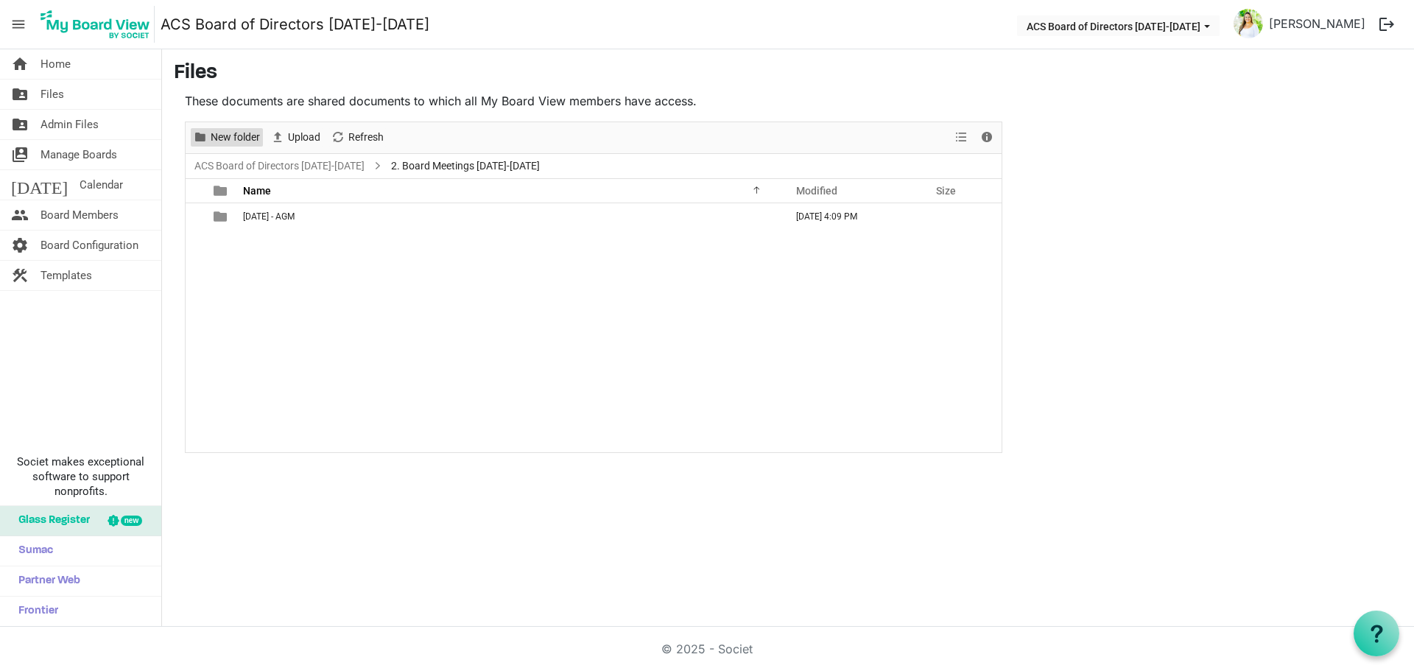
click at [233, 140] on span "New folder" at bounding box center [235, 137] width 52 height 18
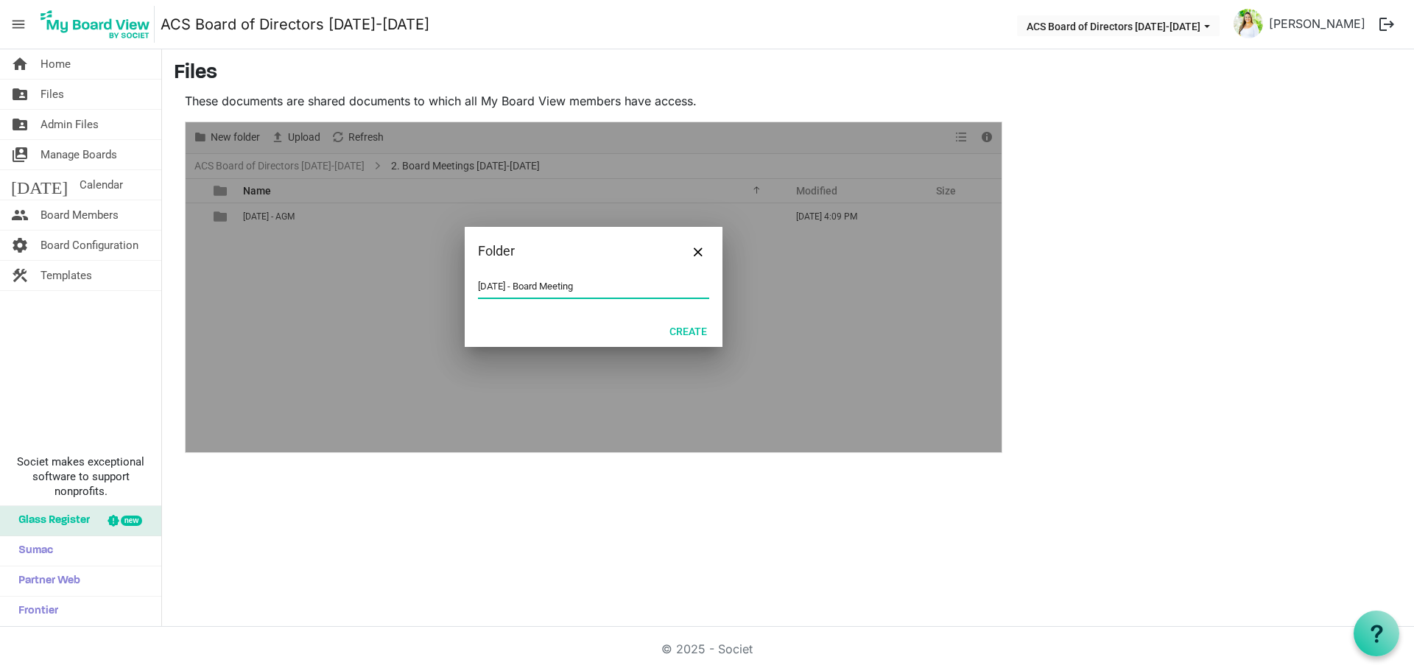
type input "September 25 2025 - Board Meeting"
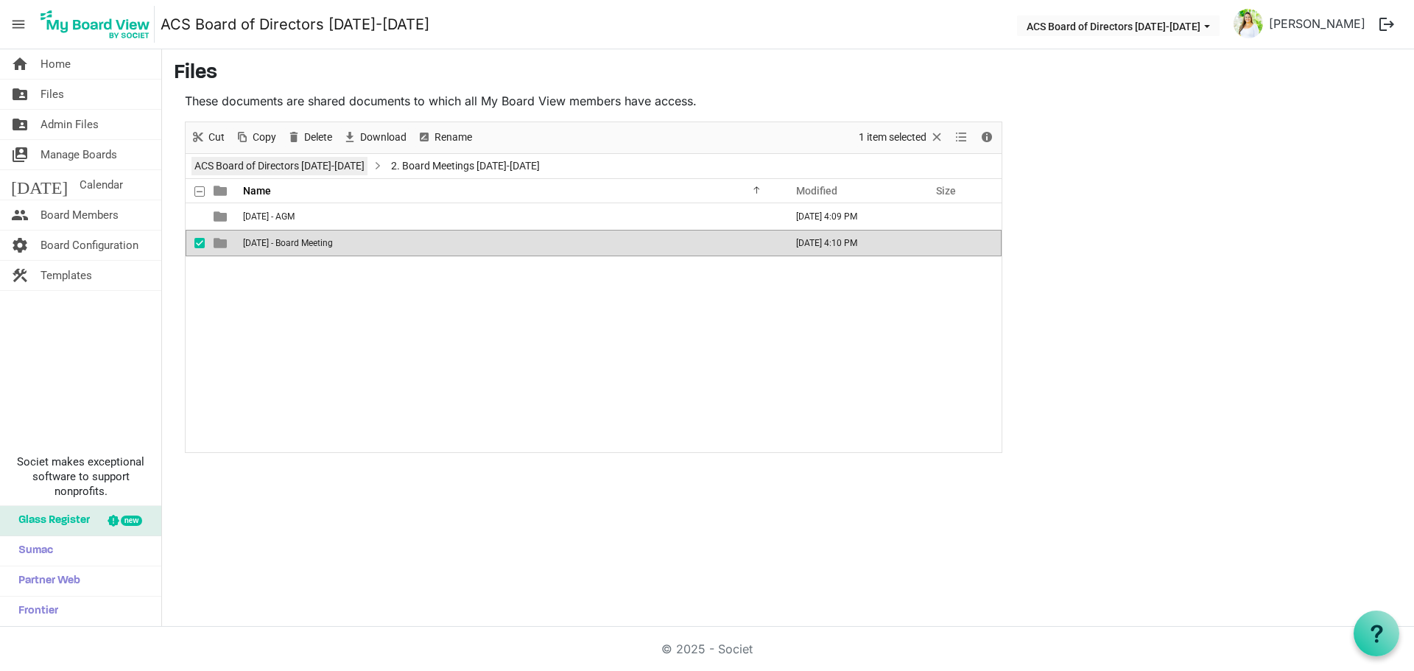
click at [267, 162] on link "ACS Board of Directors [DATE]-[DATE]" at bounding box center [279, 166] width 176 height 18
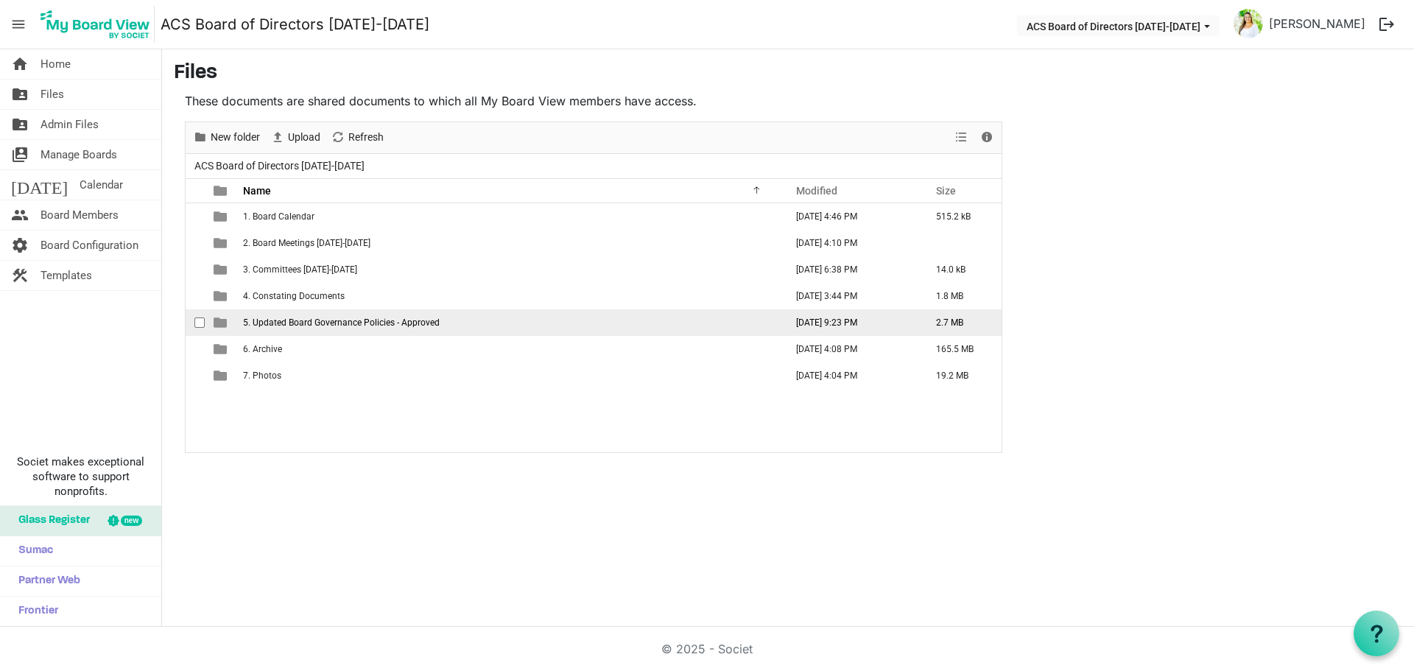
click at [325, 321] on span "5. Updated Board Governance Policies - Approved" at bounding box center [341, 322] width 197 height 10
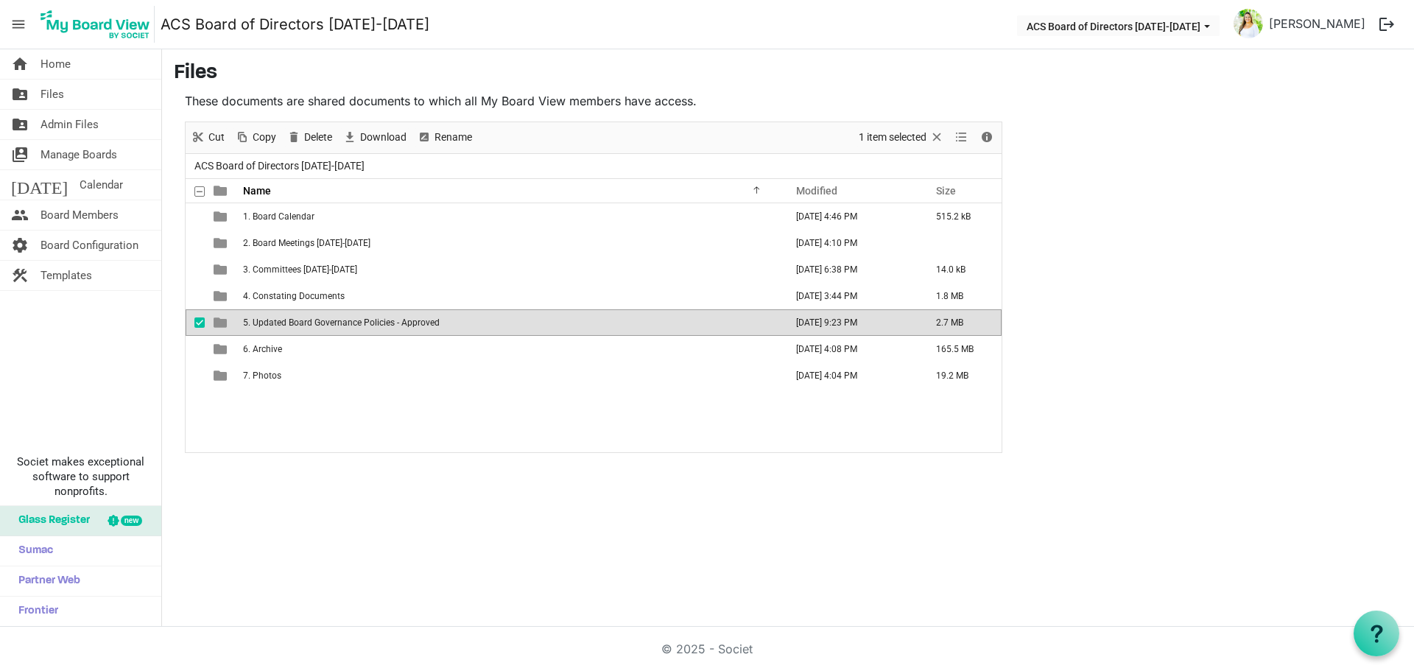
click at [325, 321] on span "5. Updated Board Governance Policies - Approved" at bounding box center [341, 322] width 197 height 10
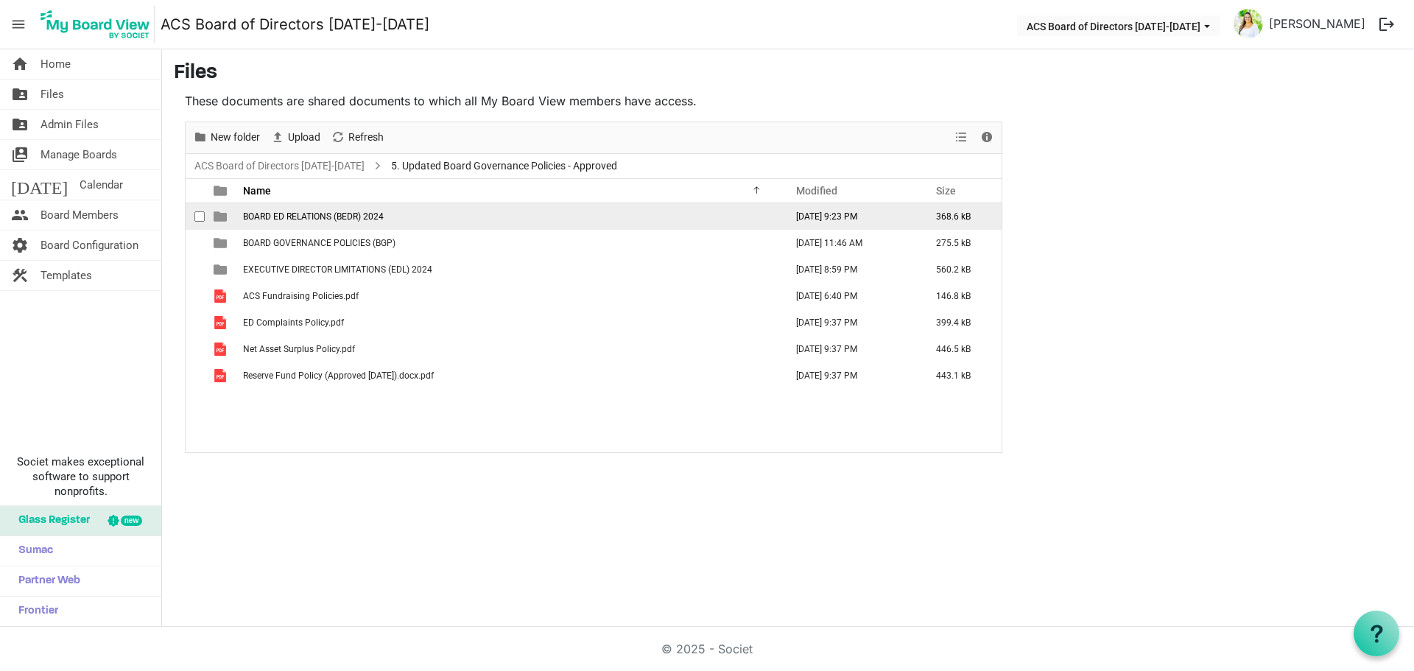
click at [355, 221] on span "BOARD ED RELATIONS (BEDR) 2024" at bounding box center [313, 216] width 141 height 10
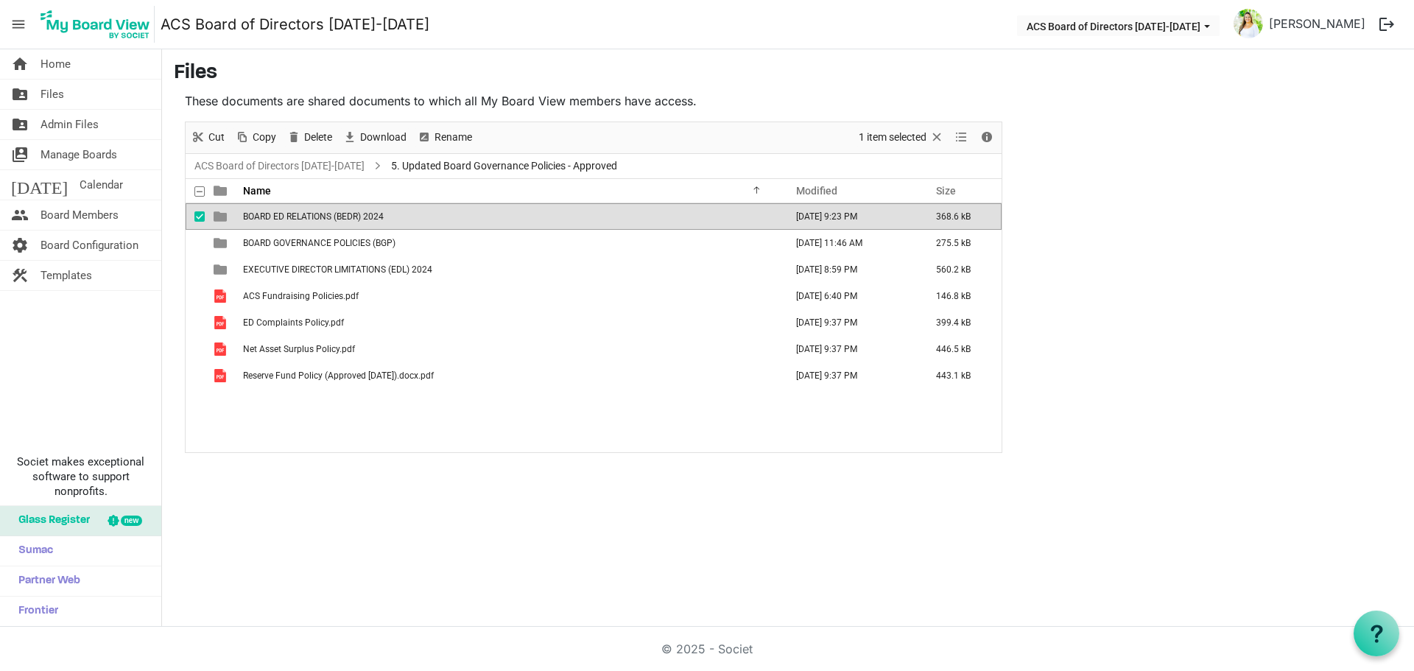
click at [355, 221] on span "BOARD ED RELATIONS (BEDR) 2024" at bounding box center [313, 216] width 141 height 10
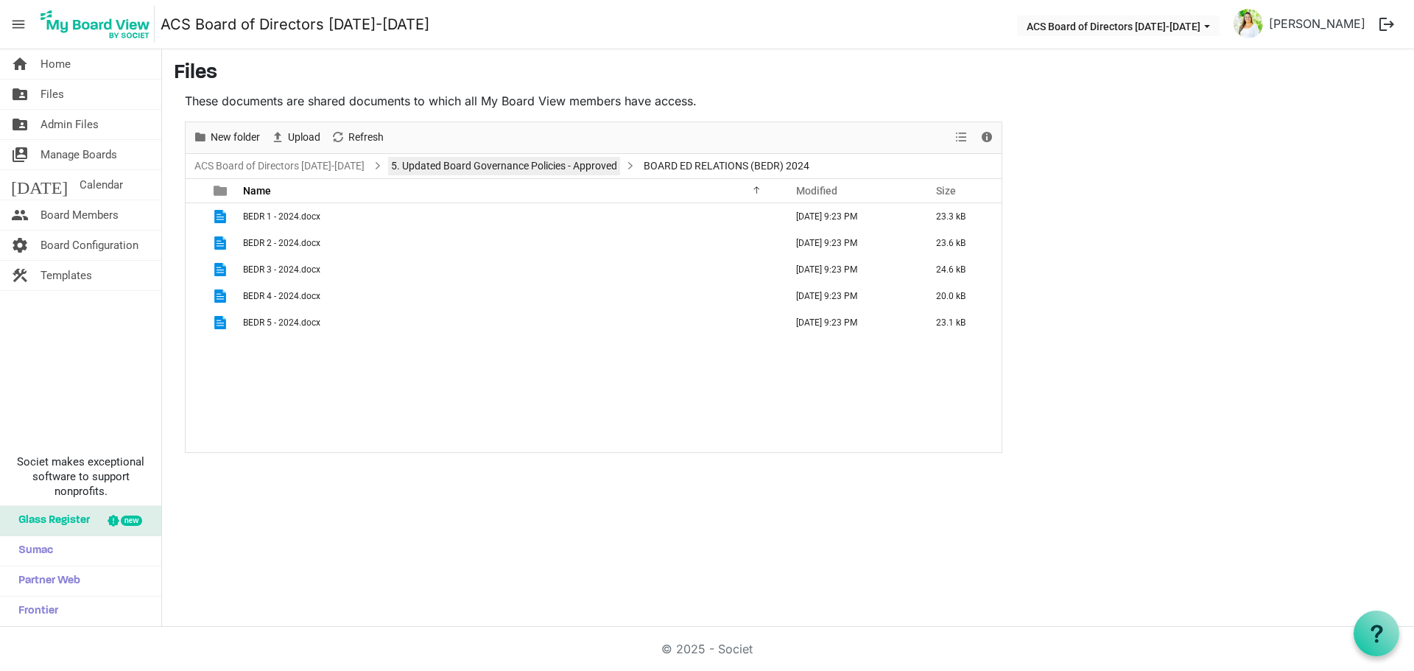
click at [443, 164] on link "5. Updated Board Governance Policies - Approved" at bounding box center [504, 166] width 232 height 18
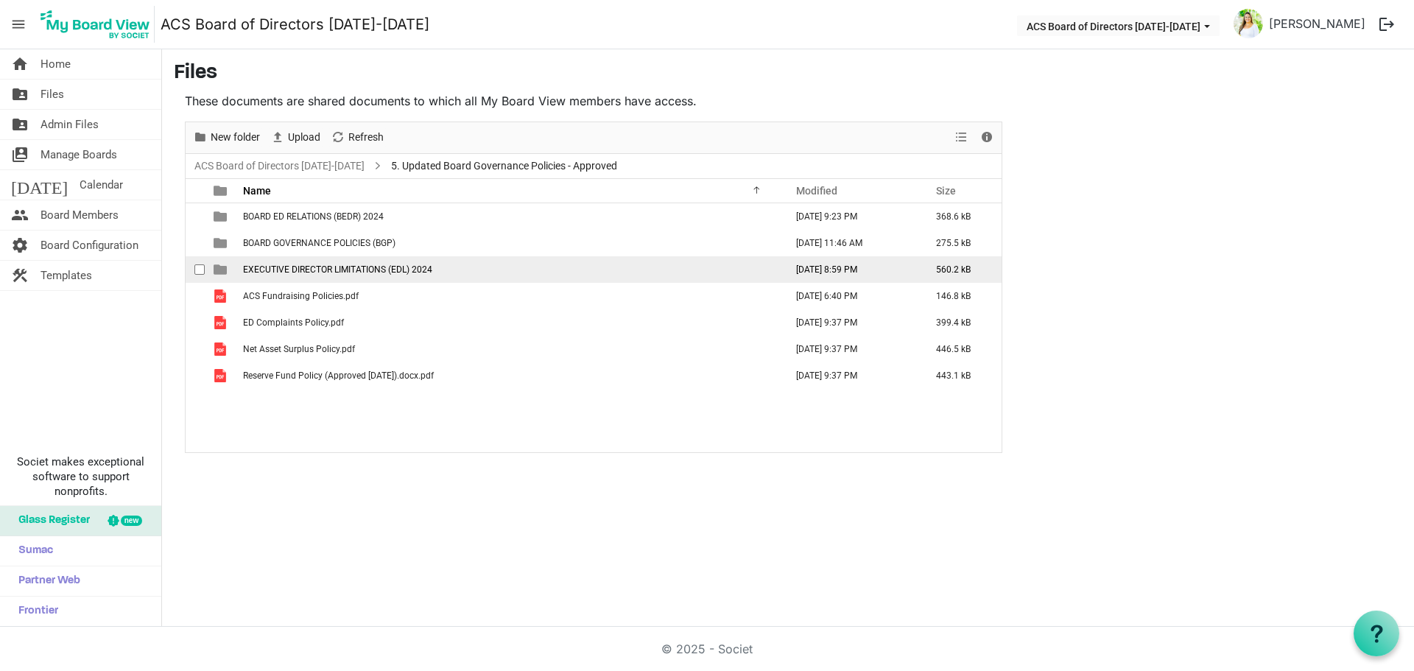
click at [449, 264] on td "EXECUTIVE DIRECTOR LIMITATIONS (EDL) 2024" at bounding box center [510, 269] width 542 height 27
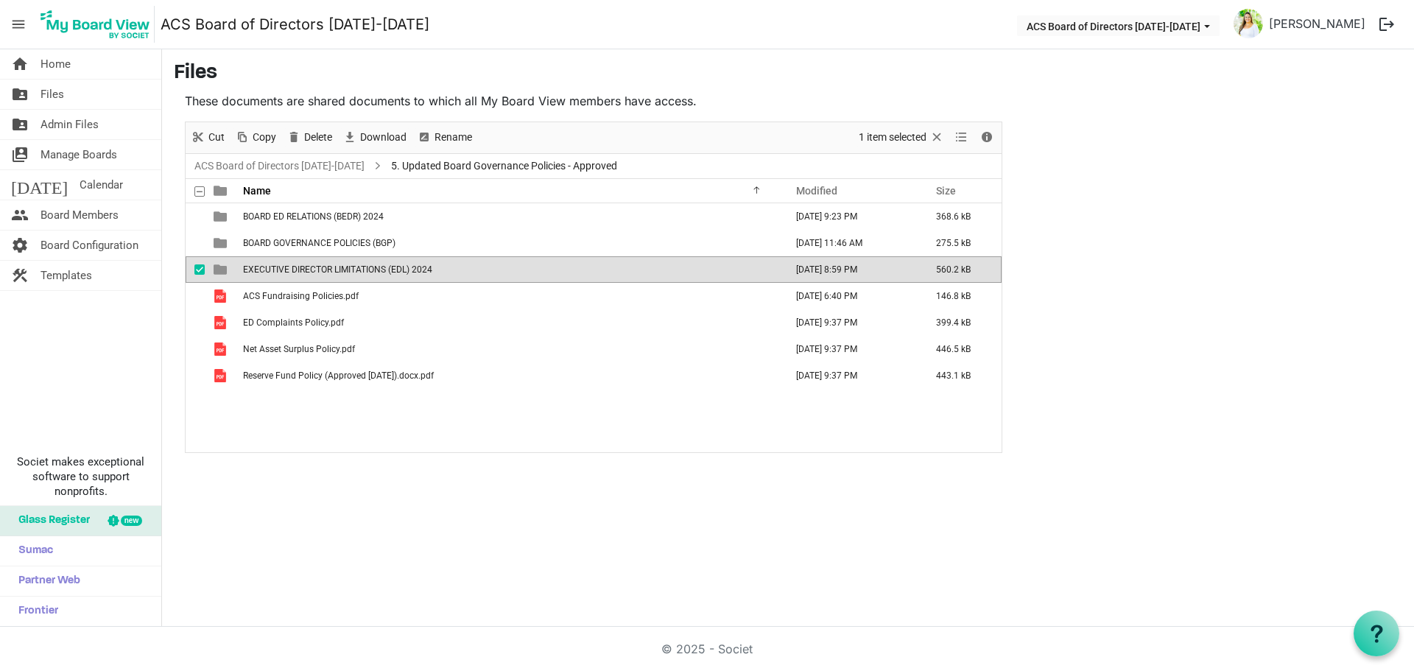
click at [449, 264] on td "EXECUTIVE DIRECTOR LIMITATIONS (EDL) 2024" at bounding box center [510, 269] width 542 height 27
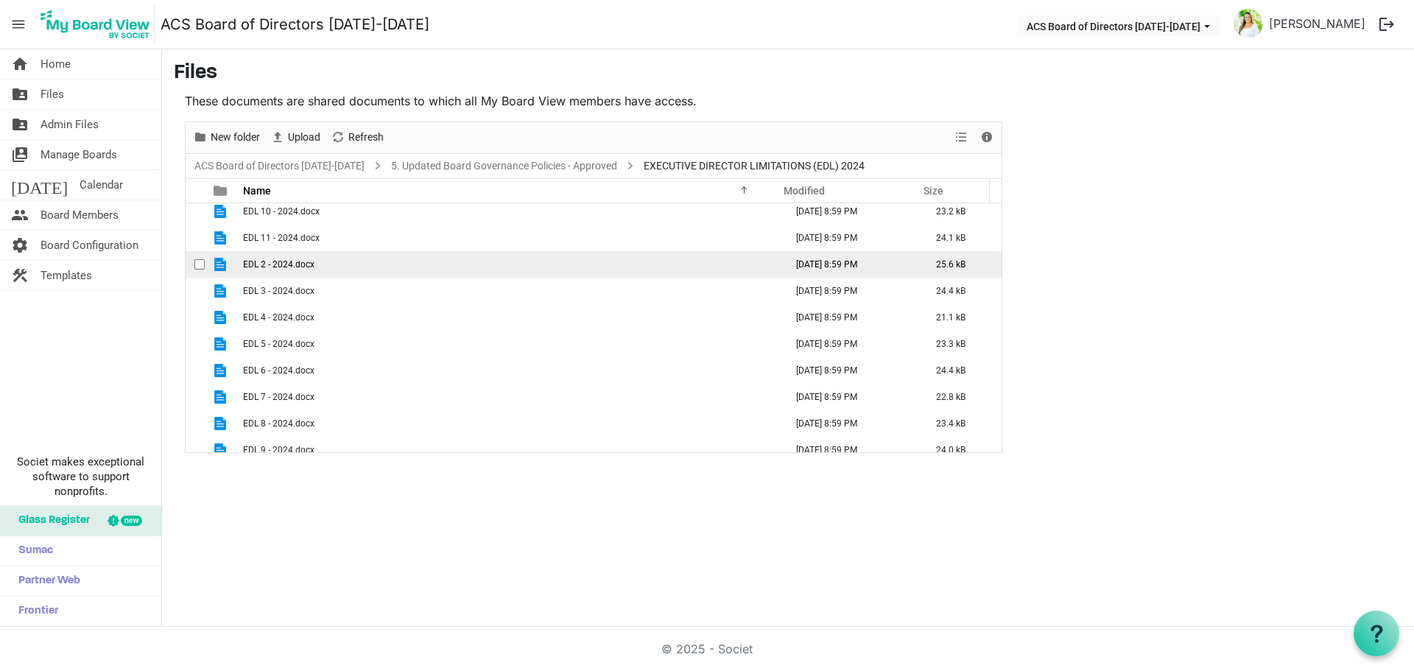
scroll to position [43, 0]
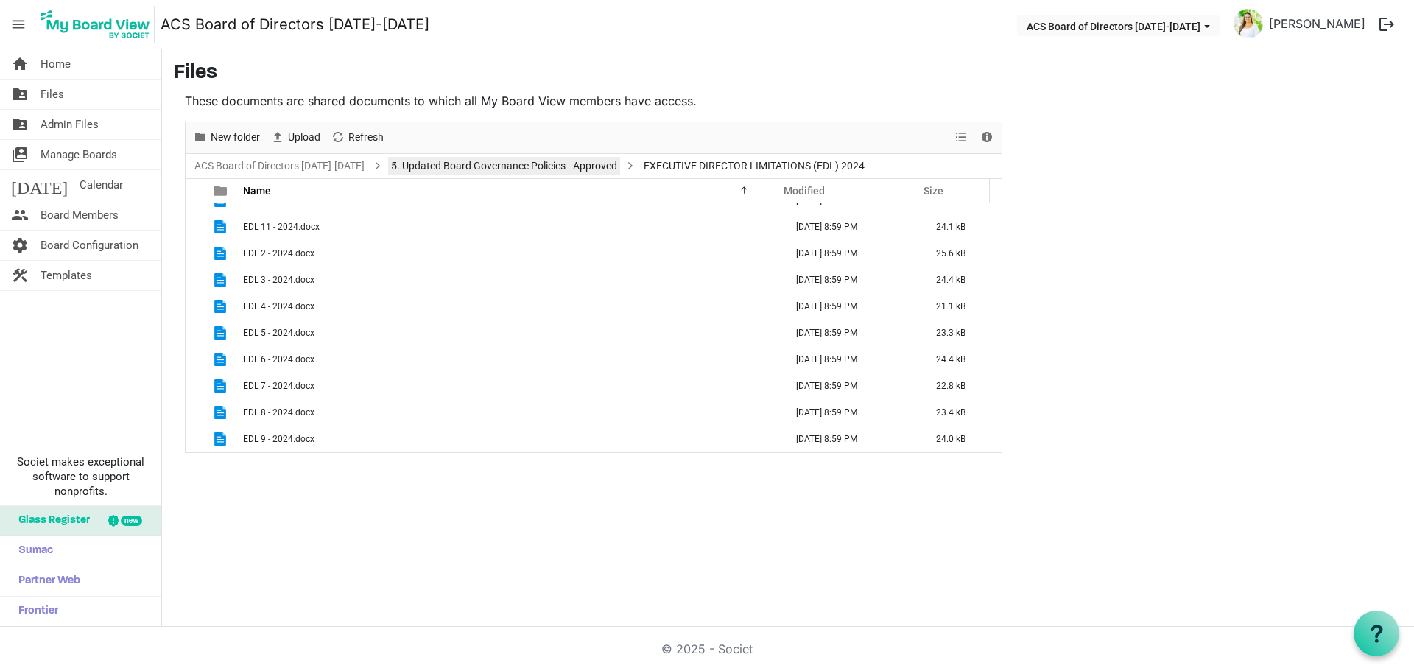
click at [555, 162] on link "5. Updated Board Governance Policies - Approved" at bounding box center [504, 166] width 232 height 18
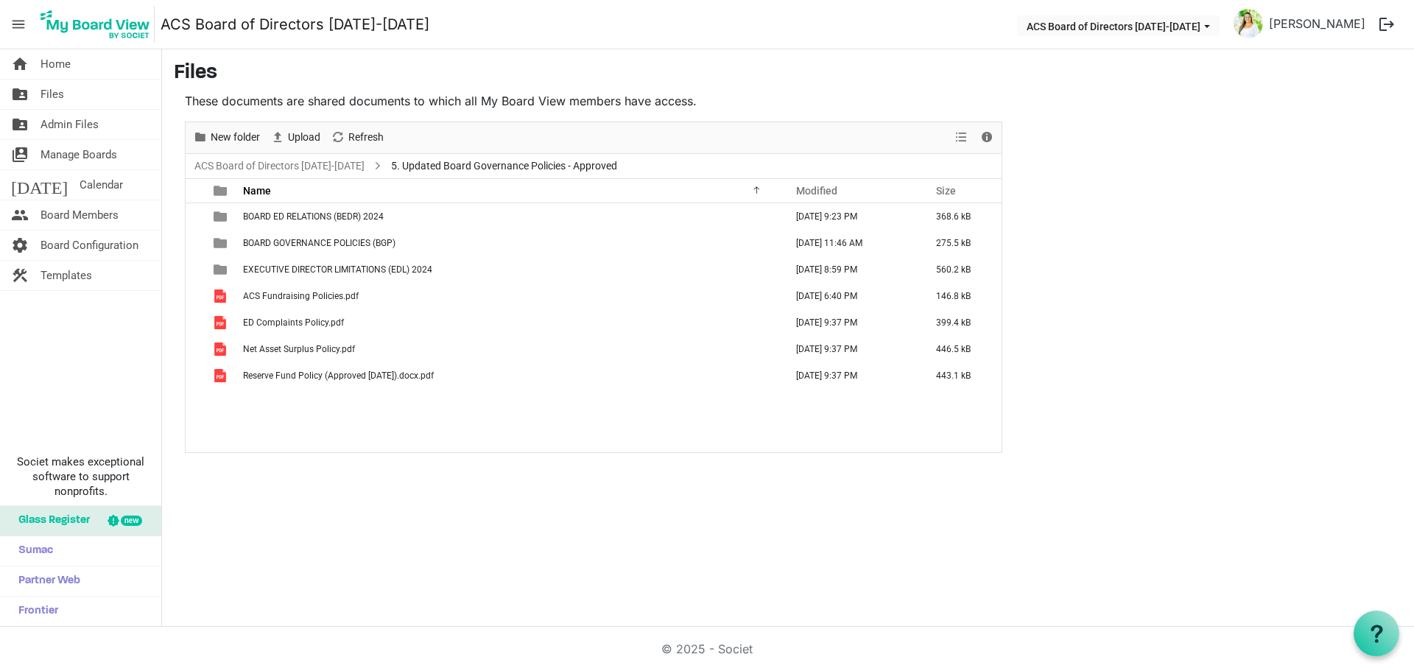
scroll to position [0, 0]
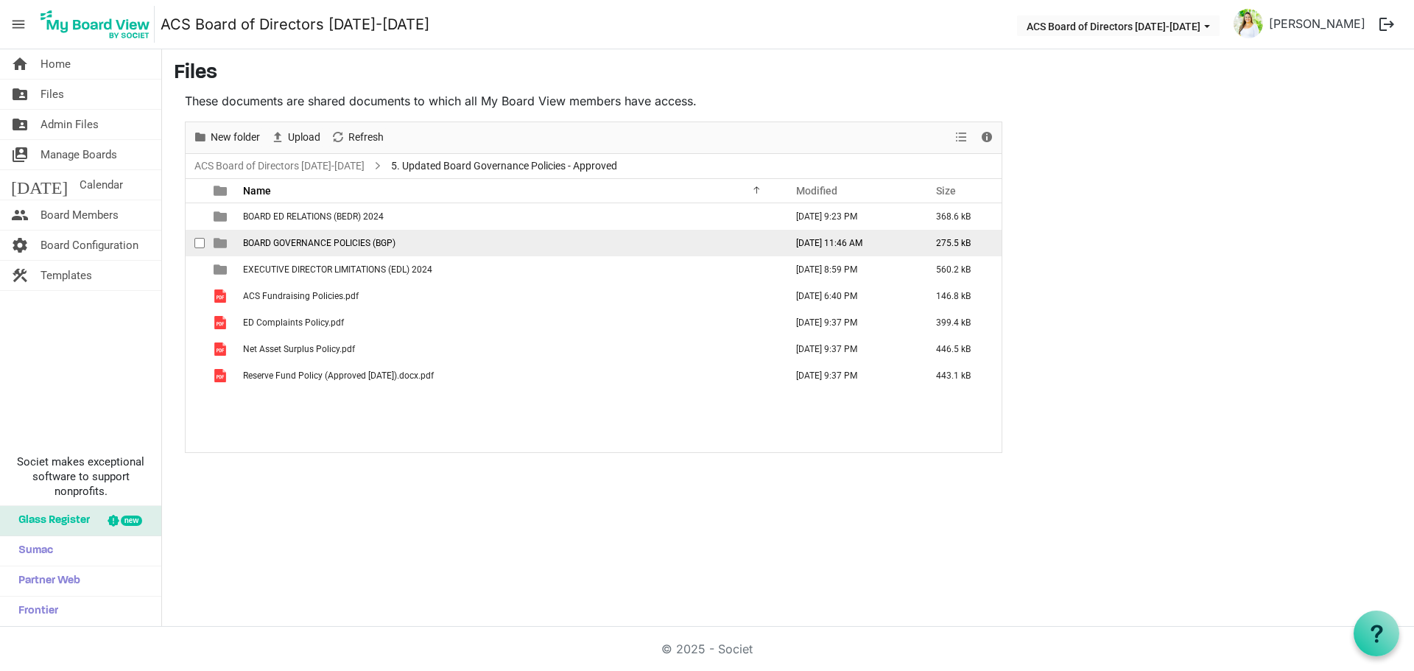
click at [432, 243] on td "BOARD GOVERNANCE POLICIES (BGP)" at bounding box center [510, 243] width 542 height 27
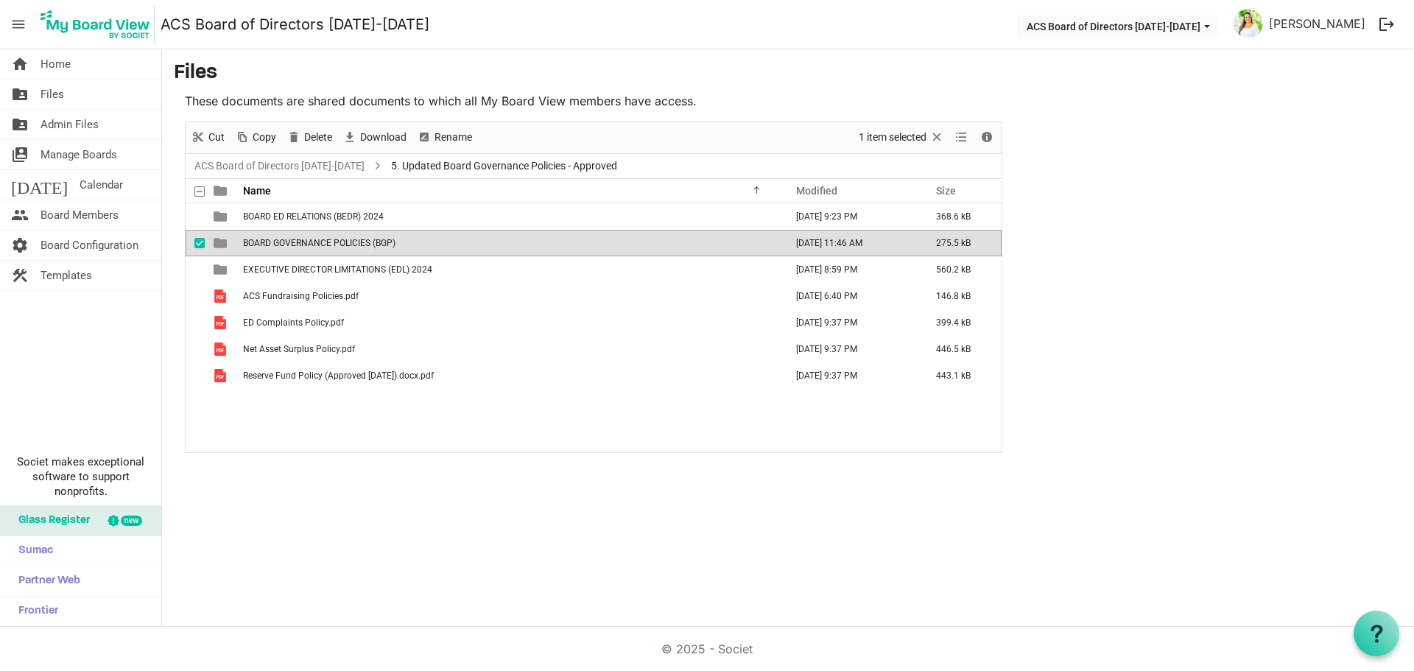
click at [432, 243] on td "BOARD GOVERNANCE POLICIES (BGP)" at bounding box center [510, 243] width 542 height 27
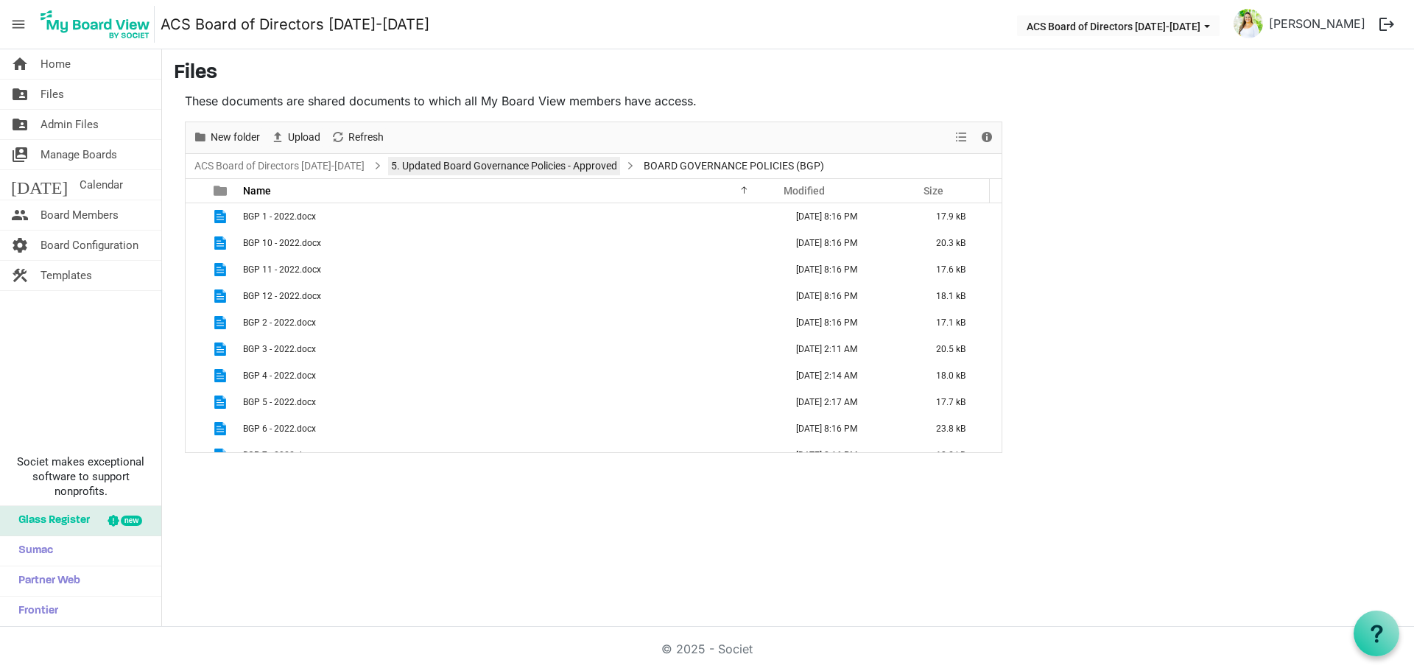
click at [452, 157] on link "5. Updated Board Governance Policies - Approved" at bounding box center [504, 166] width 232 height 18
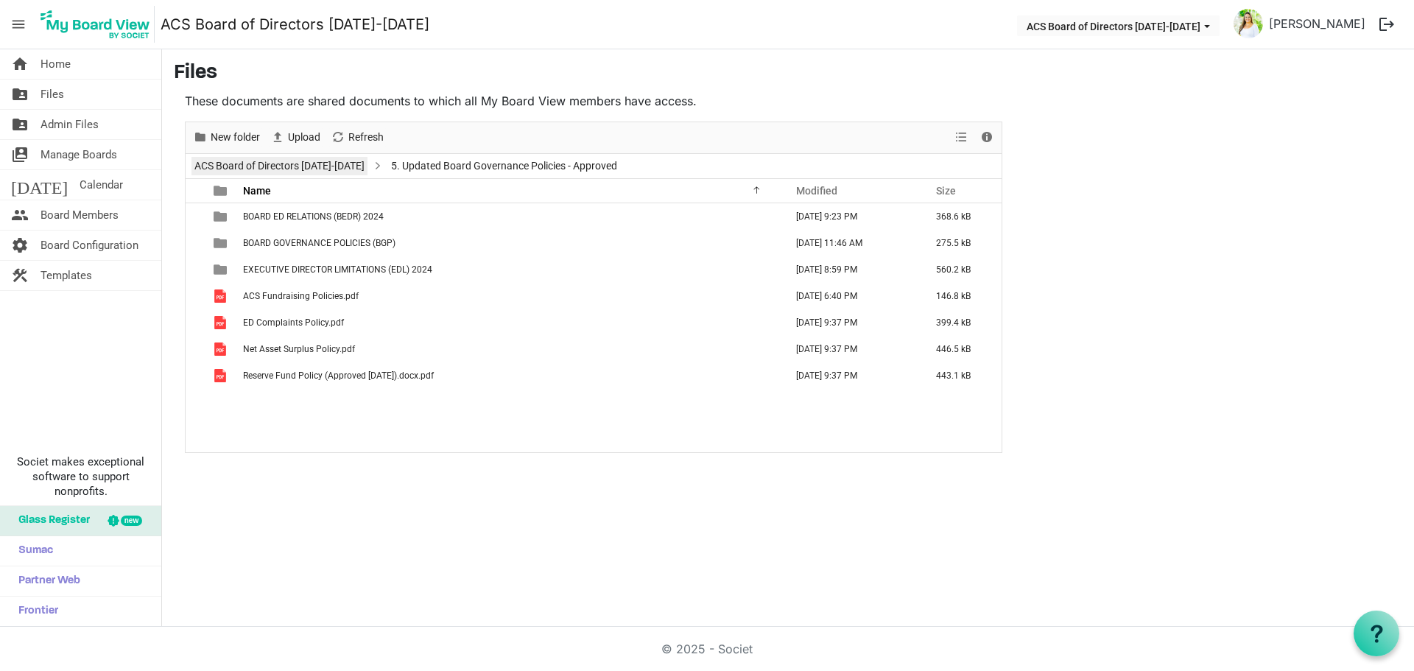
click at [313, 169] on link "ACS Board of Directors [DATE]-[DATE]" at bounding box center [279, 166] width 176 height 18
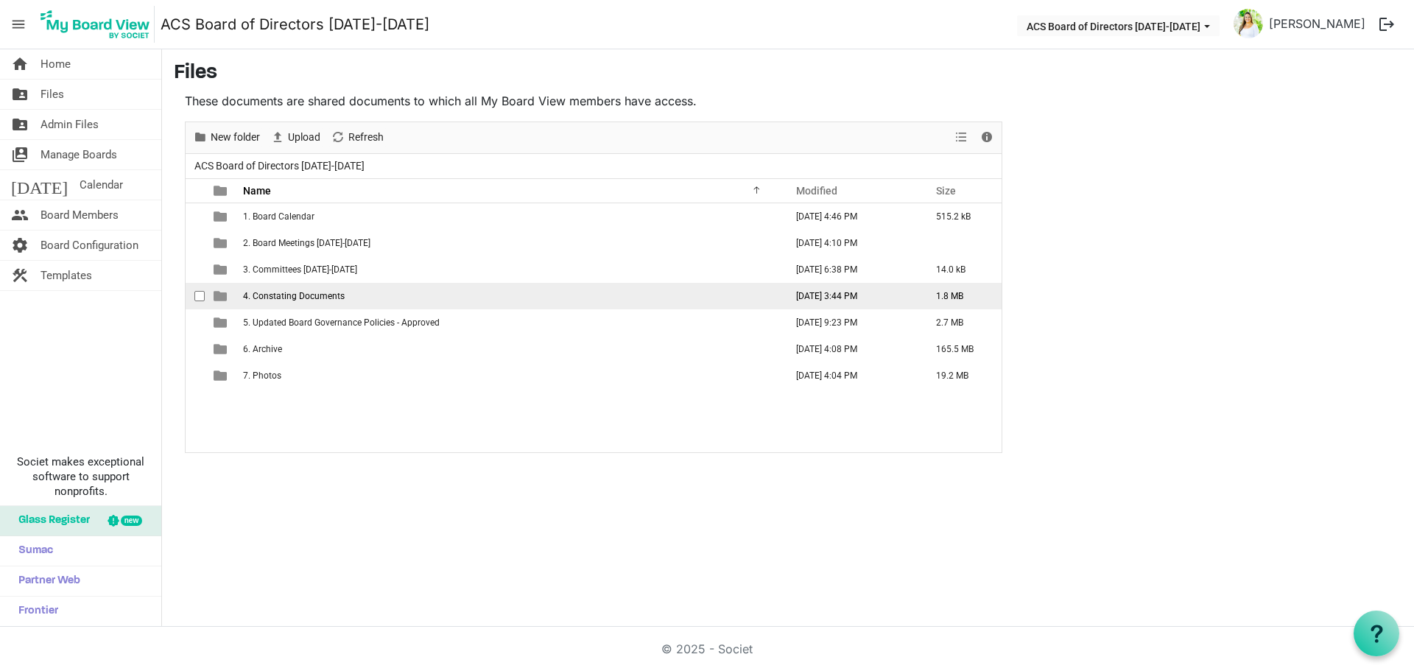
click at [403, 299] on td "4. Constating Documents" at bounding box center [510, 296] width 542 height 27
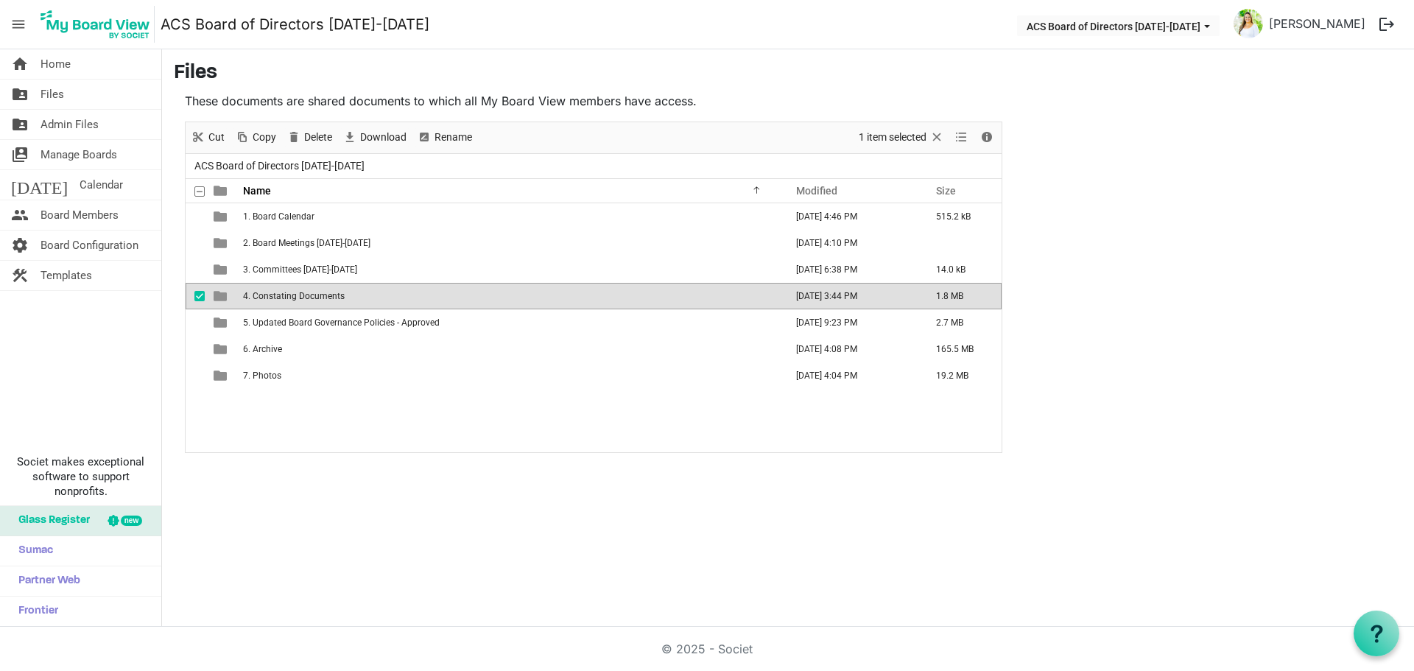
click at [403, 299] on td "4. Constating Documents" at bounding box center [510, 296] width 542 height 27
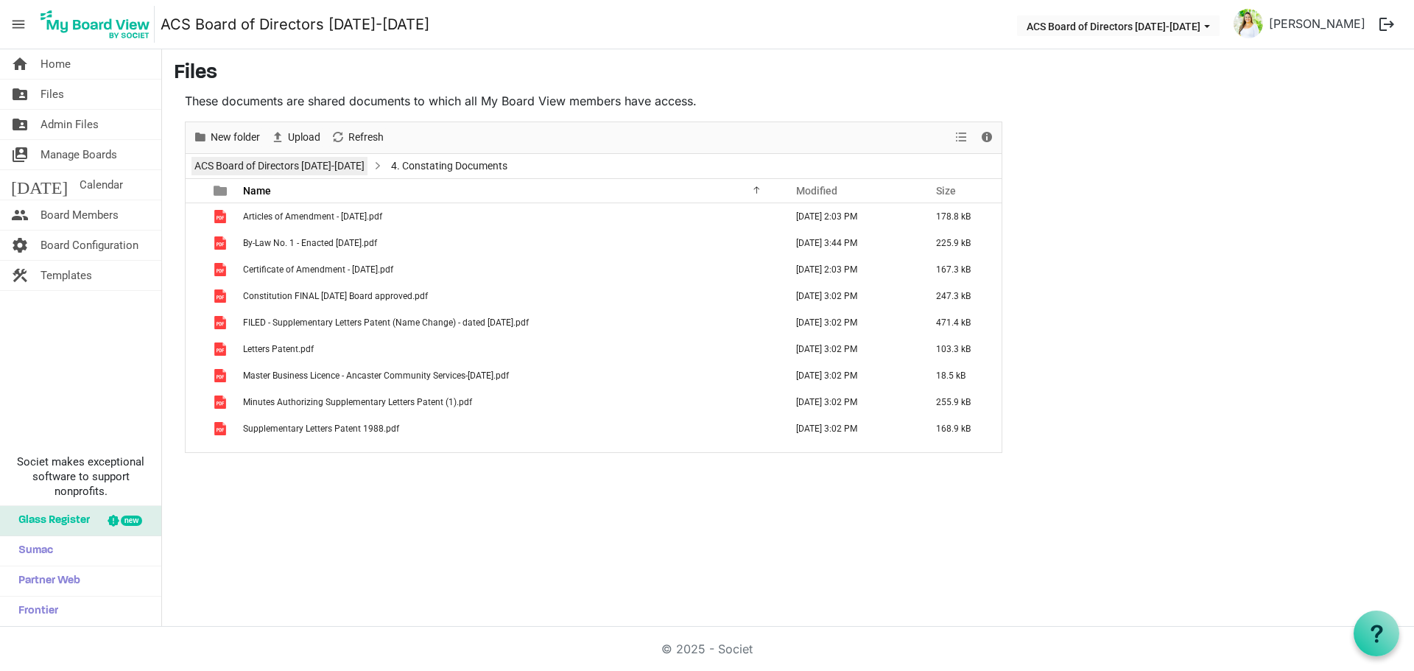
click at [339, 169] on link "ACS Board of Directors [DATE]-[DATE]" at bounding box center [279, 166] width 176 height 18
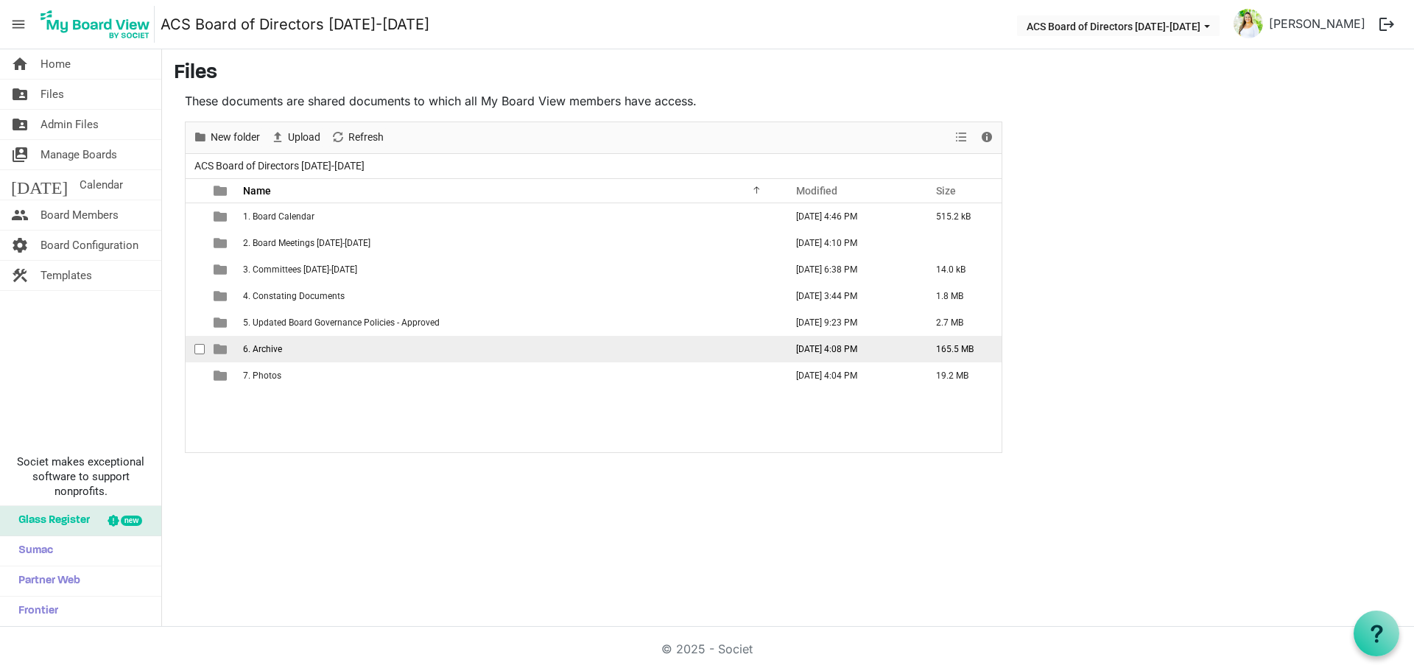
click at [322, 339] on td "6. Archive" at bounding box center [510, 349] width 542 height 27
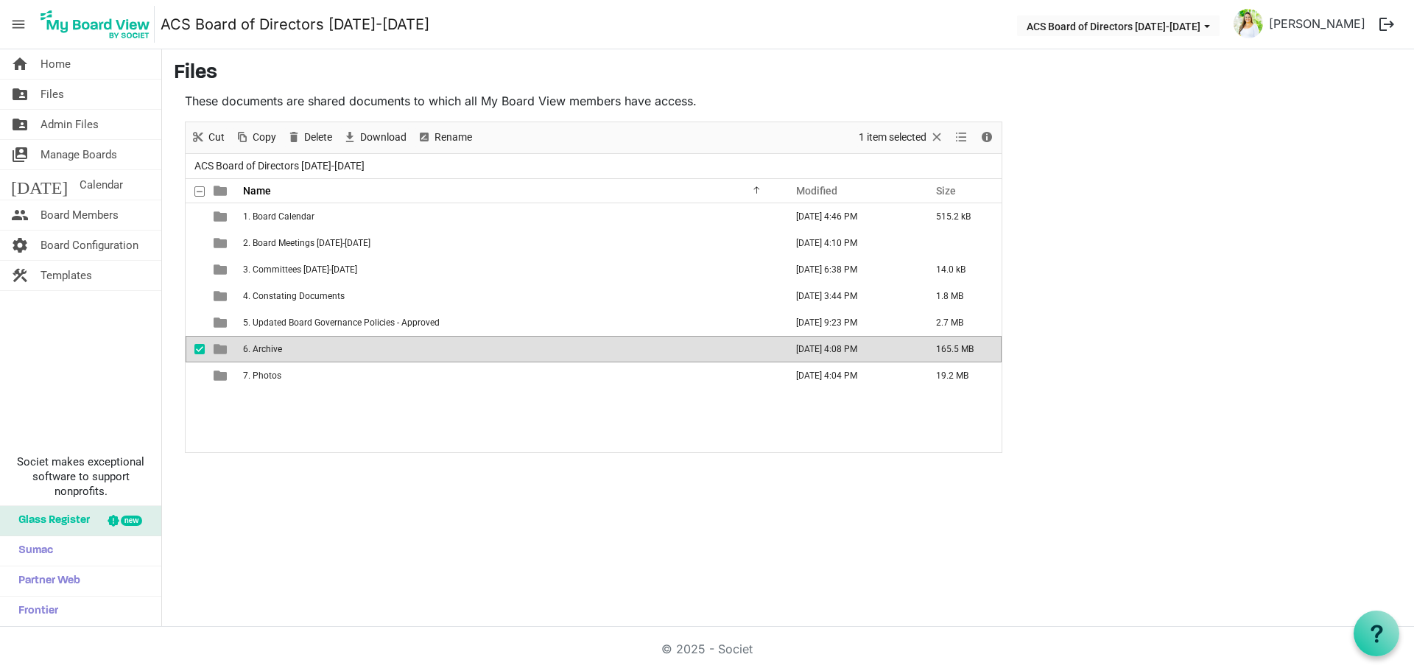
click at [321, 340] on td "6. Archive" at bounding box center [510, 349] width 542 height 27
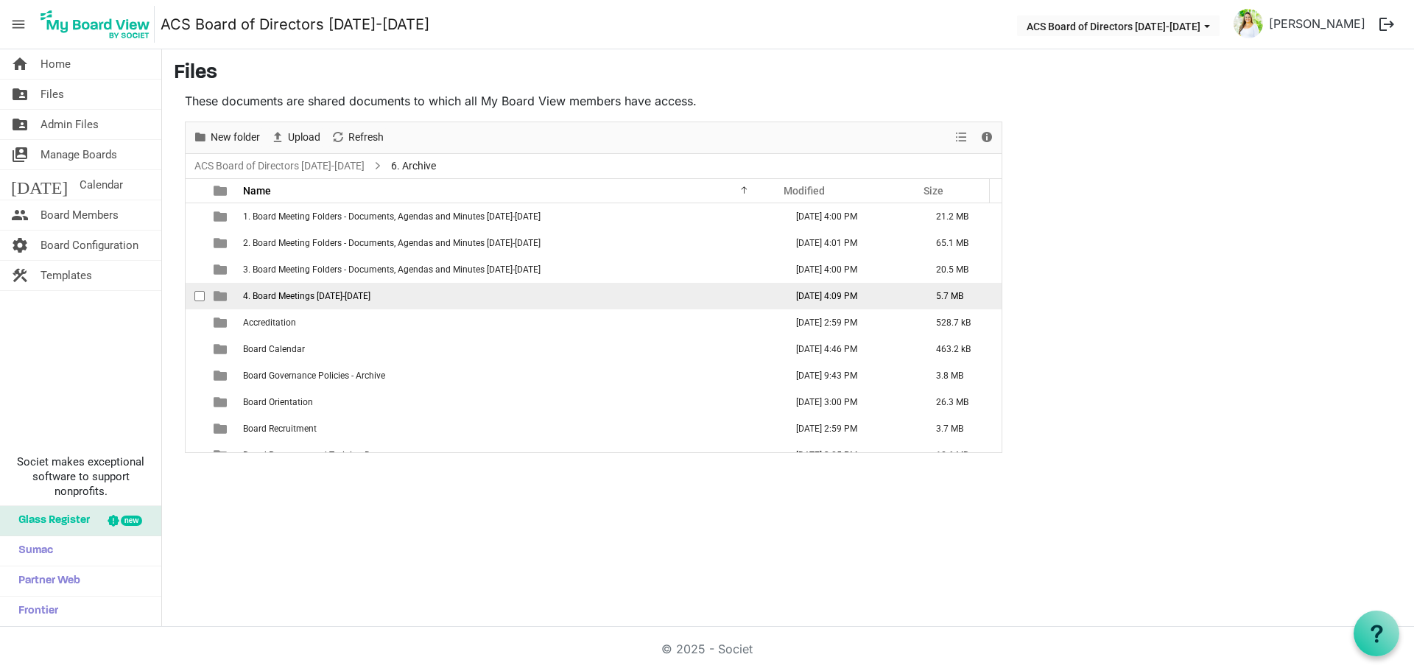
click at [370, 292] on td "4. Board Meetings 2024-2025" at bounding box center [510, 296] width 542 height 27
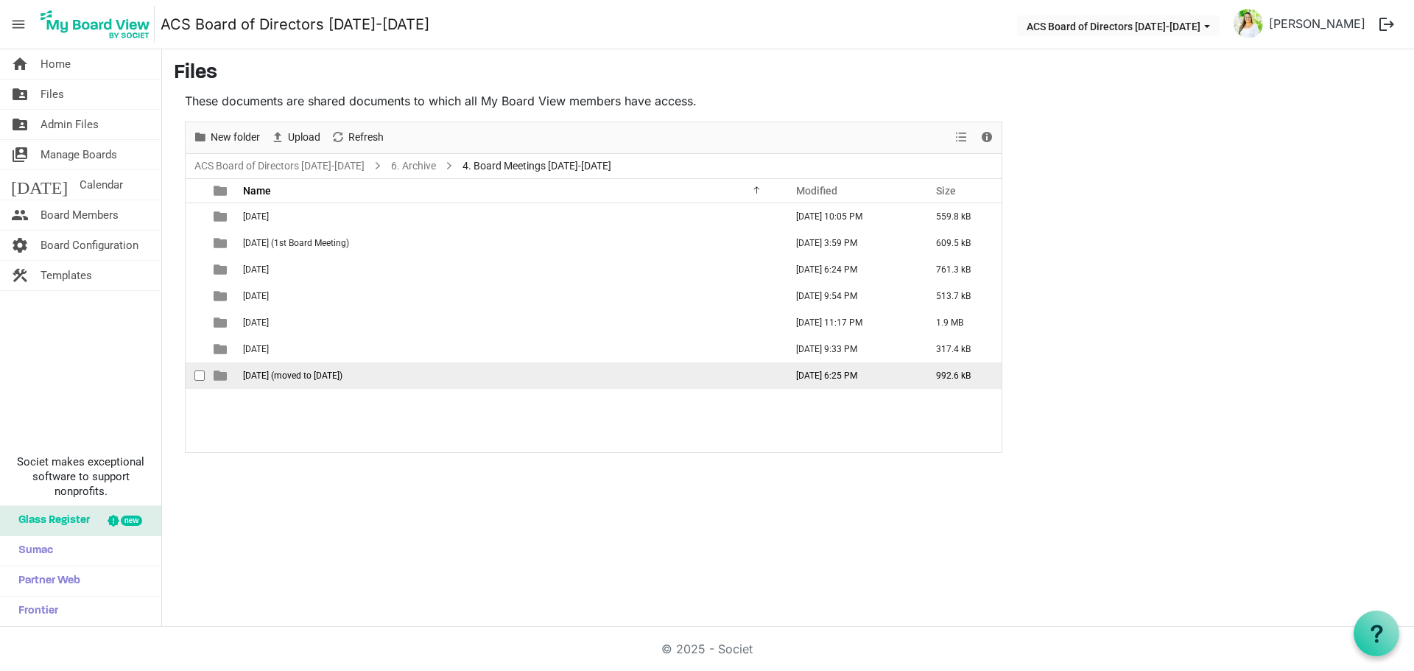
click at [317, 379] on span "September 26 2024 (moved to October 3 2024)" at bounding box center [292, 375] width 99 height 10
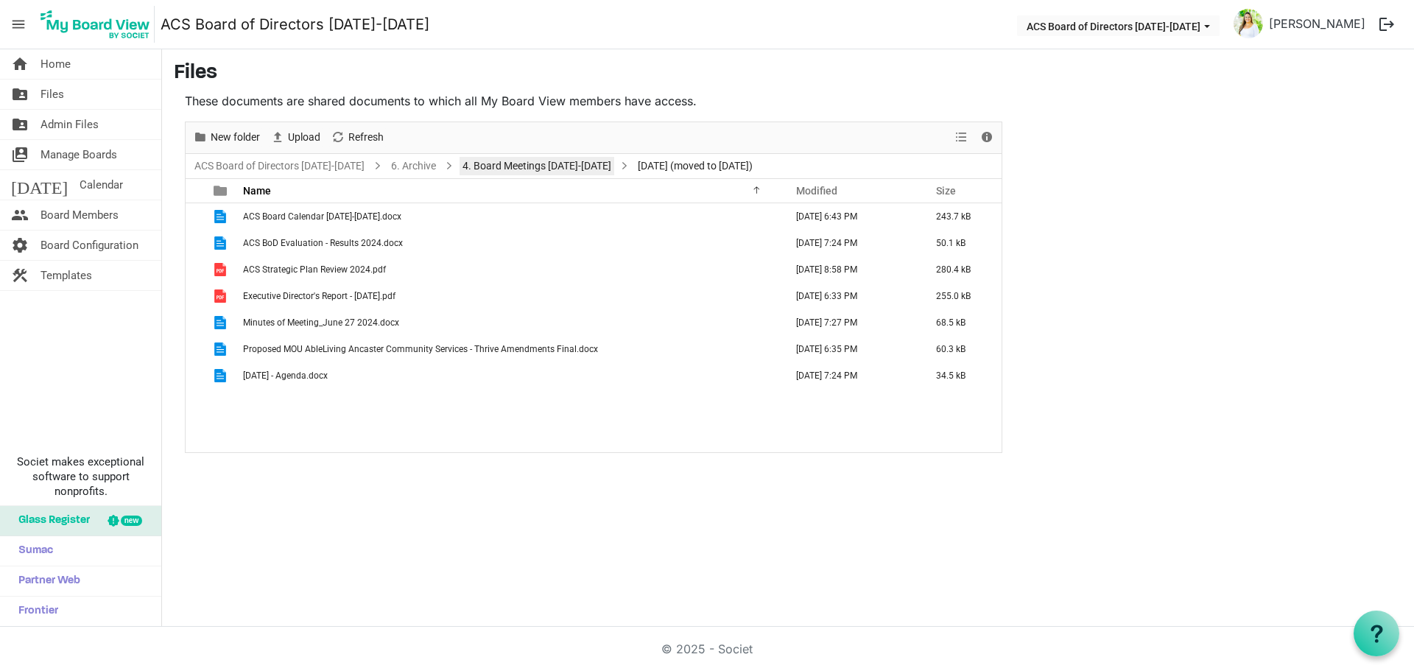
click at [543, 166] on link "4. Board Meetings 2024-2025" at bounding box center [537, 166] width 155 height 18
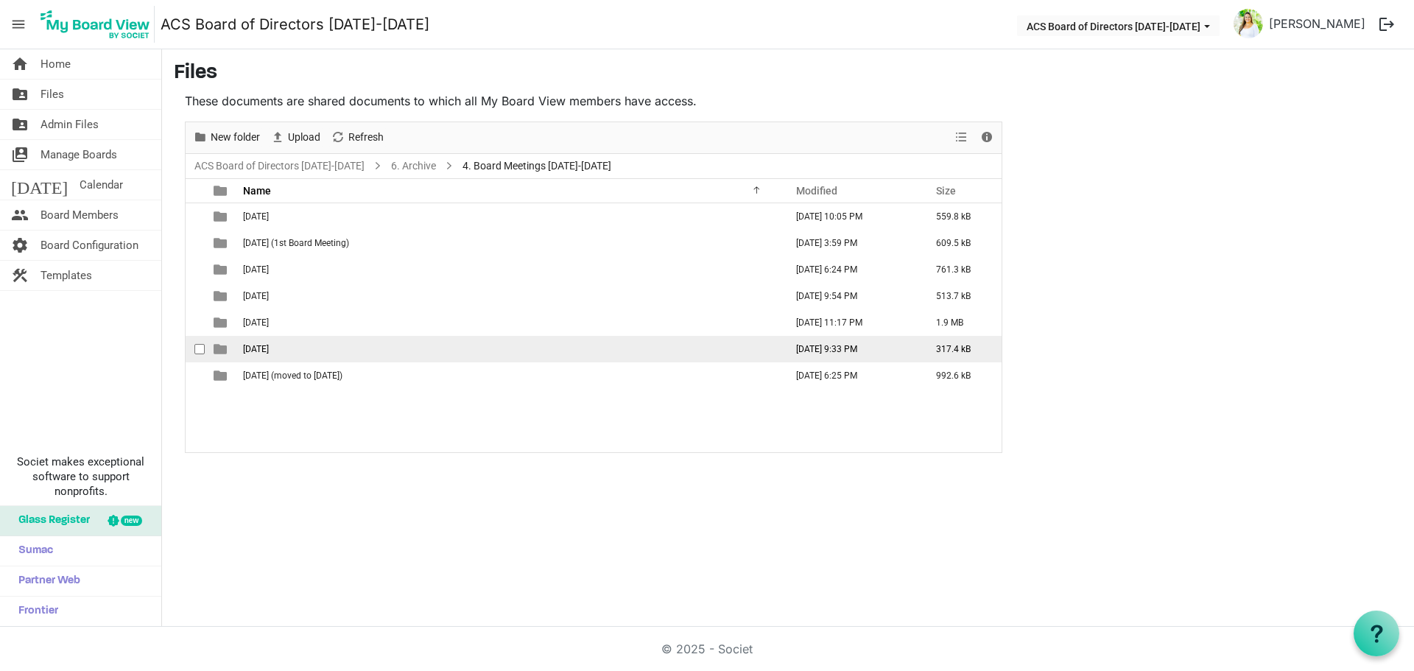
click at [329, 346] on td "October 30 2024" at bounding box center [510, 349] width 542 height 27
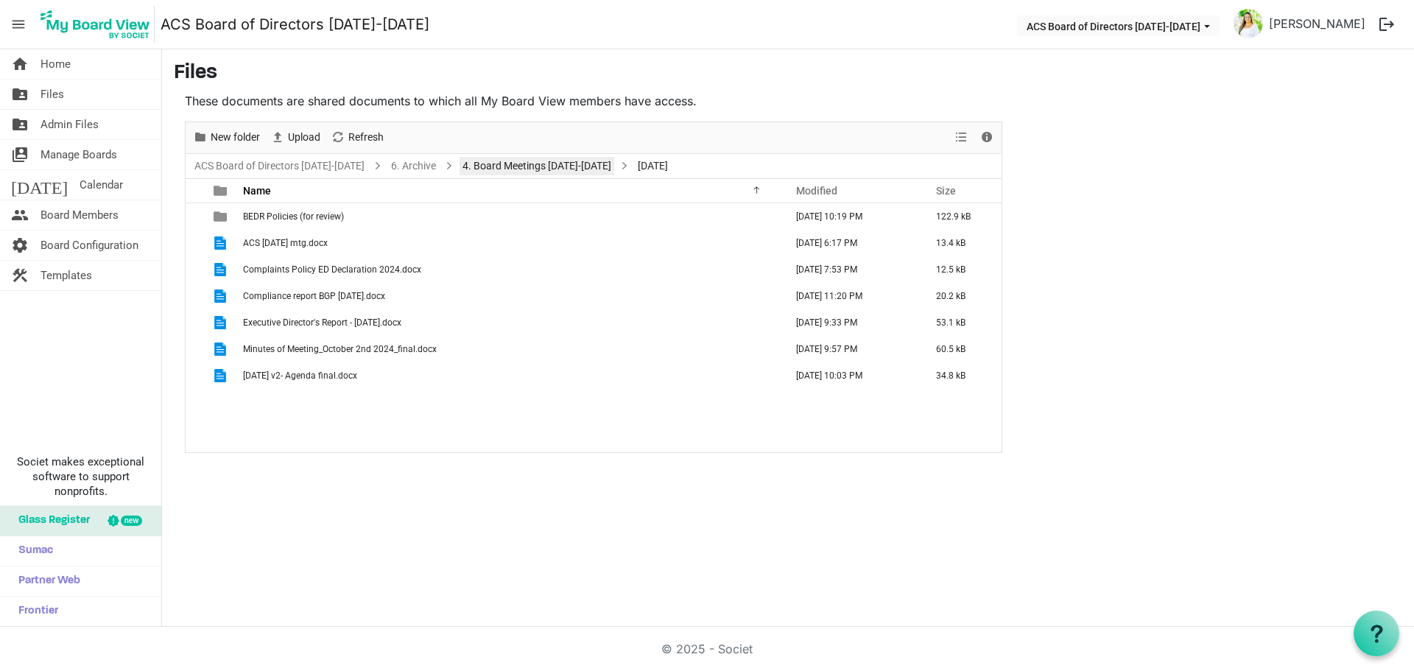
click at [506, 161] on link "4. Board Meetings 2024-2025" at bounding box center [537, 166] width 155 height 18
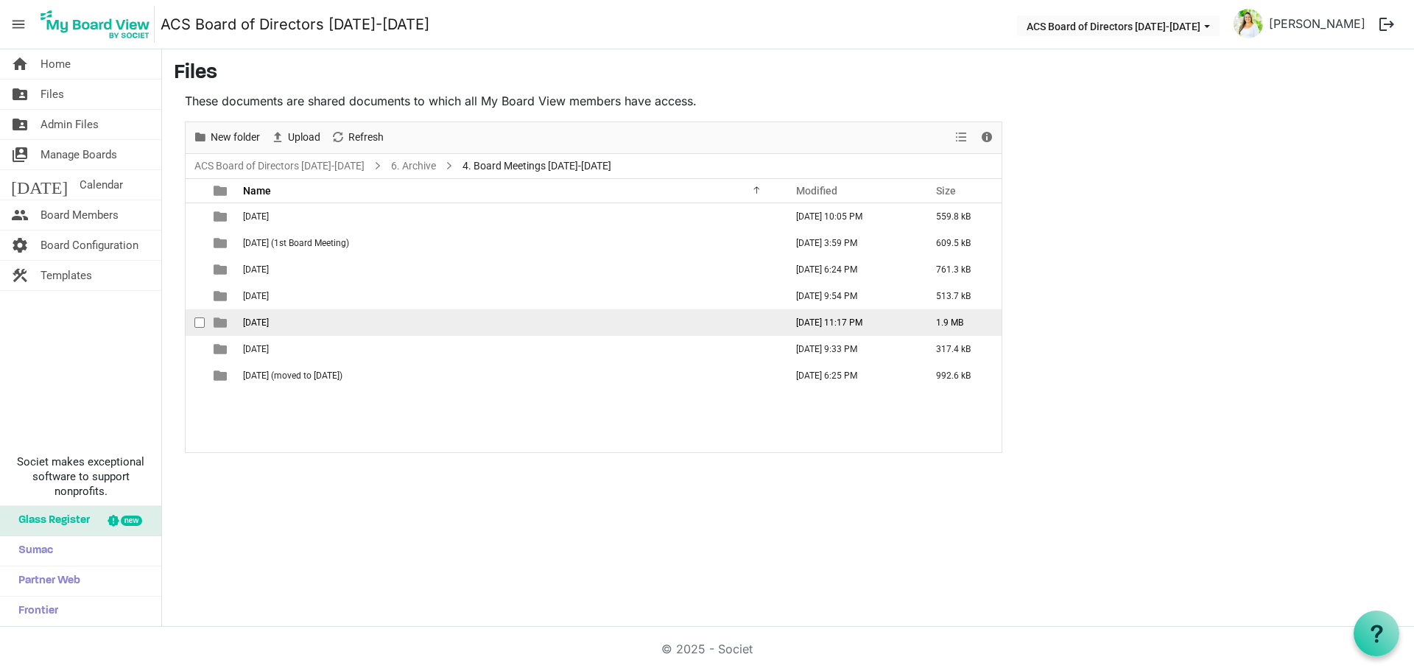
click at [367, 322] on td "November 28 2024" at bounding box center [510, 322] width 542 height 27
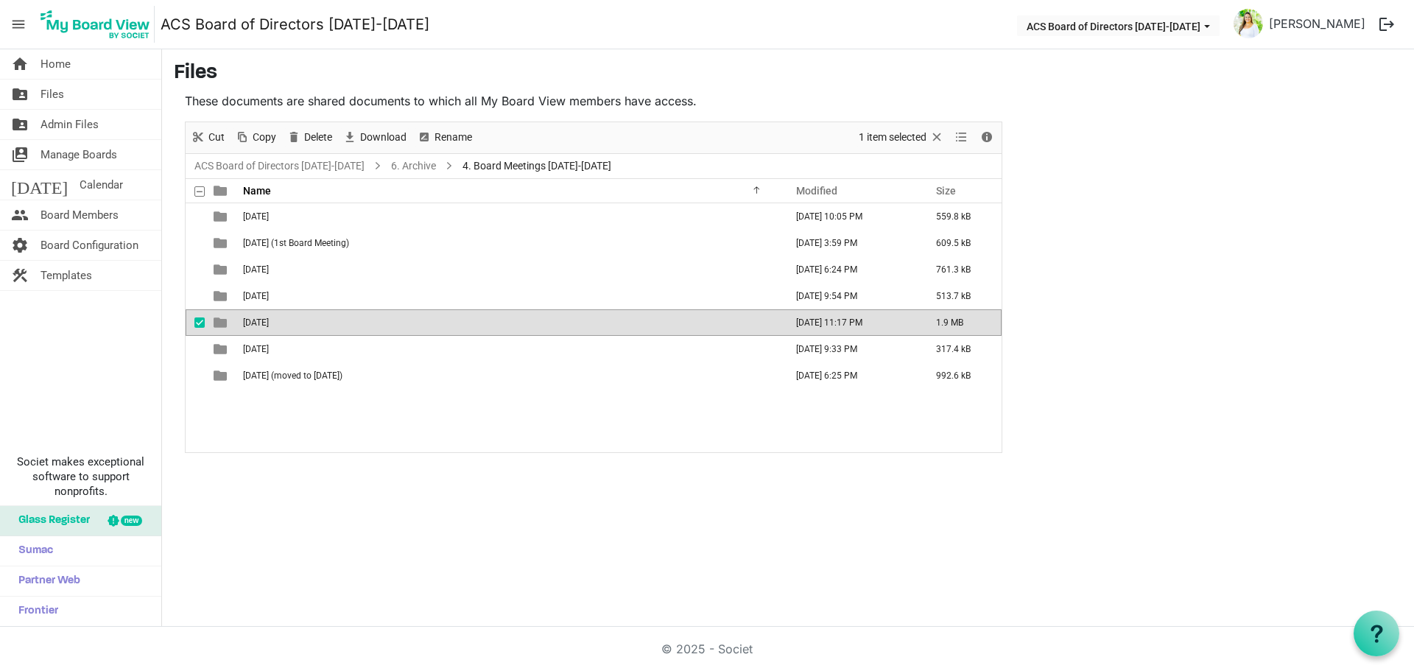
click at [367, 322] on td "November 28 2024" at bounding box center [510, 322] width 542 height 27
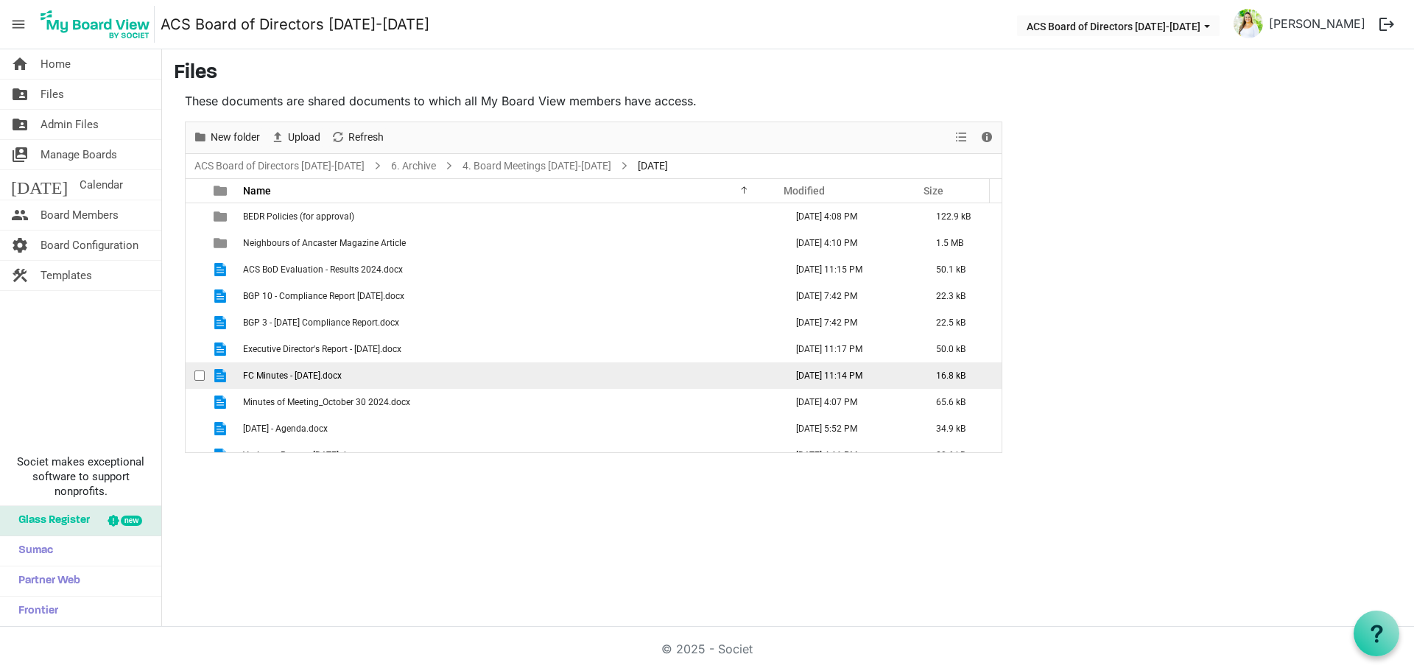
click at [417, 383] on td "FC Minutes - November 18 2024.docx" at bounding box center [510, 375] width 542 height 27
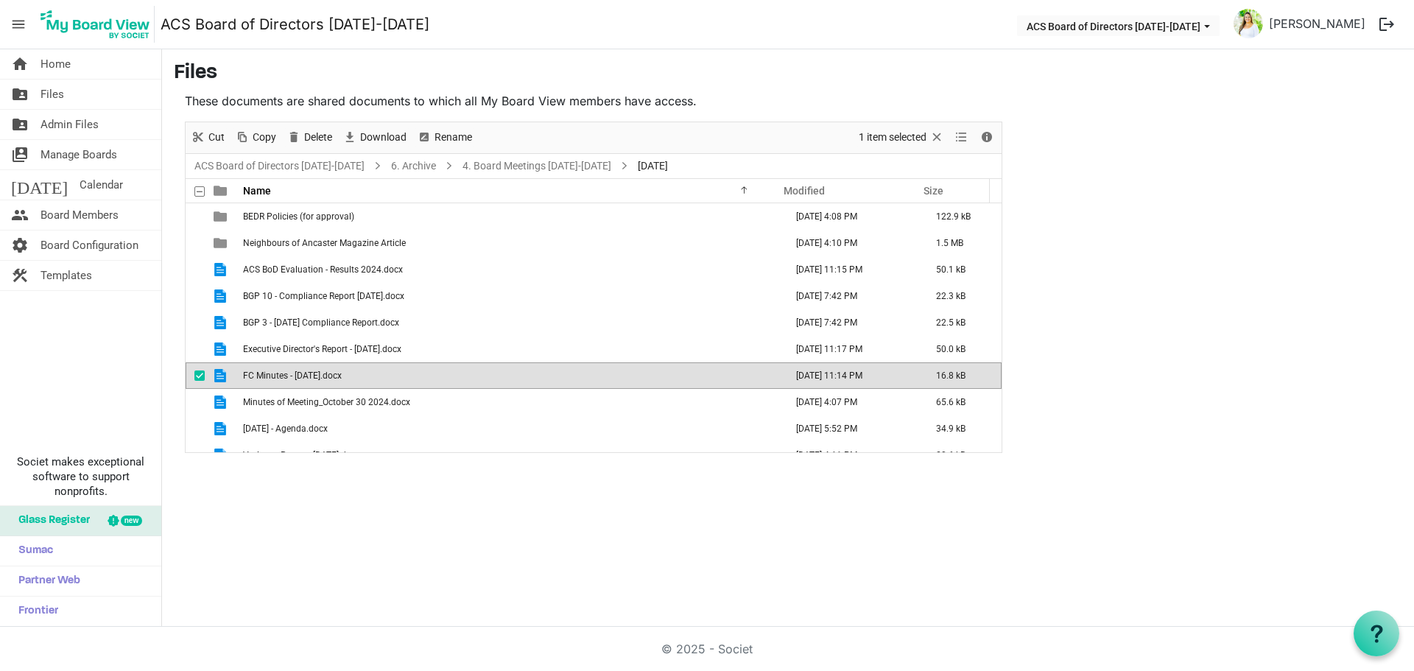
click at [417, 383] on td "FC Minutes - November 18 2024.docx" at bounding box center [510, 375] width 542 height 27
click at [506, 164] on link "4. Board Meetings 2024-2025" at bounding box center [537, 166] width 155 height 18
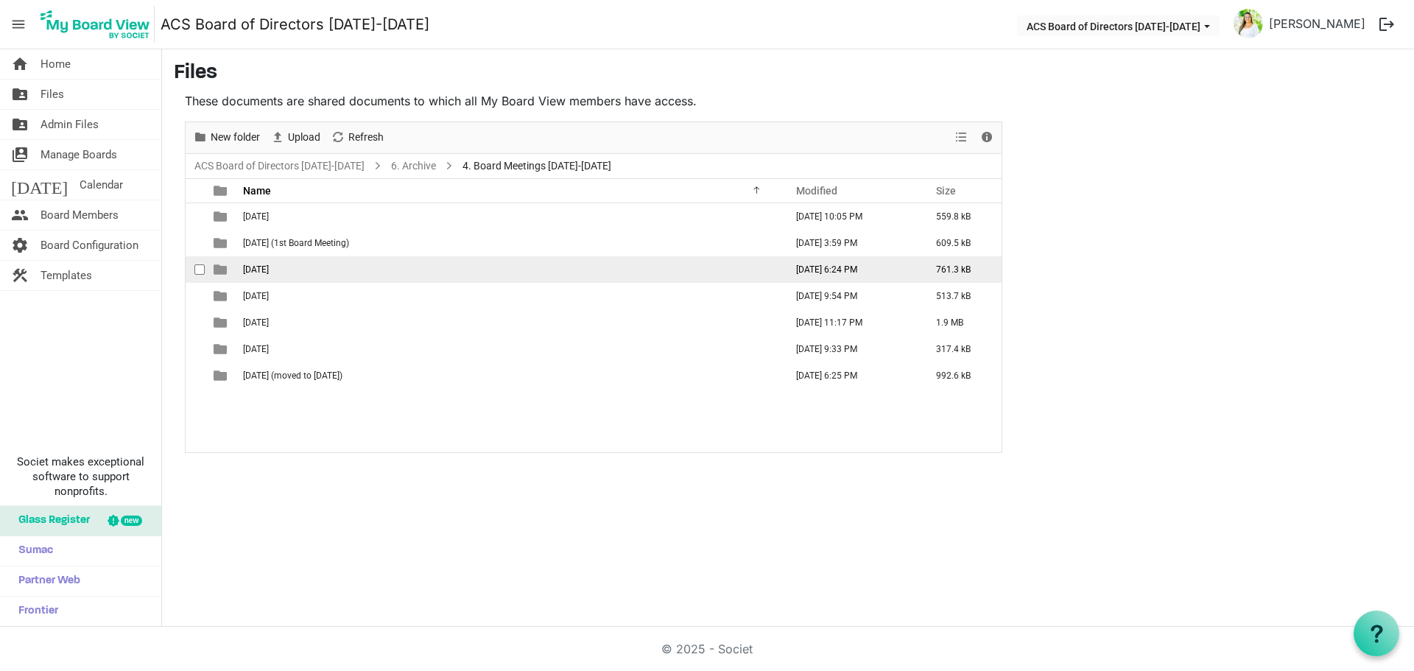
click at [337, 267] on td "March 27 2025" at bounding box center [510, 269] width 542 height 27
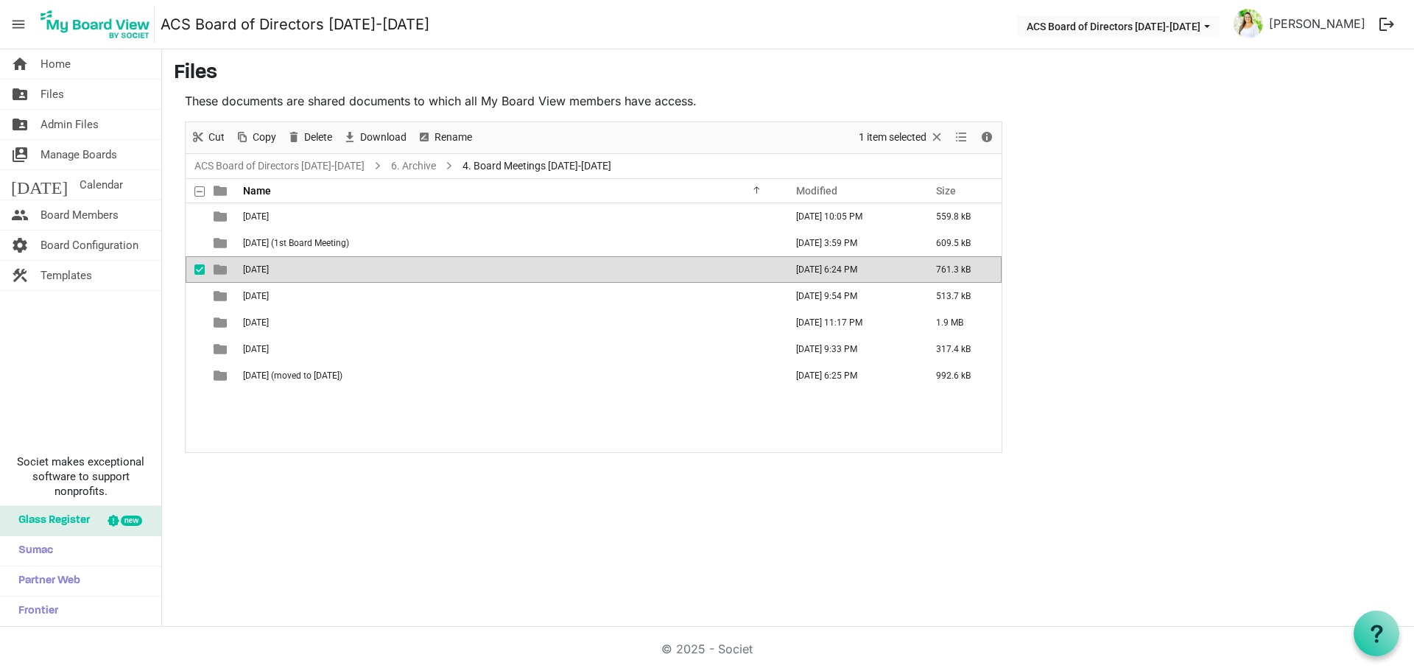
click at [337, 267] on td "March 27 2025" at bounding box center [510, 269] width 542 height 27
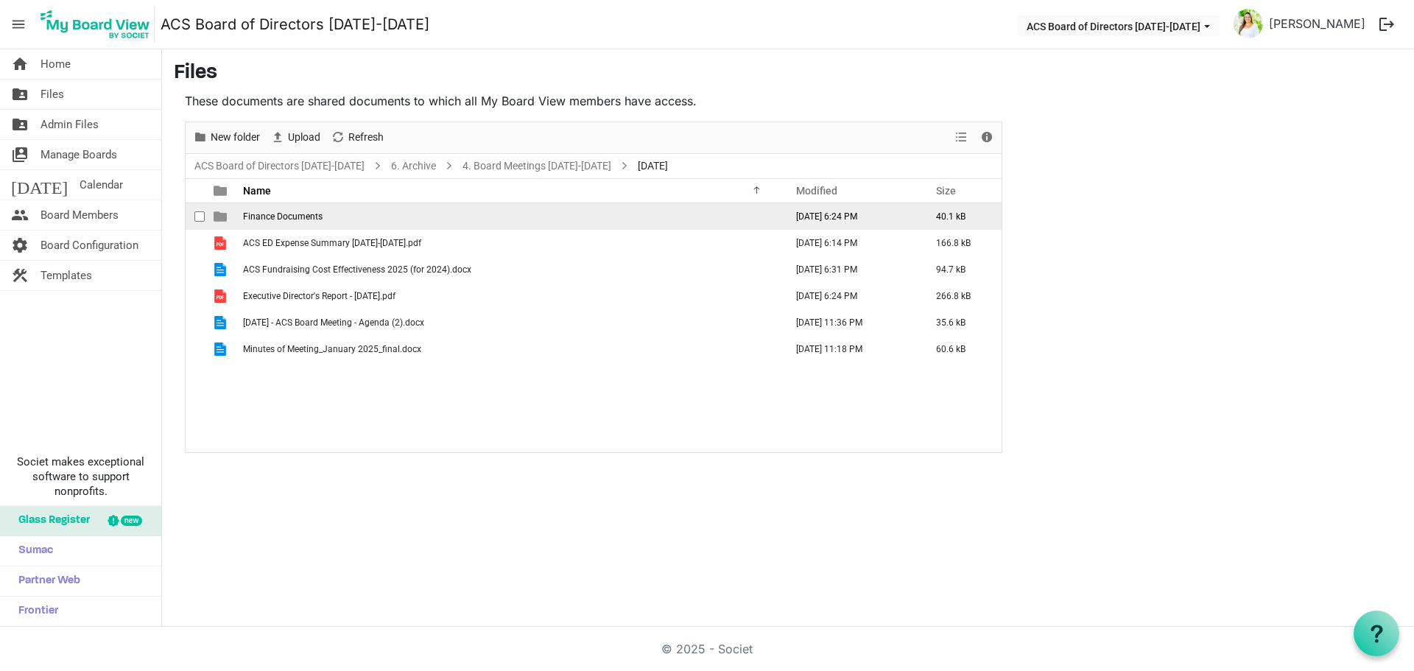
click at [354, 219] on td "Finance Documents" at bounding box center [510, 216] width 542 height 27
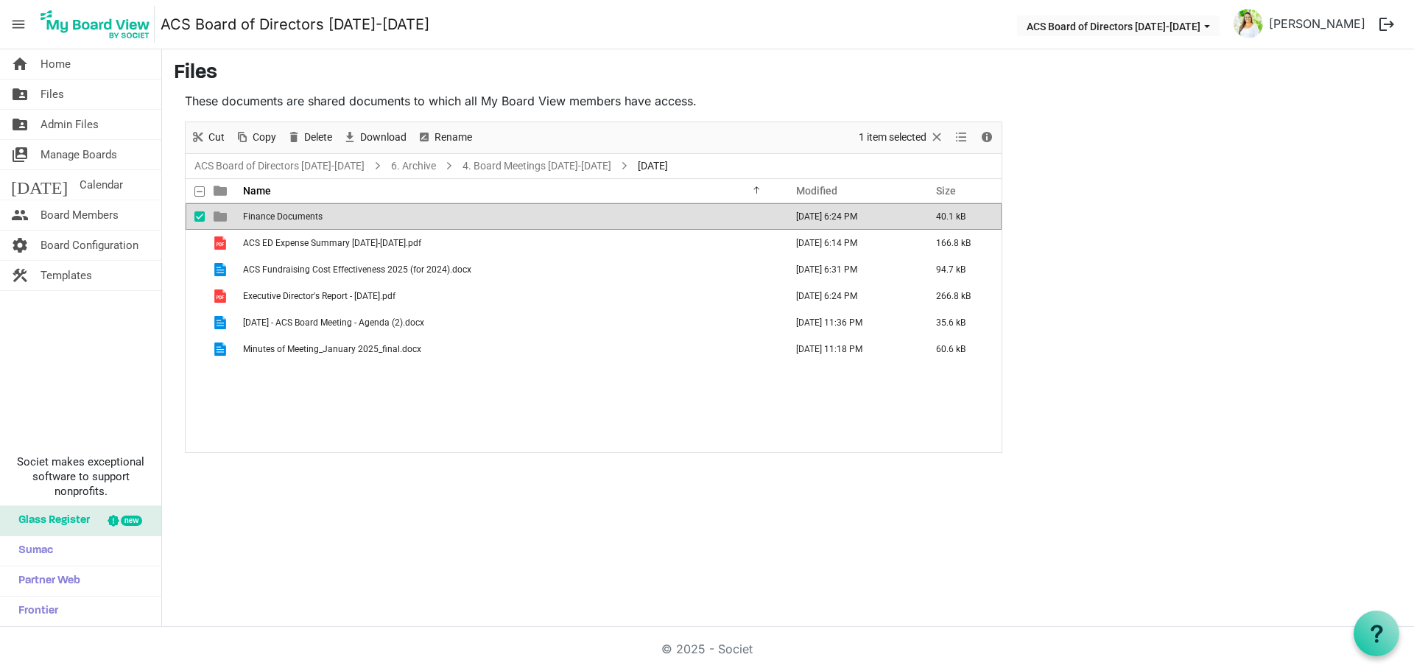
click at [354, 219] on td "Finance Documents" at bounding box center [510, 216] width 542 height 27
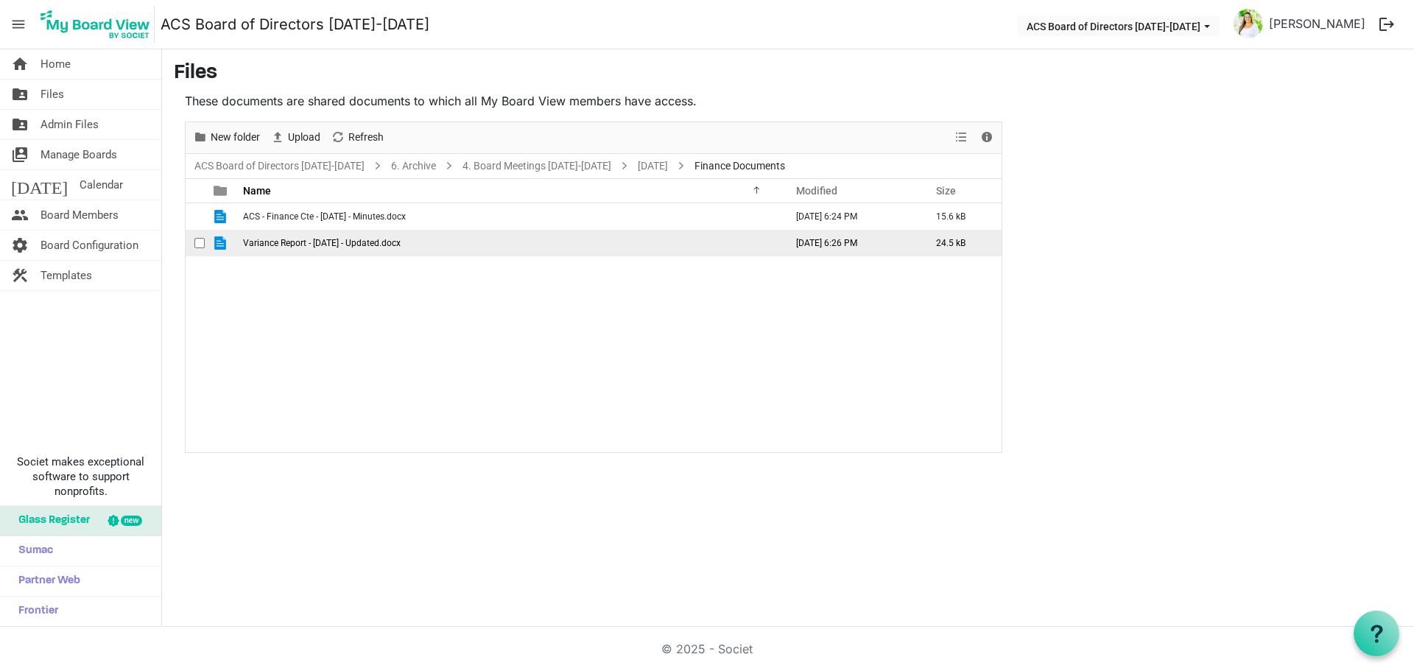
click at [357, 242] on span "Variance Report - December 31 2024 - Updated.docx" at bounding box center [322, 243] width 158 height 10
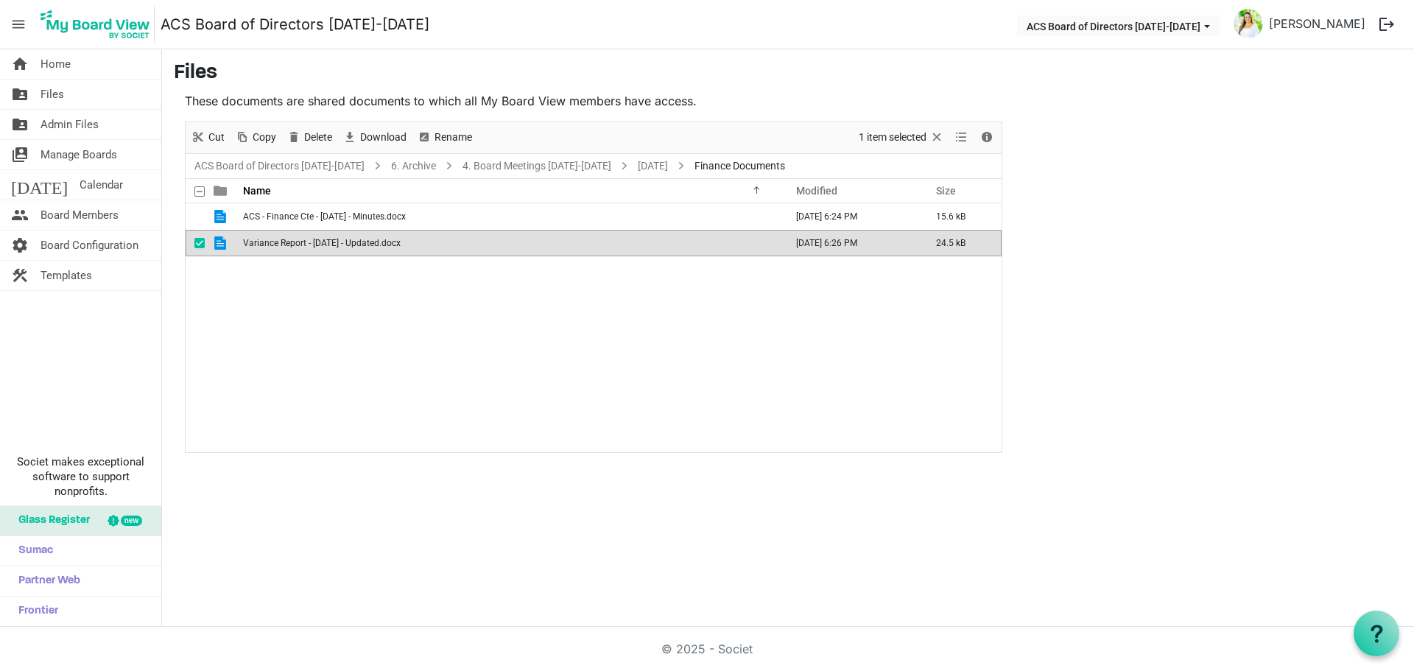
click at [357, 242] on span "Variance Report - December 31 2024 - Updated.docx" at bounding box center [322, 243] width 158 height 10
click at [68, 73] on span "Home" at bounding box center [56, 63] width 30 height 29
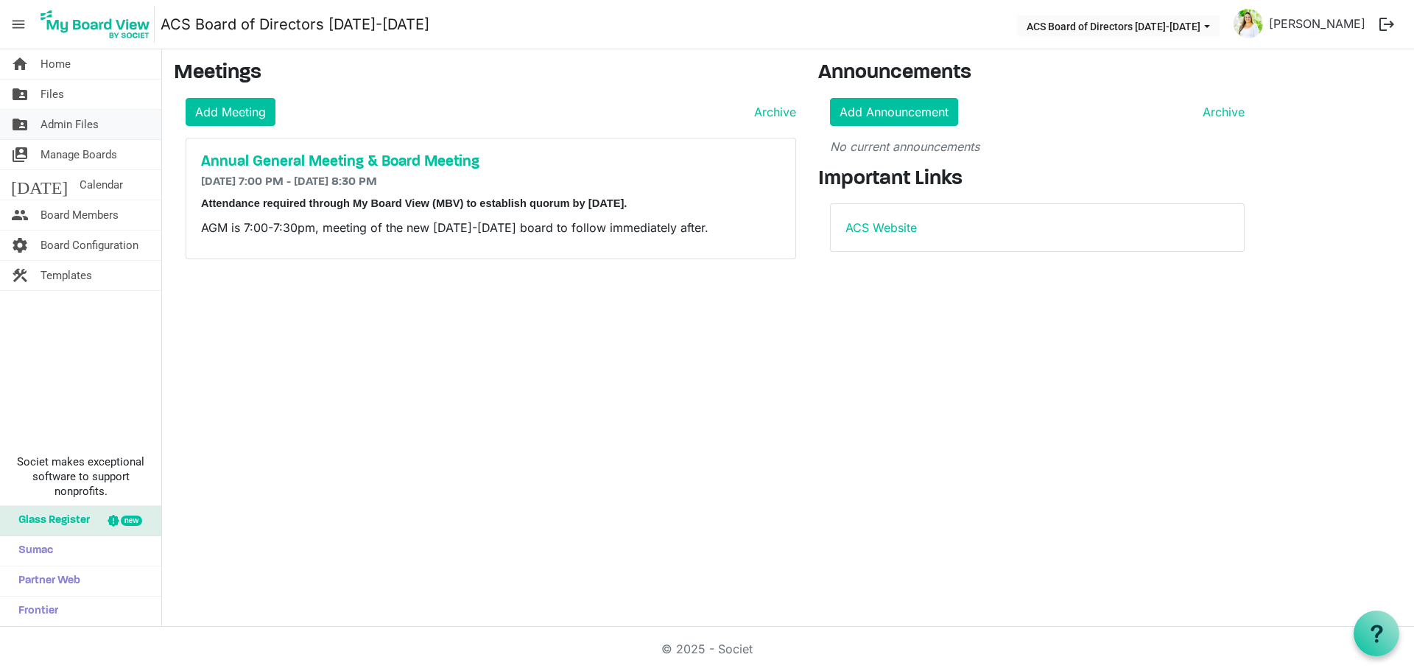
click at [80, 131] on span "Admin Files" at bounding box center [70, 124] width 58 height 29
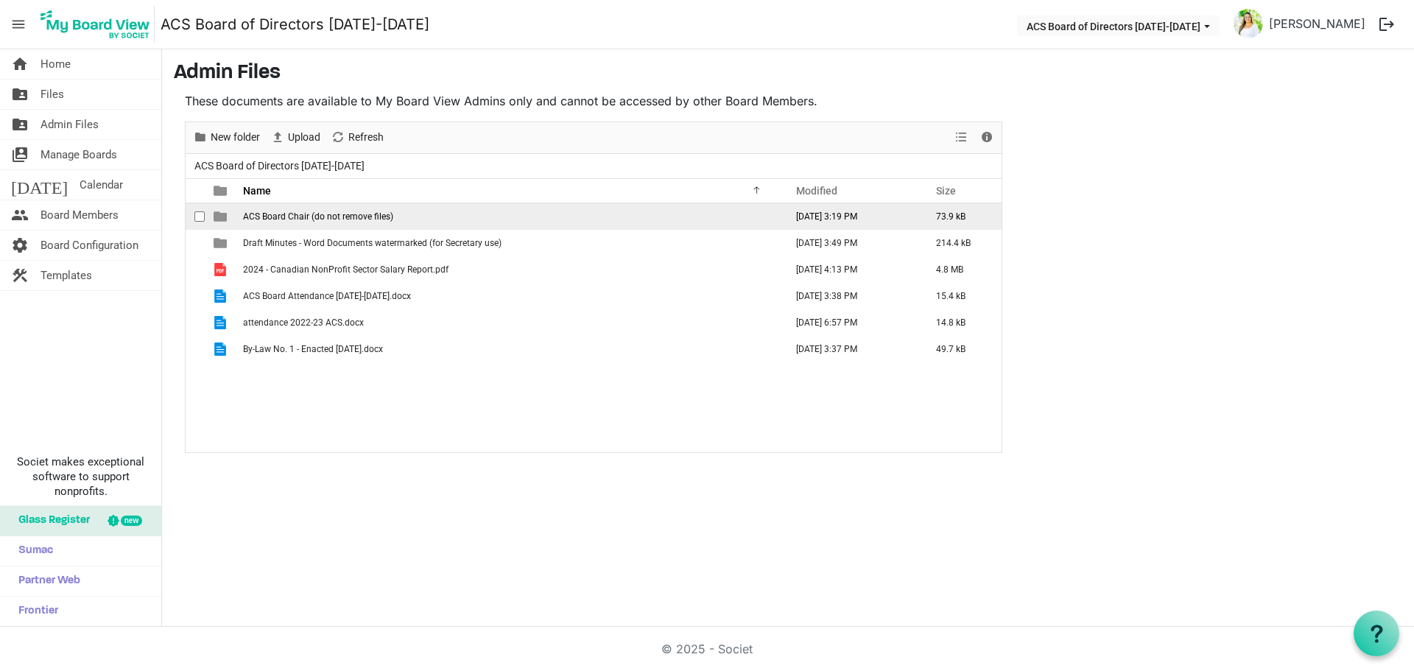
click at [348, 217] on span "ACS Board Chair (do not remove files)" at bounding box center [318, 216] width 150 height 10
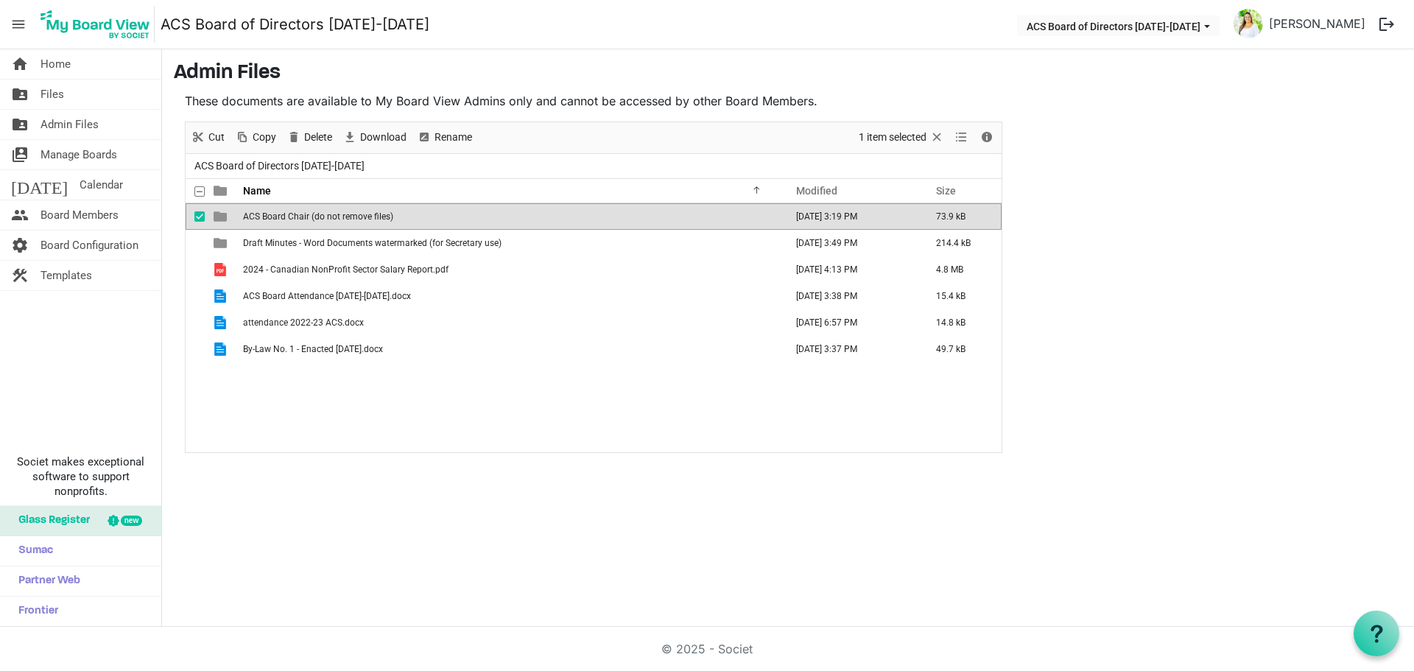
click at [348, 217] on span "ACS Board Chair (do not remove files)" at bounding box center [318, 216] width 150 height 10
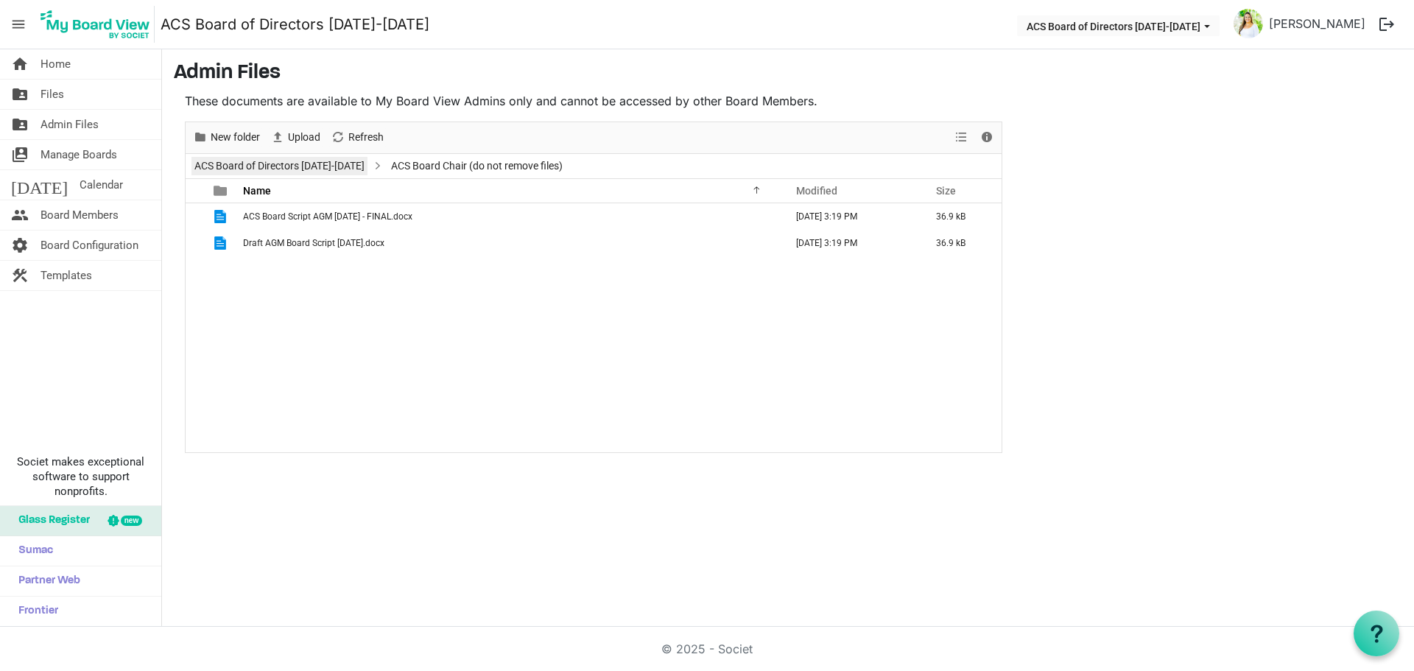
click at [298, 163] on link "ACS Board of Directors [DATE]-[DATE]" at bounding box center [279, 166] width 176 height 18
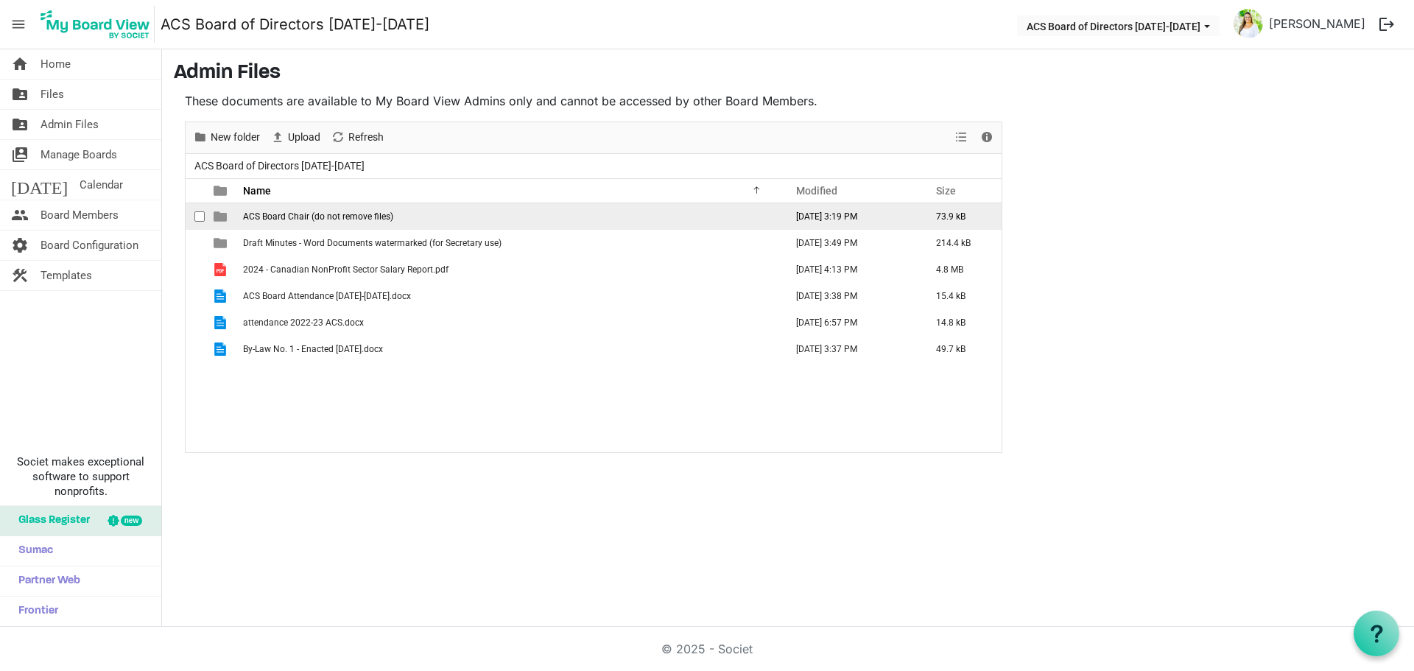
click at [281, 219] on span "ACS Board Chair (do not remove files)" at bounding box center [318, 216] width 150 height 10
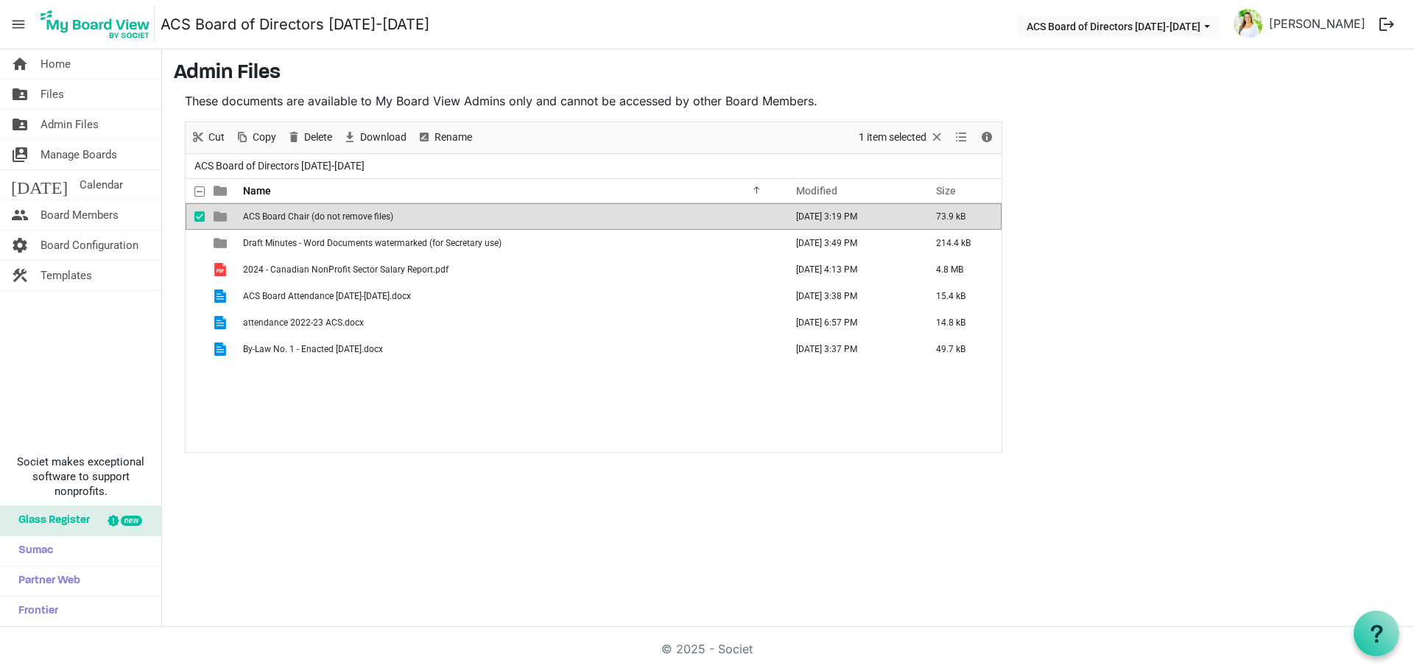
click at [281, 219] on span "ACS Board Chair (do not remove files)" at bounding box center [318, 216] width 150 height 10
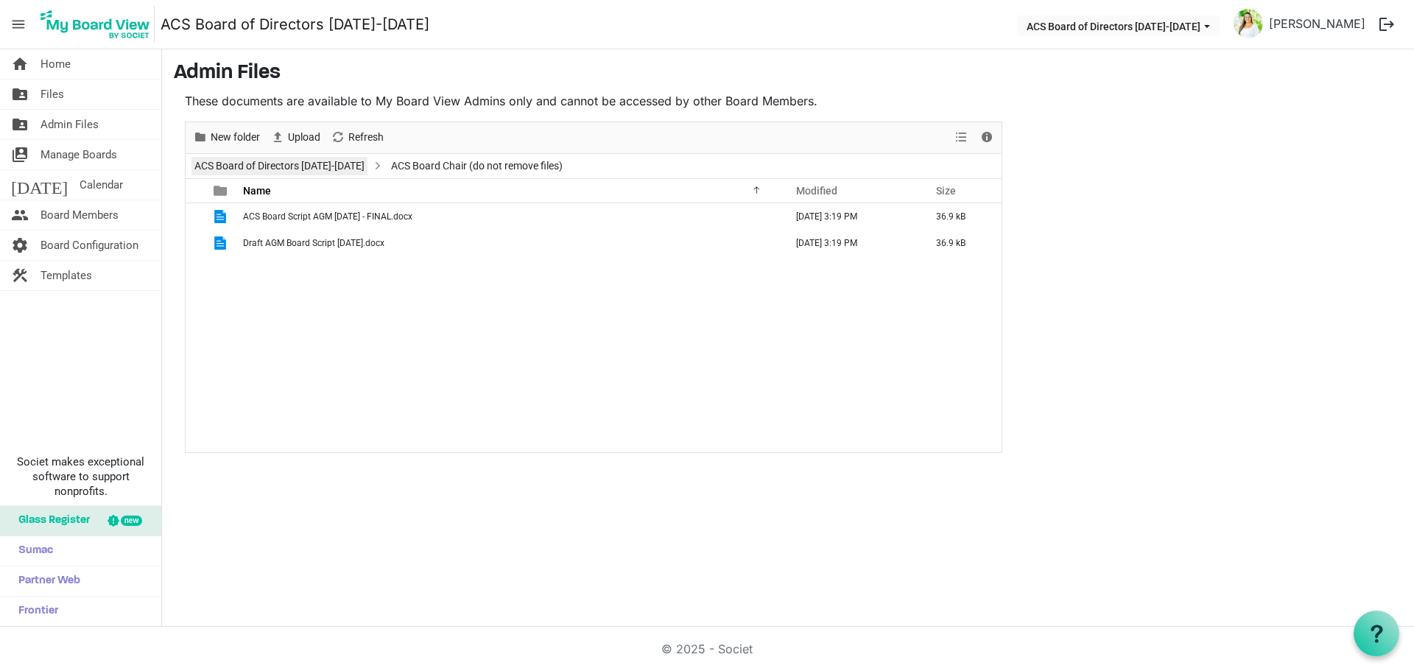
click at [300, 168] on link "ACS Board of Directors [DATE]-[DATE]" at bounding box center [279, 166] width 176 height 18
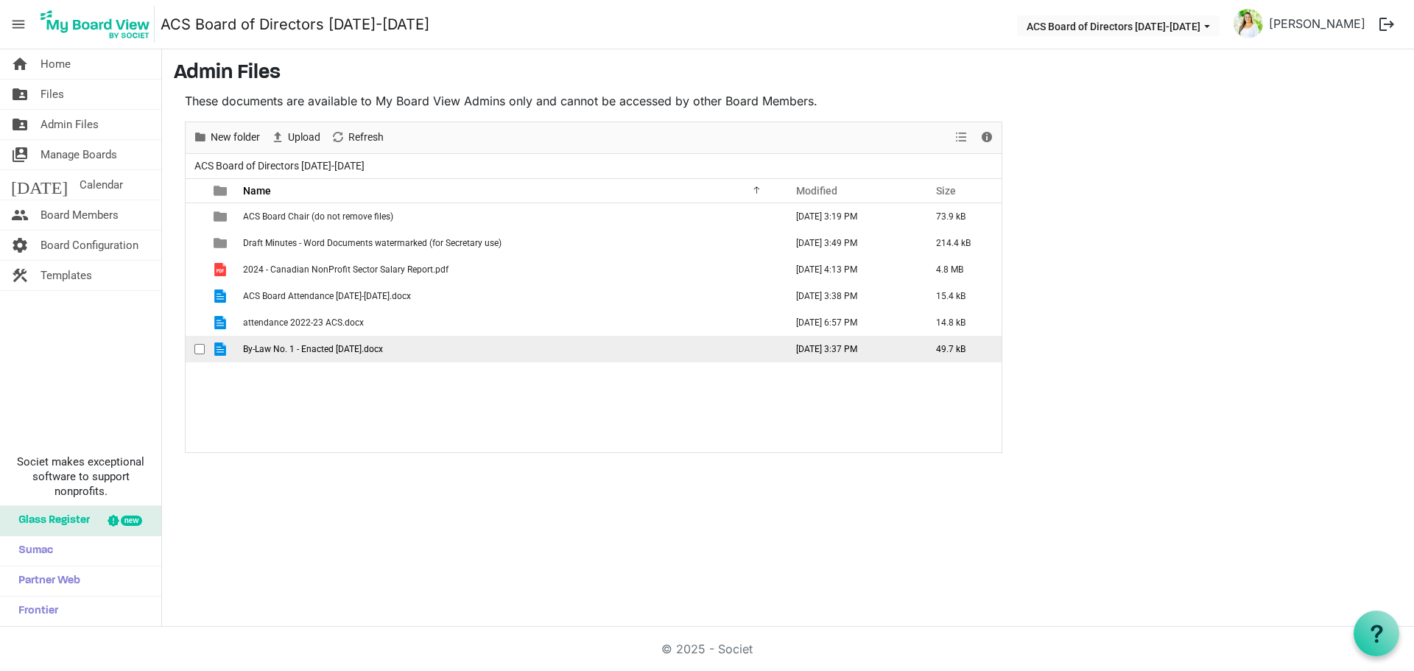
click at [383, 346] on span "By-Law No. 1 - Enacted Nov 23 2023.docx" at bounding box center [313, 349] width 140 height 10
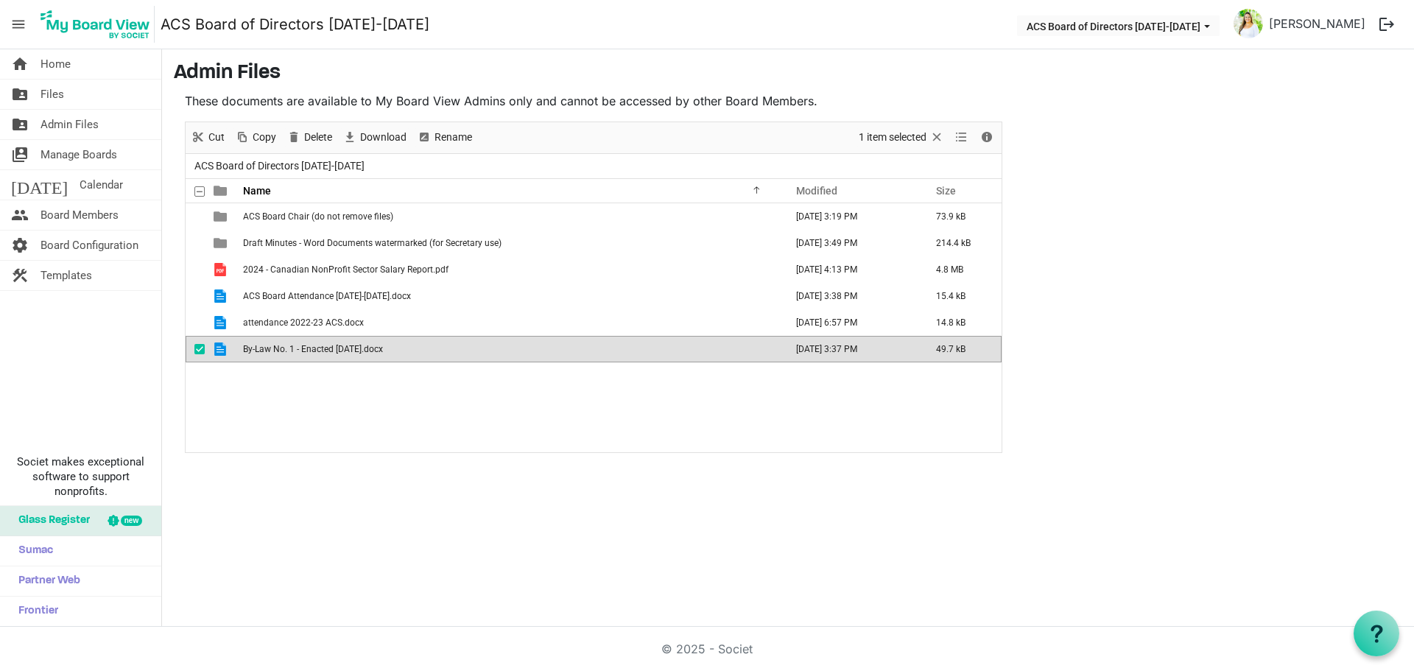
click at [383, 346] on span "By-Law No. 1 - Enacted Nov 23 2023.docx" at bounding box center [313, 349] width 140 height 10
click at [38, 62] on link "home Home" at bounding box center [80, 63] width 161 height 29
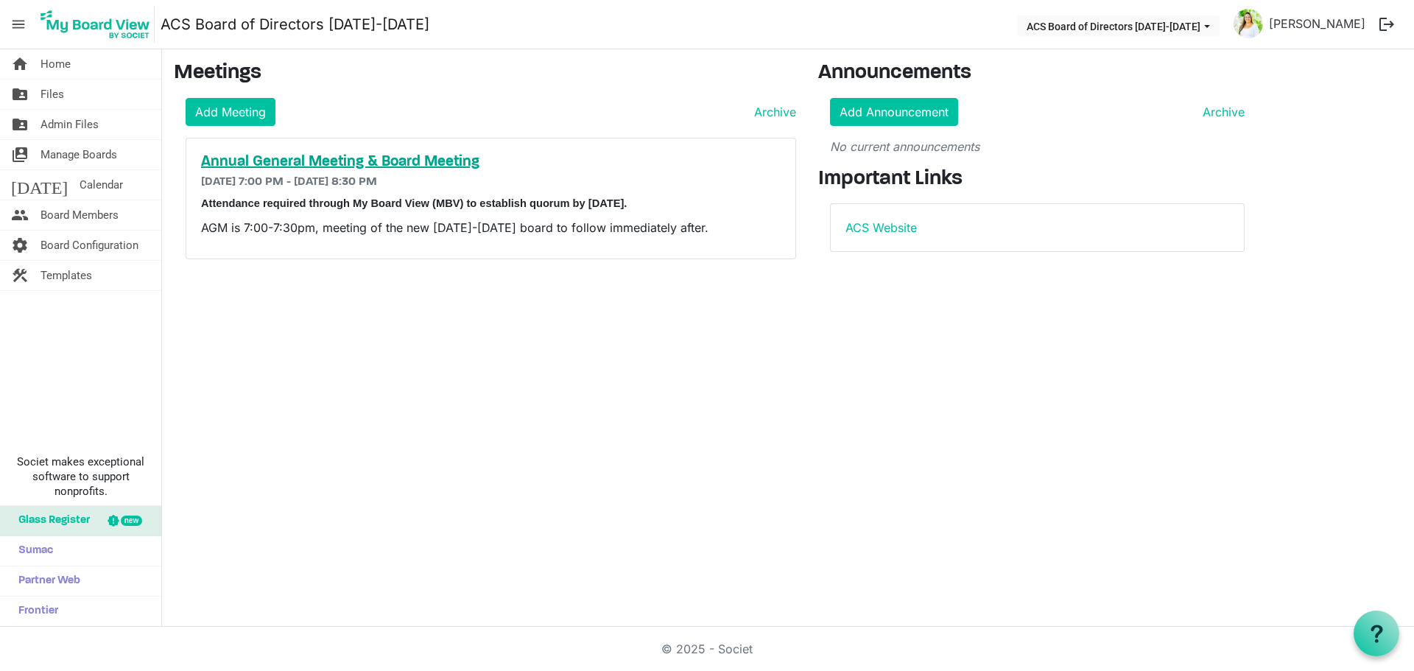
click at [384, 159] on h5 "Annual General Meeting & Board Meeting" at bounding box center [491, 162] width 580 height 18
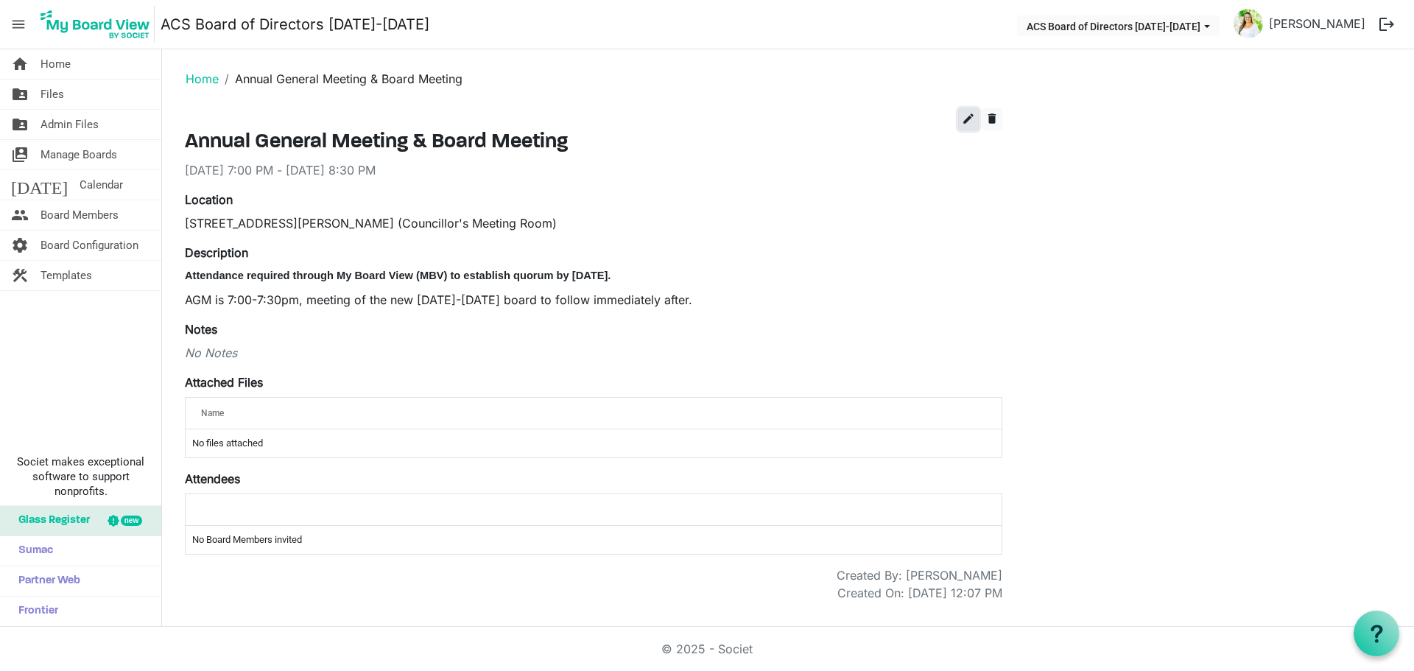
click at [967, 113] on span "edit" at bounding box center [968, 118] width 13 height 13
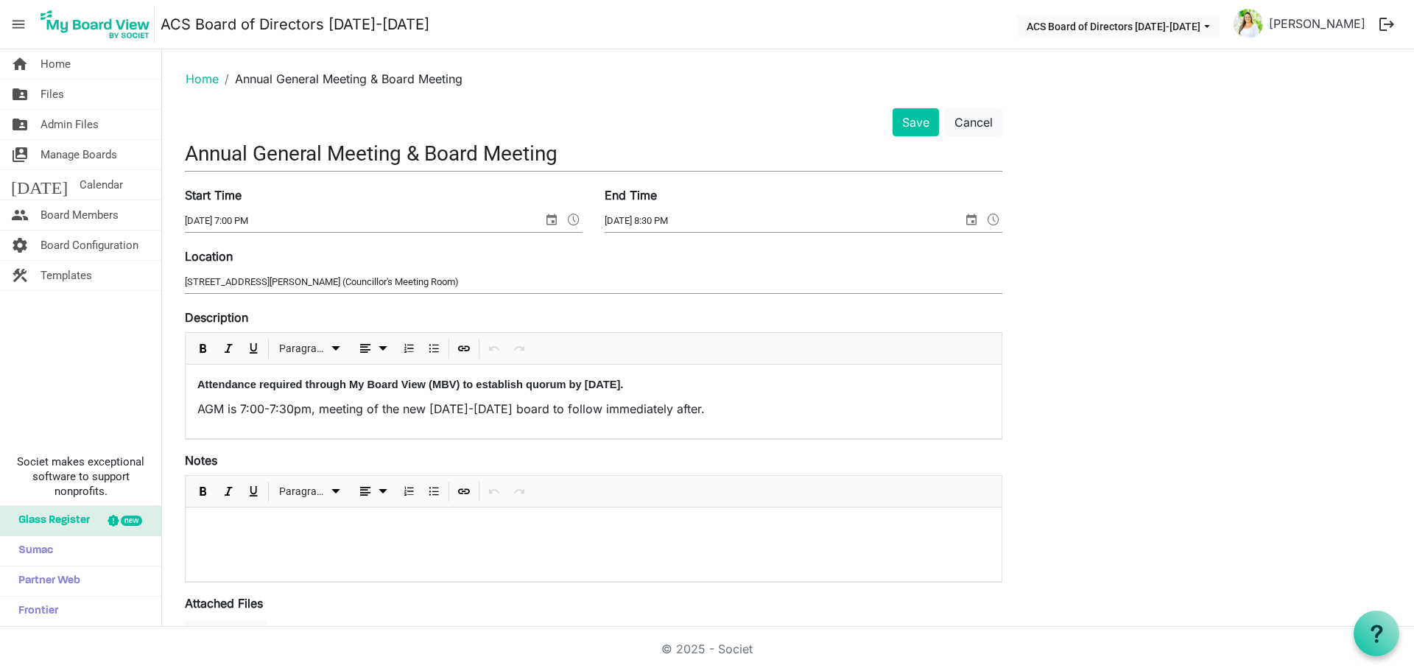
click at [255, 407] on p "AGM is 7:00-7:30pm, meeting of the new [DATE]-[DATE] board to follow immediatel…" at bounding box center [593, 409] width 792 height 18
click at [243, 410] on p "AGM is 7:30-7:30pm, meeting of the new [DATE]-[DATE] board to follow immediatel…" at bounding box center [593, 409] width 792 height 18
click at [577, 220] on span at bounding box center [574, 219] width 18 height 19
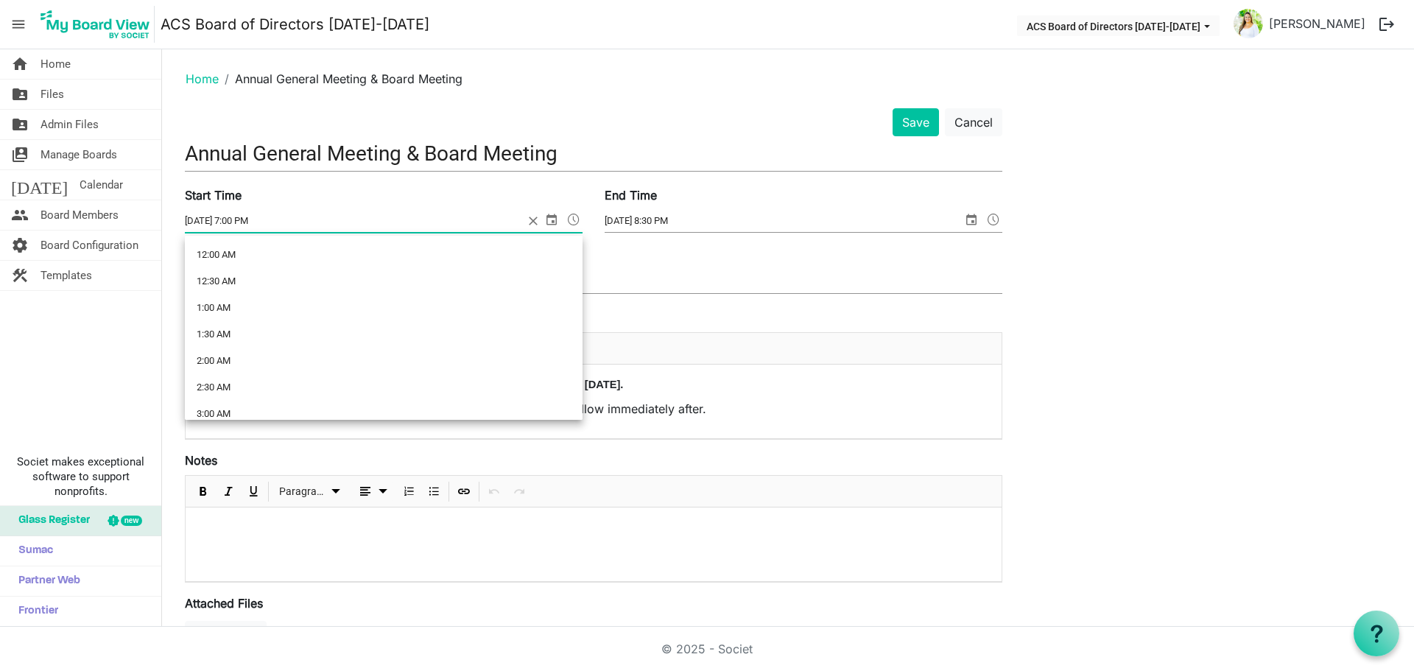
scroll to position [935, 0]
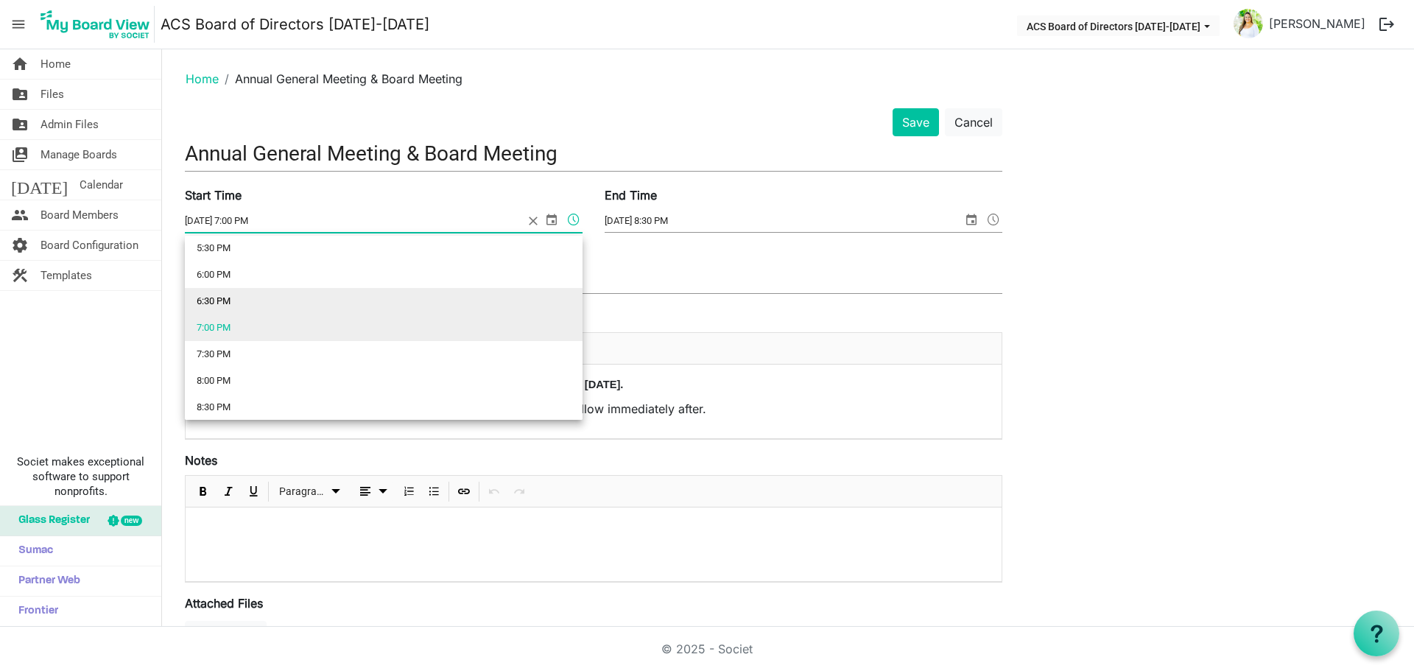
click at [406, 298] on li "6:30 PM" at bounding box center [384, 301] width 398 height 27
type input "[DATE] 6:30 PM"
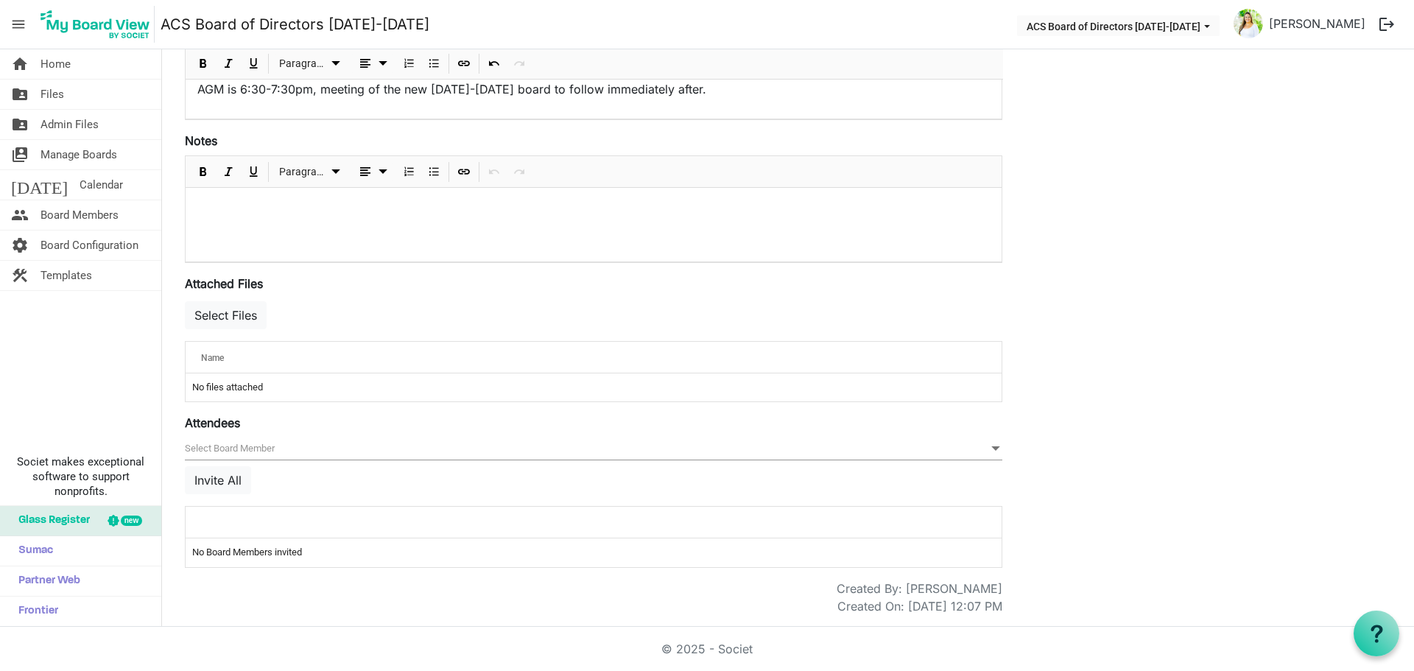
scroll to position [0, 0]
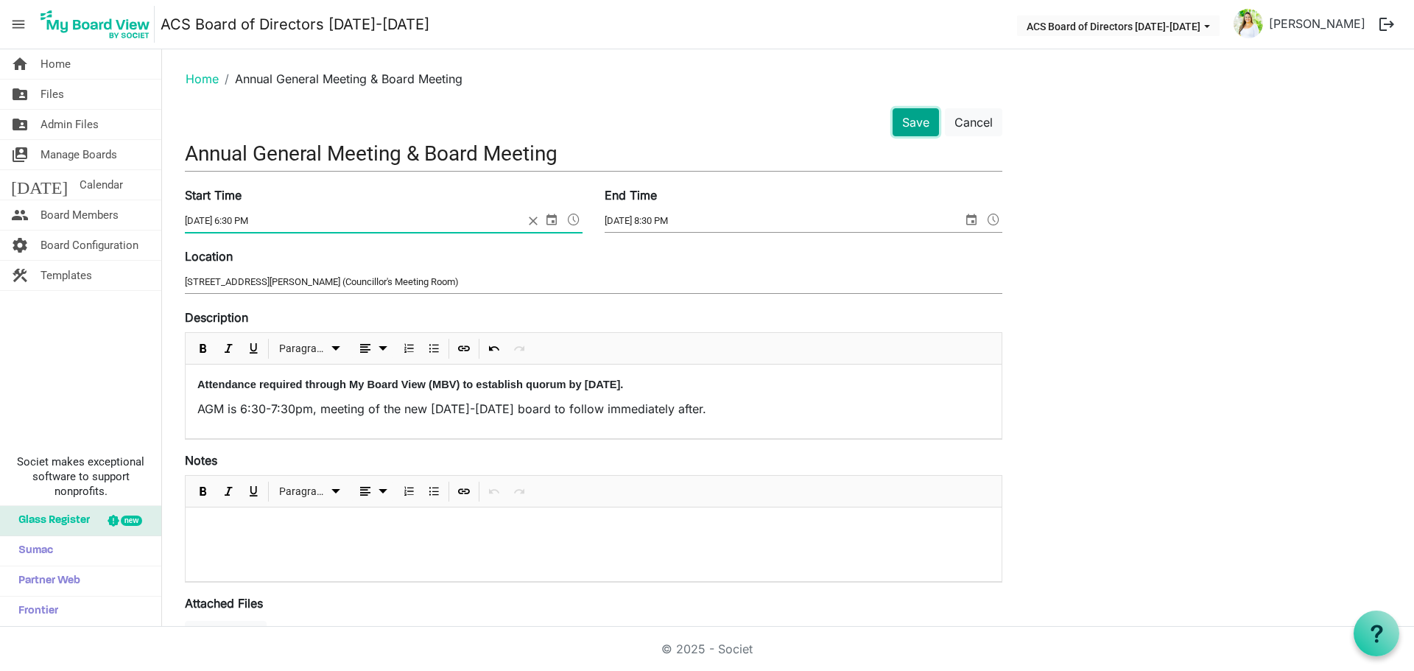
click at [925, 129] on button "Save" at bounding box center [916, 122] width 46 height 28
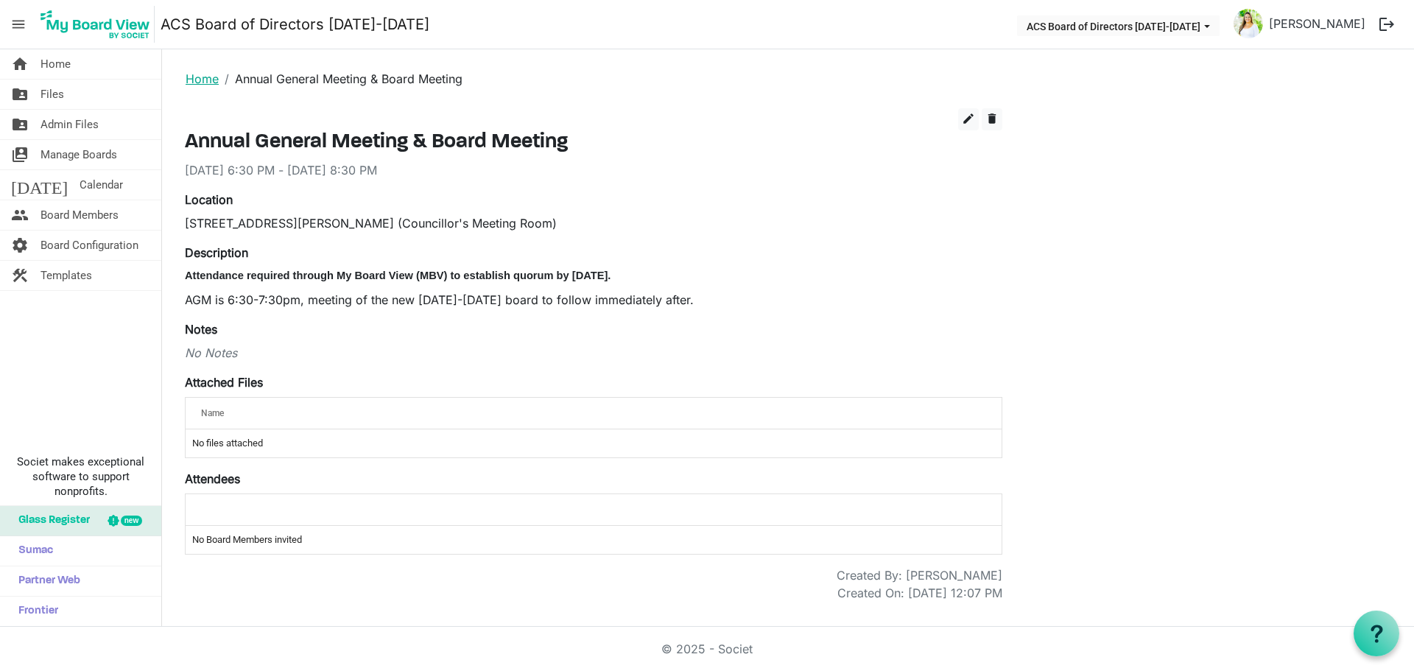
click at [205, 76] on link "Home" at bounding box center [202, 78] width 33 height 15
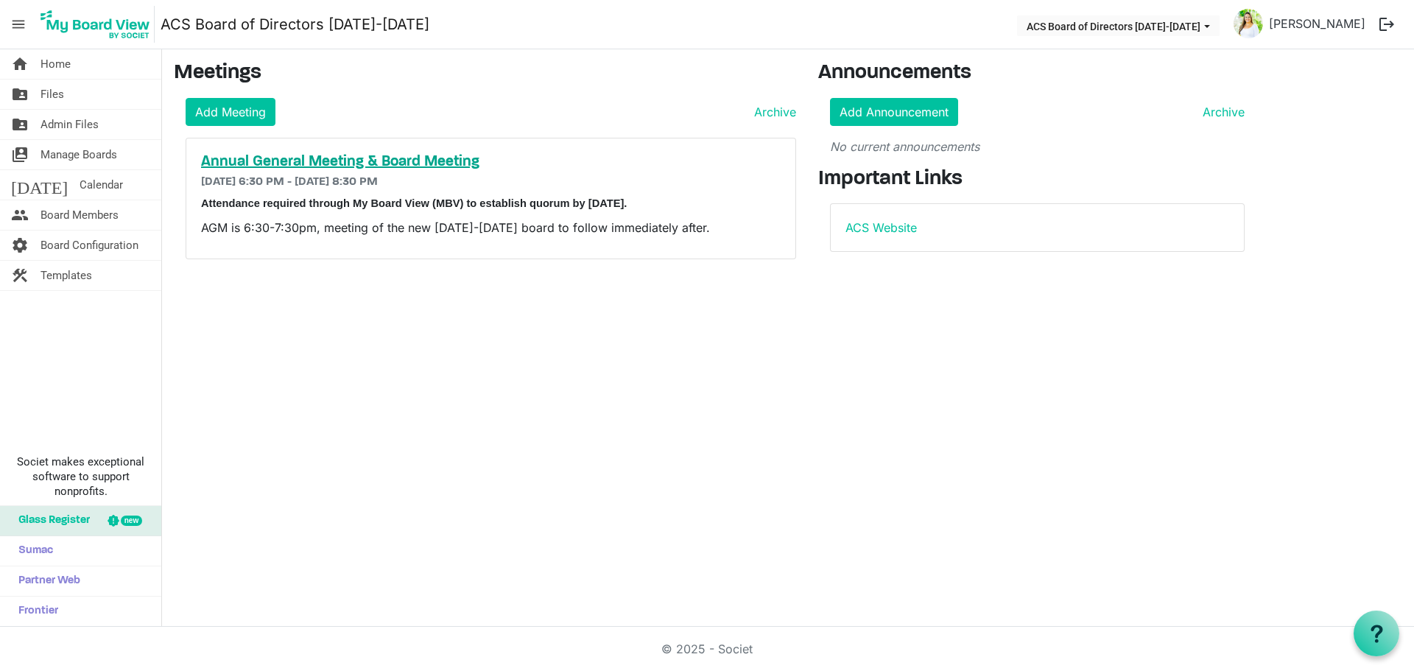
click at [440, 161] on h5 "Annual General Meeting & Board Meeting" at bounding box center [491, 162] width 580 height 18
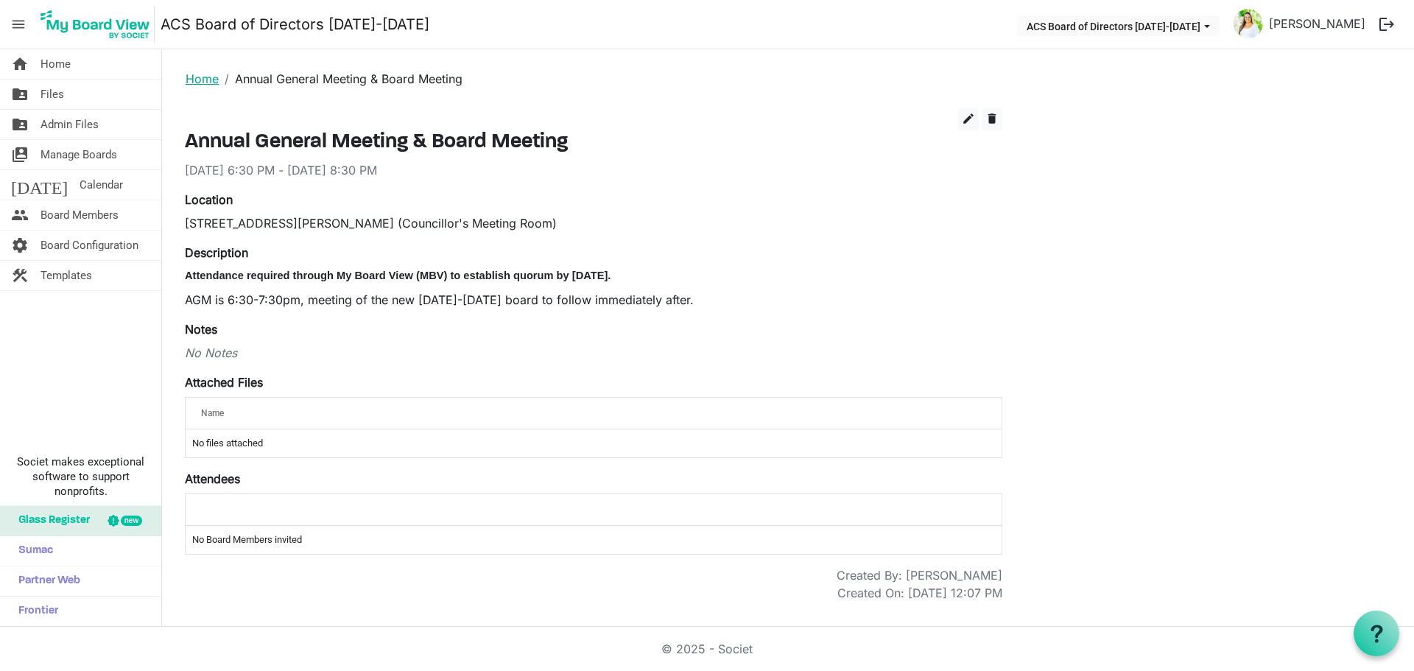
click at [196, 78] on link "Home" at bounding box center [202, 78] width 33 height 15
